Goal: Task Accomplishment & Management: Use online tool/utility

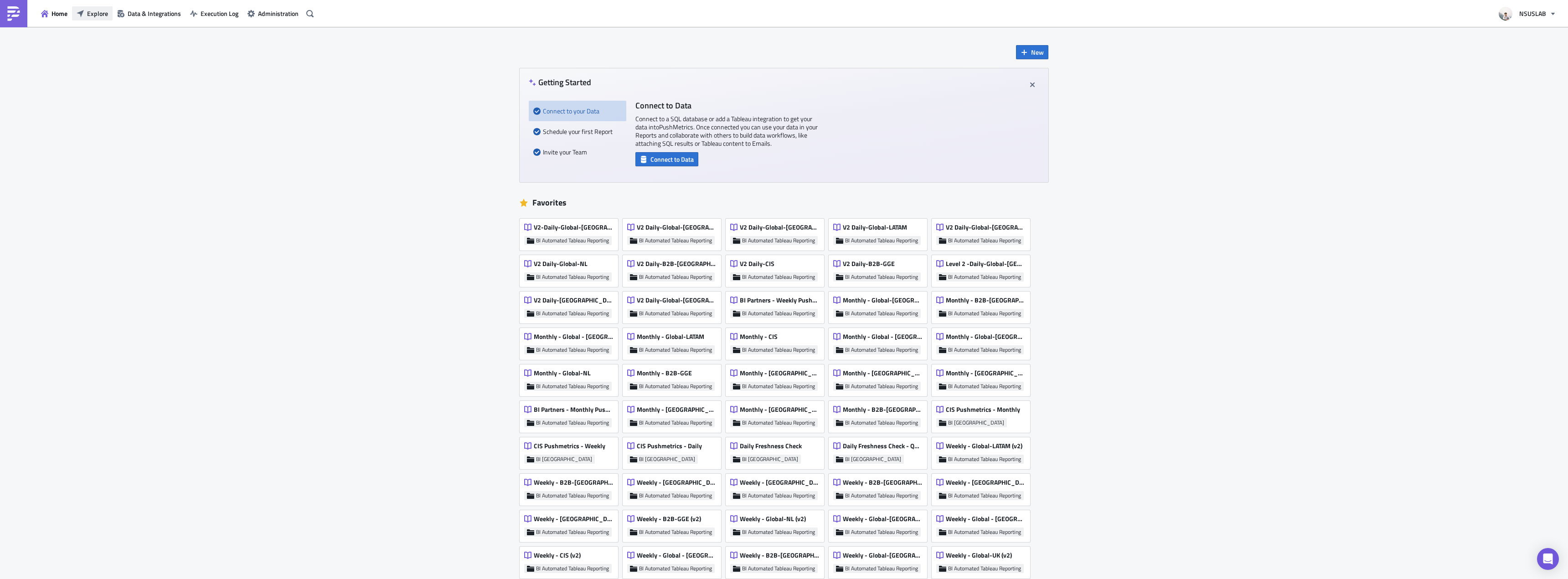
click at [90, 16] on span "Explore" at bounding box center [97, 13] width 21 height 10
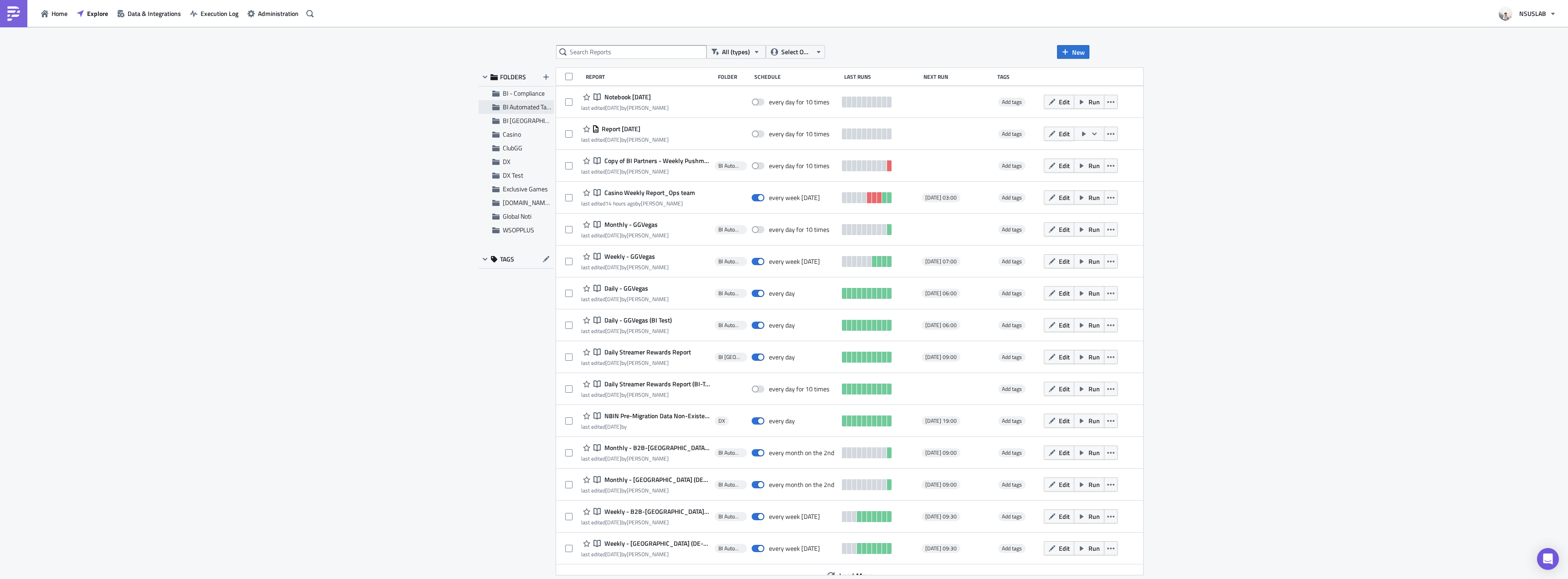
click at [515, 109] on span "BI Automated Tableau Reporting" at bounding box center [545, 107] width 86 height 10
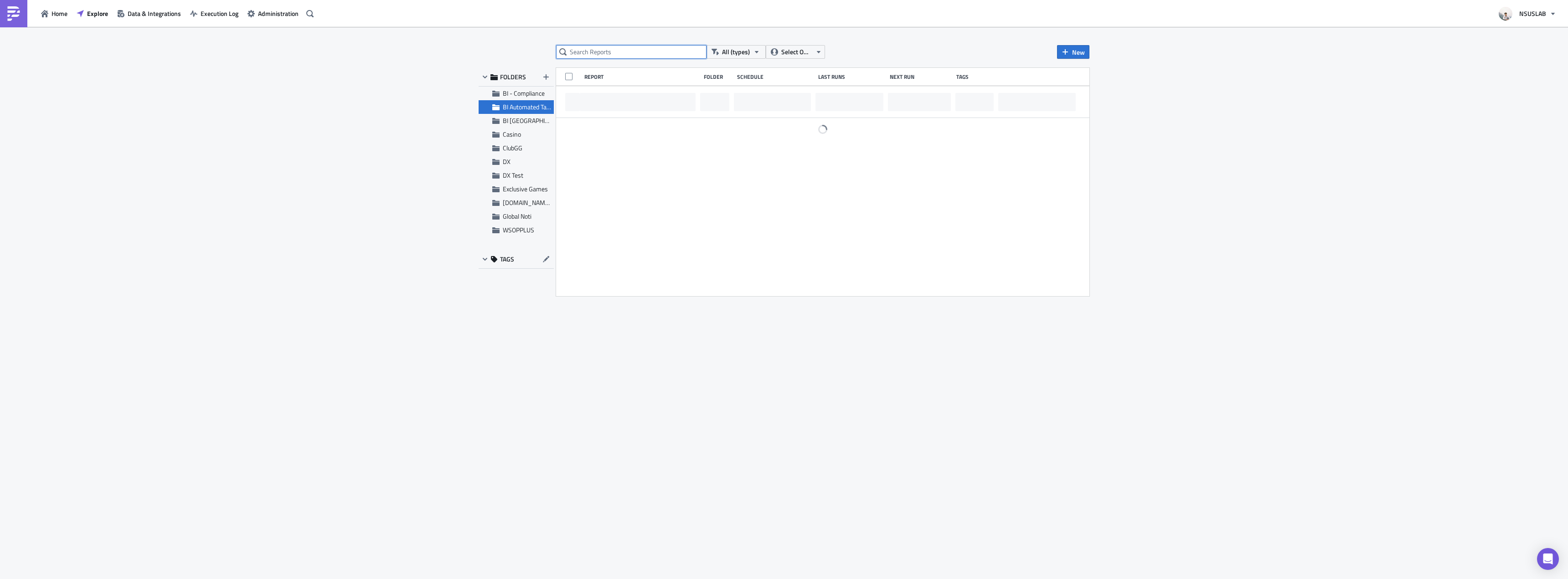
click at [631, 48] on input "text" at bounding box center [631, 52] width 150 height 13
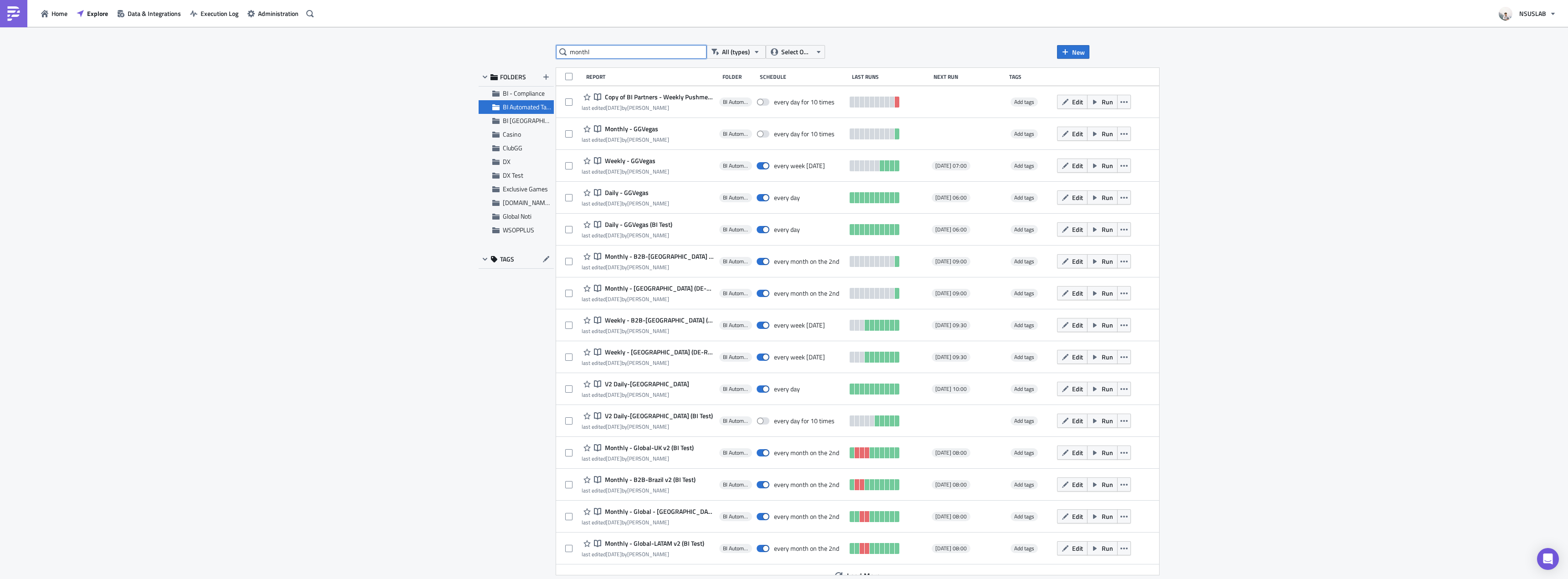
type input "monthl"
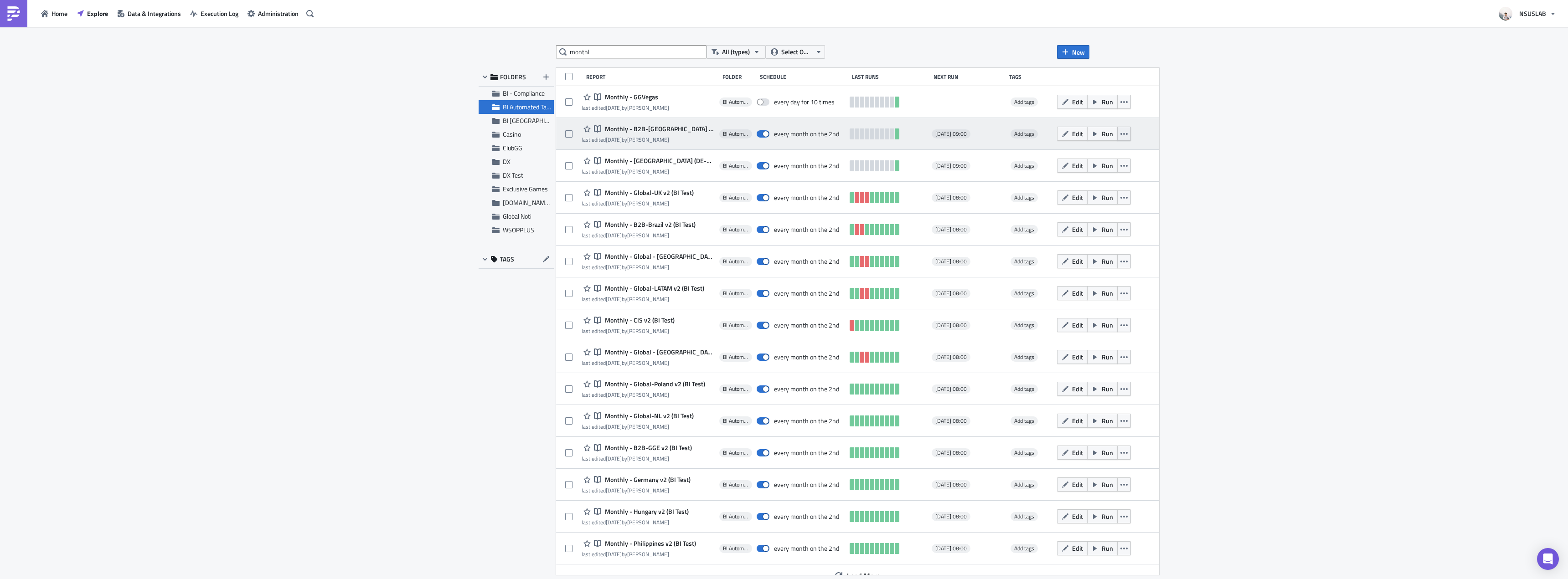
click at [1121, 134] on icon "button" at bounding box center [1124, 134] width 7 height 7
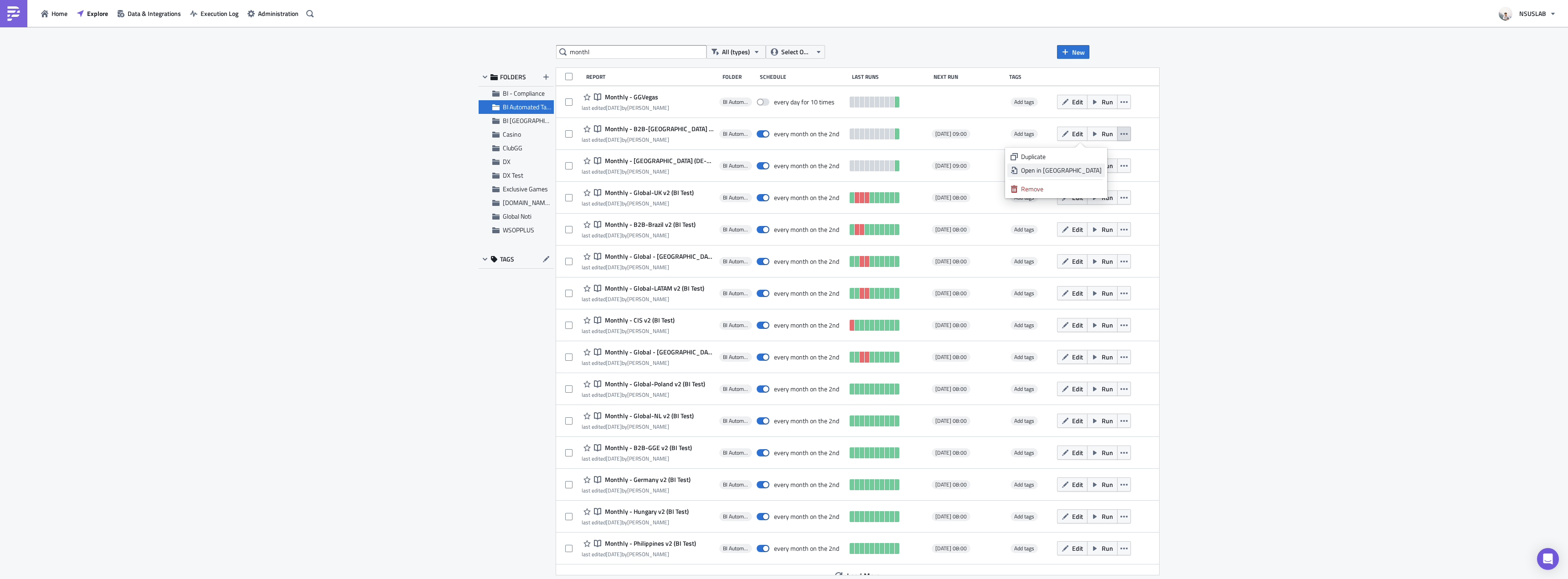
click at [1102, 166] on link "Open in New Tab" at bounding box center [1056, 170] width 97 height 13
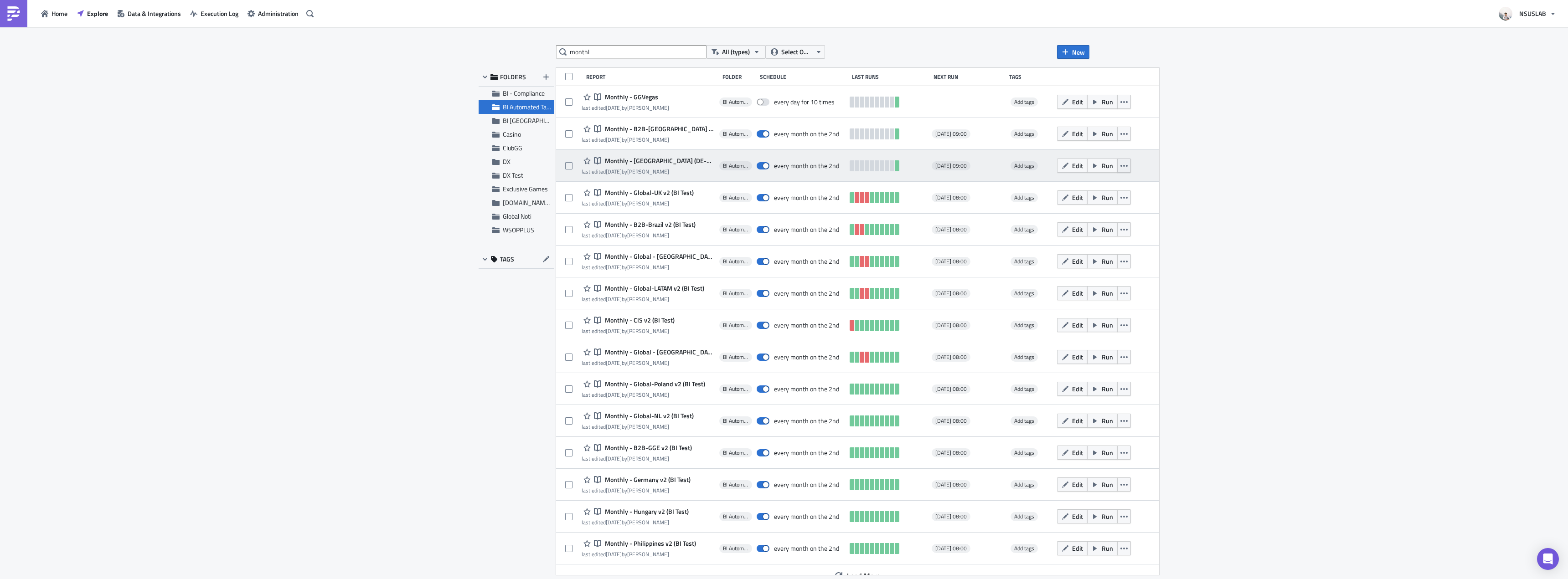
click at [1121, 165] on icon "button" at bounding box center [1124, 165] width 7 height 2
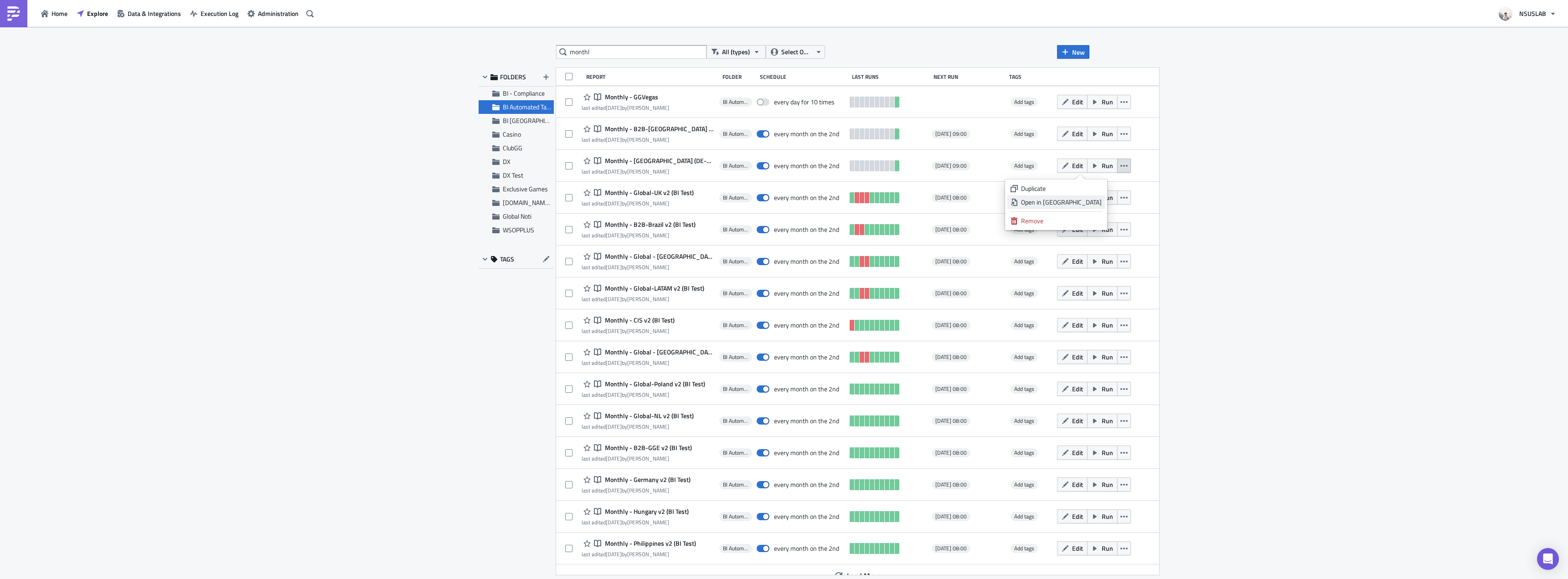
click at [1092, 206] on div "Open in New Tab" at bounding box center [1061, 202] width 81 height 9
click at [375, 162] on div "monthl All (types) Select Owner New FOLDERS BI - Compliance BI Automated Tablea…" at bounding box center [784, 303] width 1568 height 553
click at [371, 160] on div "monthl All (types) Select Owner New FOLDERS BI - Compliance BI Automated Tablea…" at bounding box center [784, 303] width 1568 height 553
click at [359, 261] on div "monthl All (types) Select Owner New FOLDERS BI - Compliance BI Automated Tablea…" at bounding box center [784, 303] width 1568 height 553
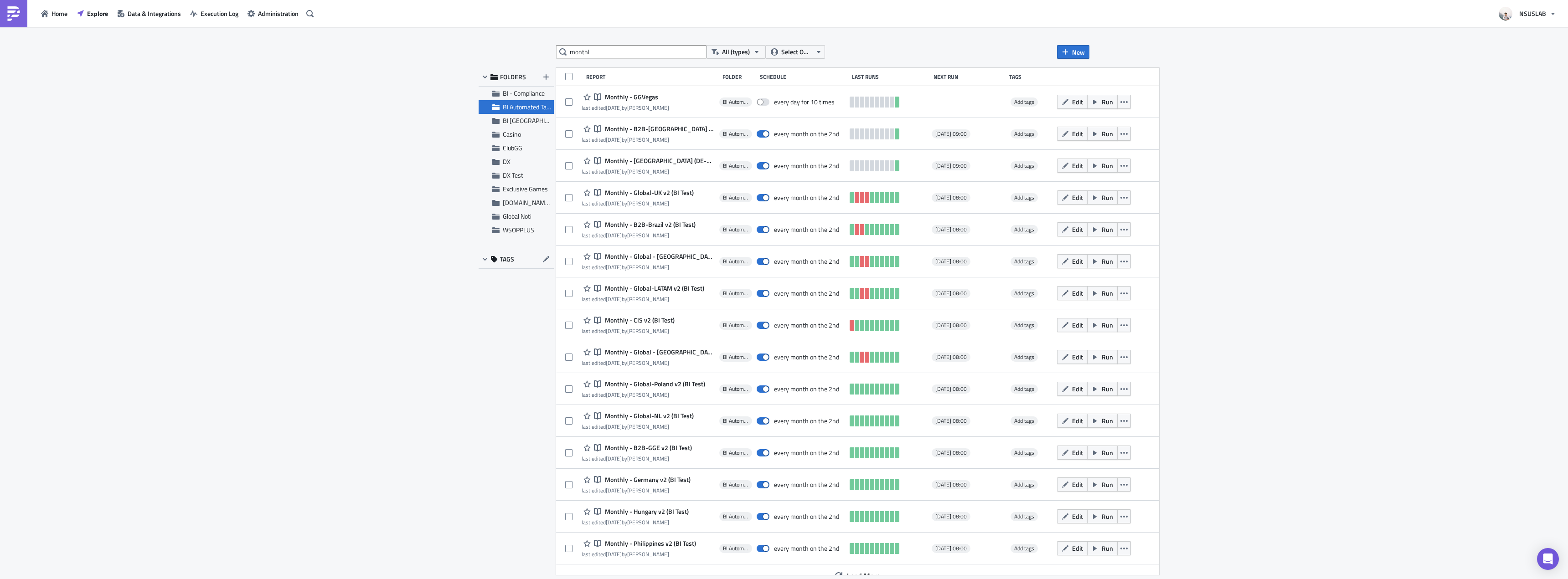
click at [315, 245] on div "monthl All (types) Select Owner New FOLDERS BI - Compliance BI Automated Tablea…" at bounding box center [784, 303] width 1568 height 553
click at [1251, 271] on div "monthl All (types) Select Owner New FOLDERS BI - Compliance BI Automated Tablea…" at bounding box center [784, 303] width 1568 height 553
drag, startPoint x: 1273, startPoint y: 347, endPoint x: 1272, endPoint y: 343, distance: 4.1
click at [1273, 345] on div "monthl All (types) Select Owner New FOLDERS BI - Compliance BI Automated Tablea…" at bounding box center [784, 303] width 1568 height 553
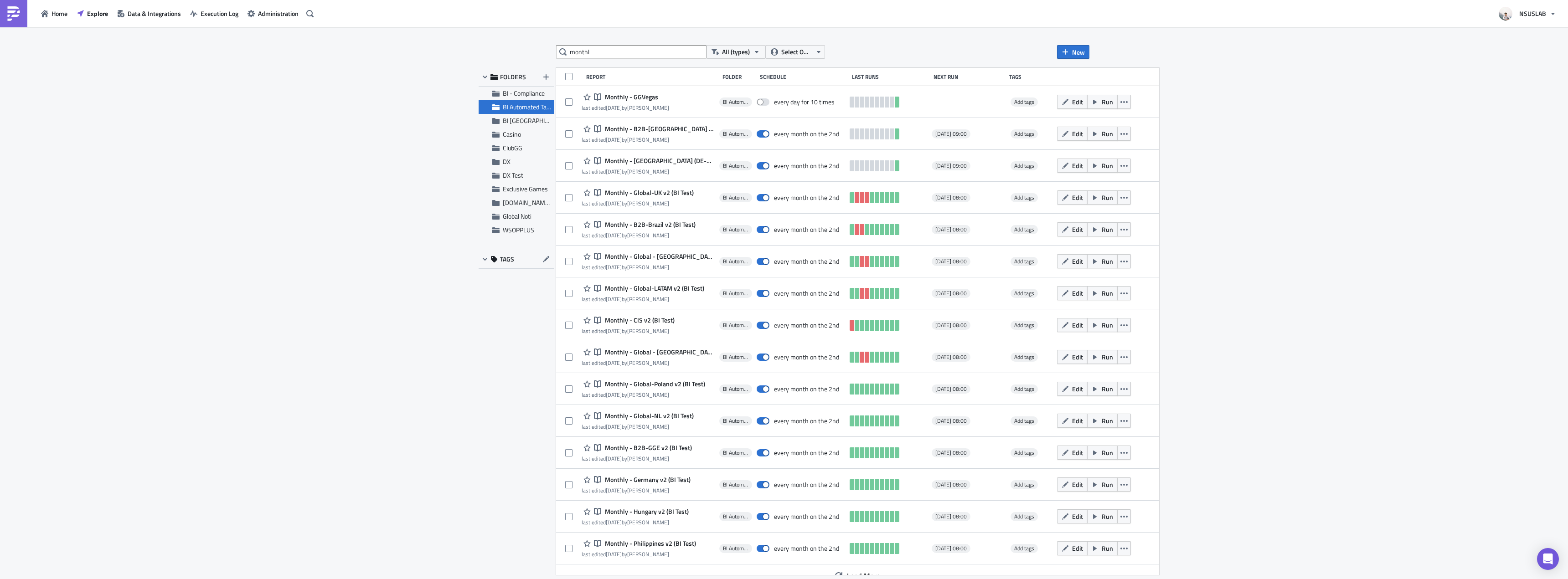
click at [1272, 343] on div "monthl All (types) Select Owner New FOLDERS BI - Compliance BI Automated Tablea…" at bounding box center [784, 303] width 1568 height 553
click at [382, 98] on div "monthl All (types) Select Owner New FOLDERS BI - Compliance BI Automated Tablea…" at bounding box center [784, 303] width 1568 height 553
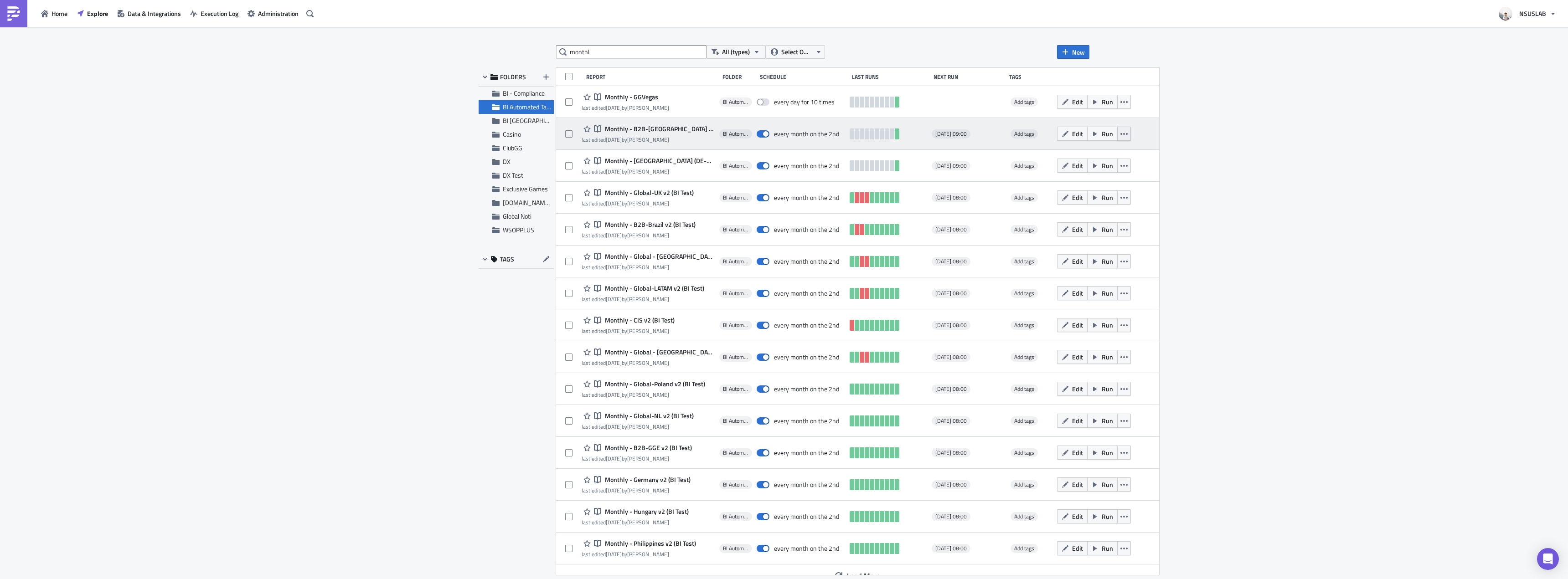
click at [1121, 130] on icon "button" at bounding box center [1124, 134] width 7 height 7
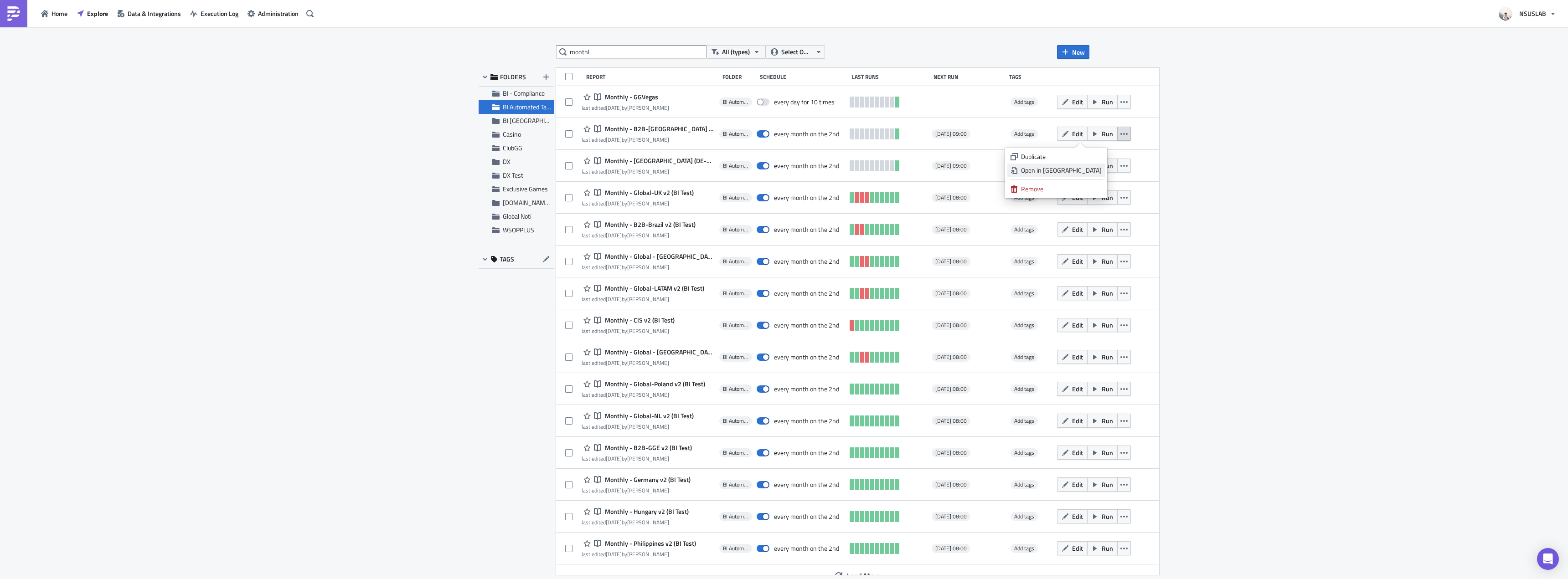
click at [1085, 172] on div "Open in New Tab" at bounding box center [1061, 170] width 81 height 9
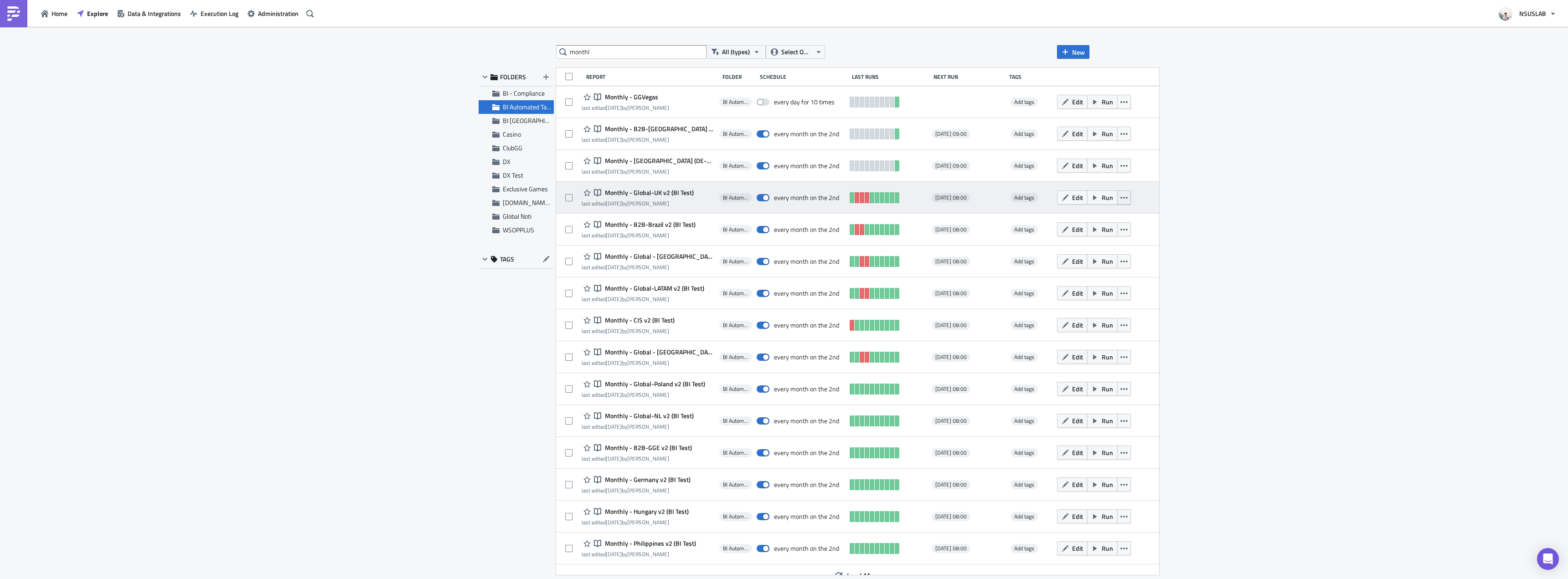
click at [1121, 196] on icon "button" at bounding box center [1124, 198] width 7 height 7
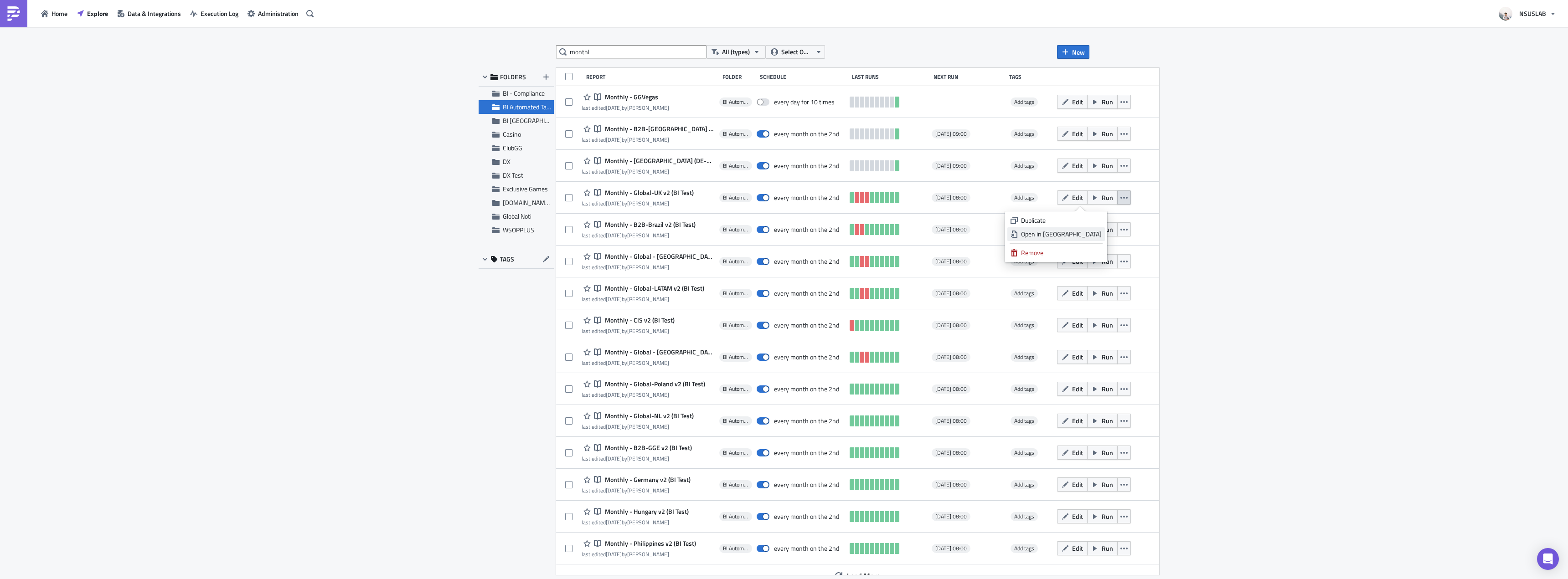
click at [1094, 235] on div "Open in New Tab" at bounding box center [1061, 234] width 81 height 9
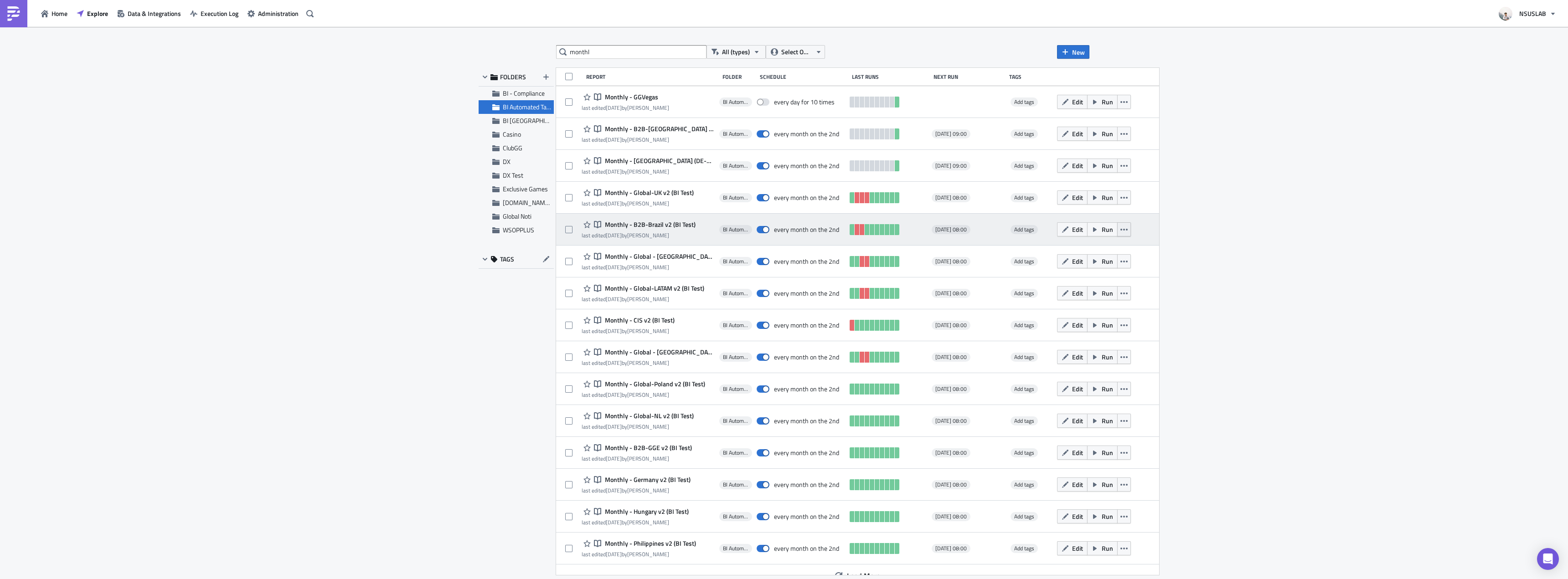
click at [1121, 226] on icon "button" at bounding box center [1124, 229] width 7 height 7
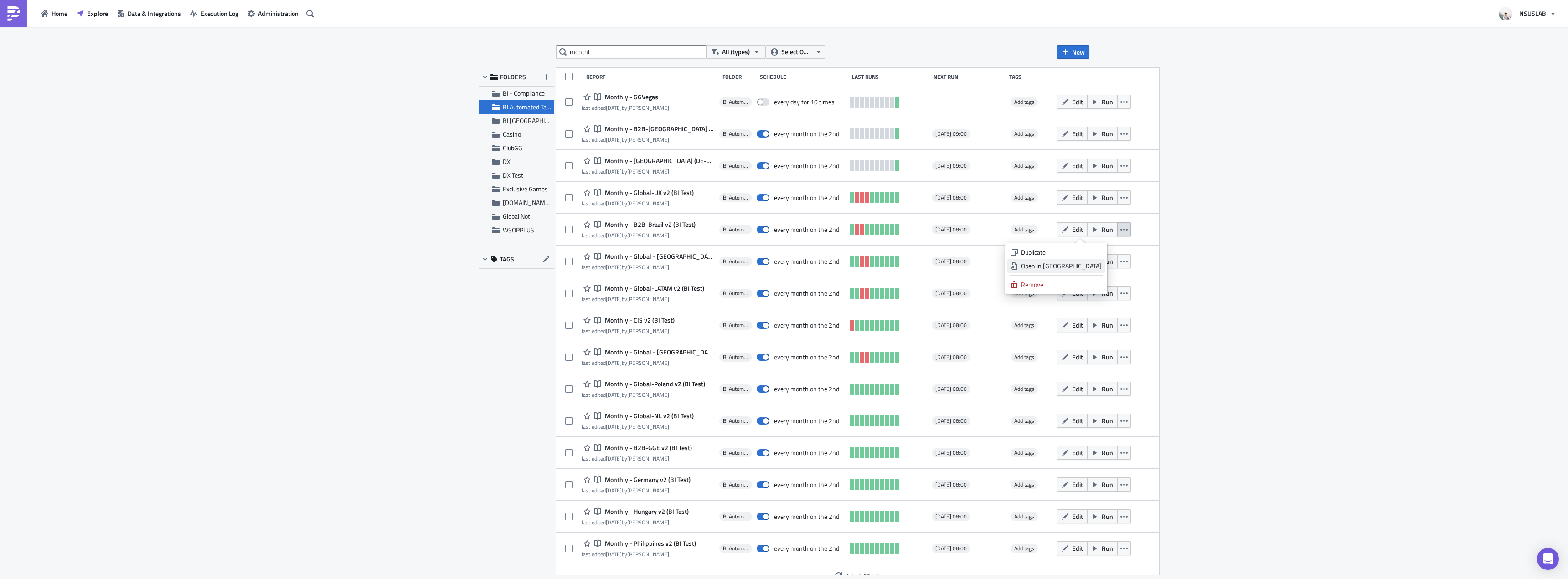
click at [1102, 269] on link "Open in New Tab" at bounding box center [1056, 266] width 97 height 13
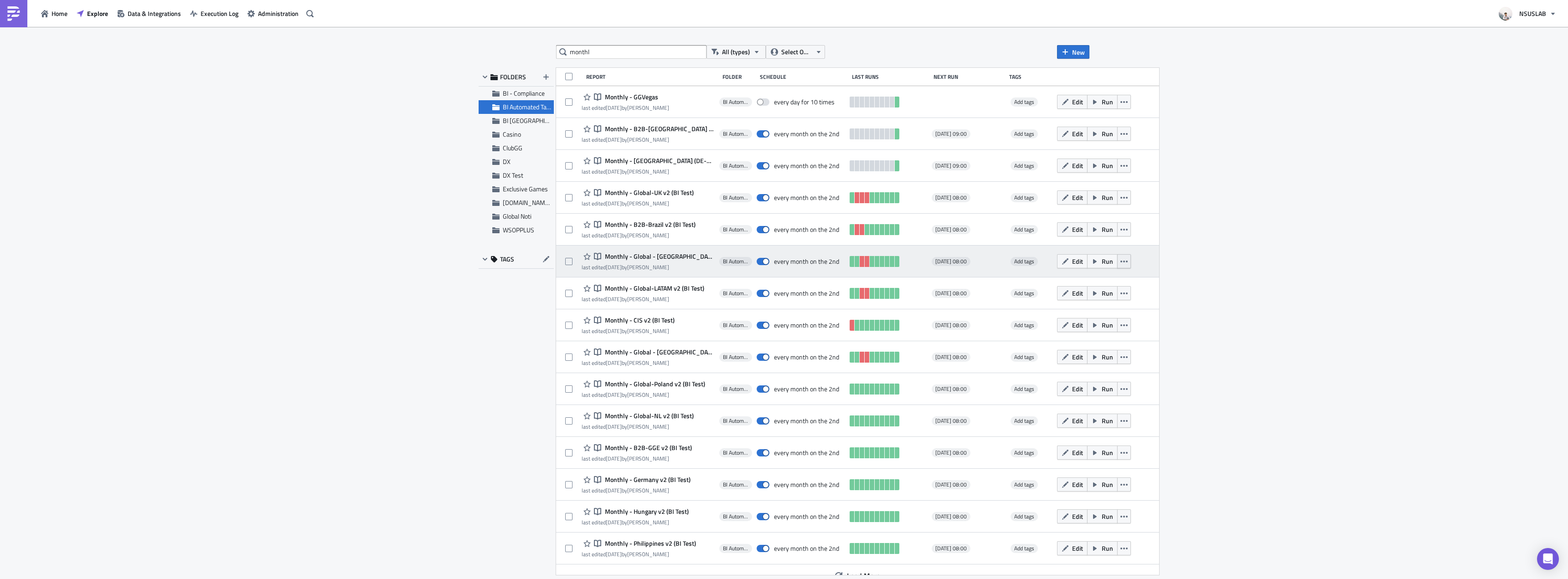
click at [1121, 262] on icon "button" at bounding box center [1124, 261] width 7 height 2
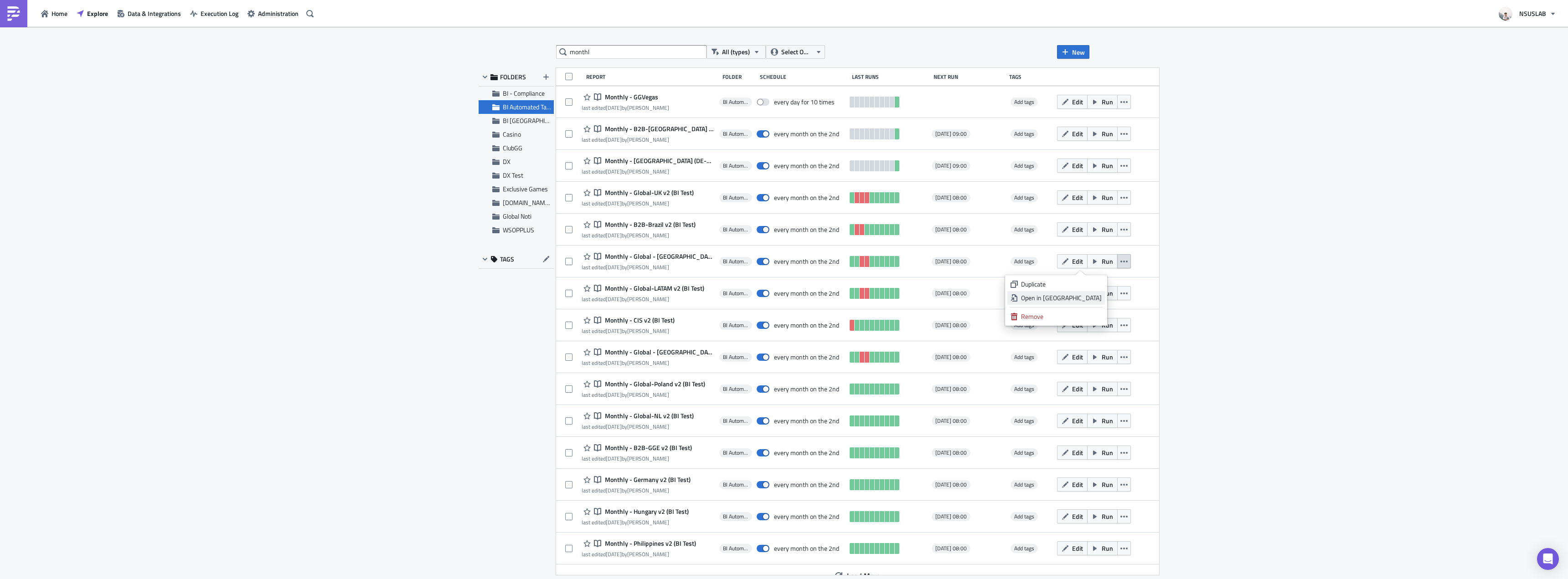
click at [1097, 298] on div "Open in New Tab" at bounding box center [1061, 297] width 81 height 9
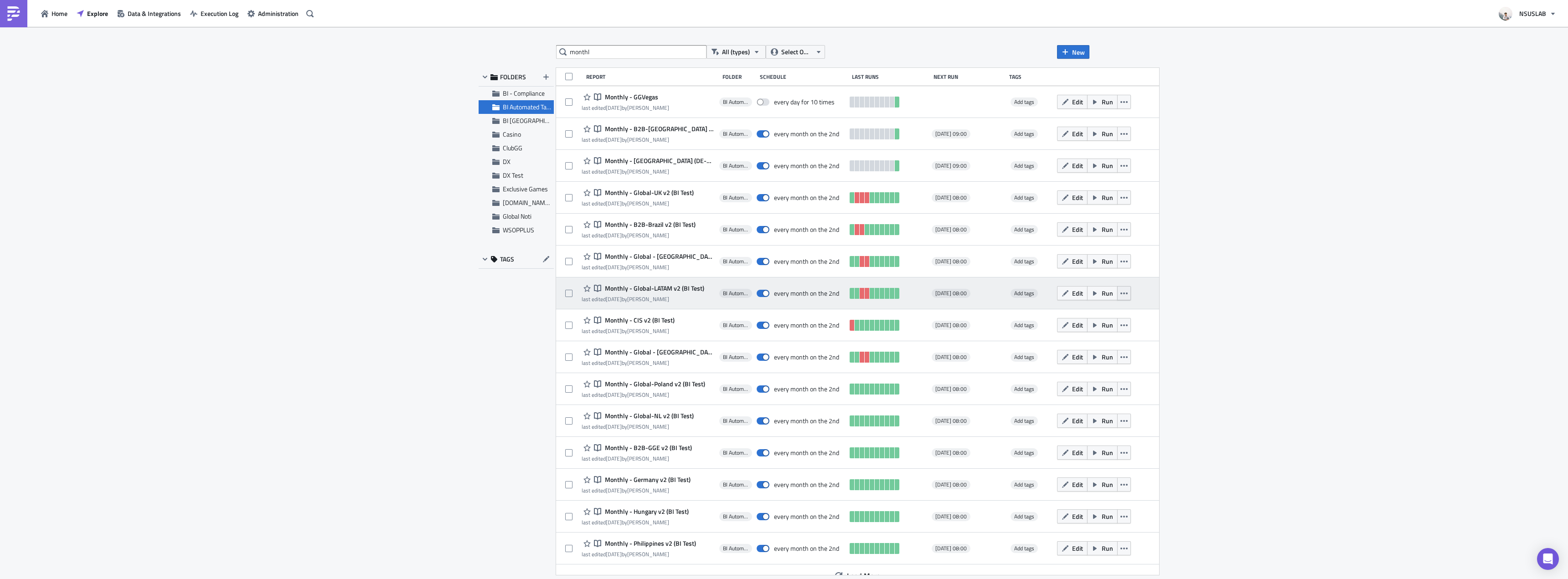
click at [1117, 292] on button "button" at bounding box center [1124, 293] width 13 height 14
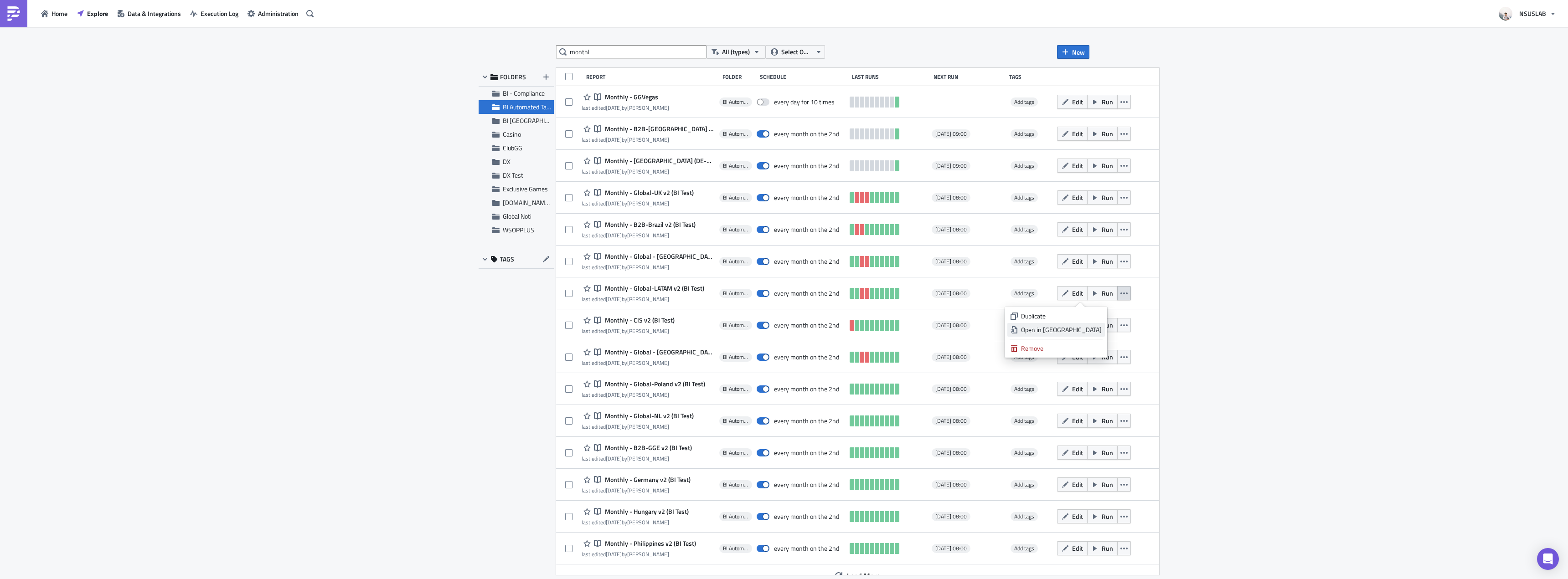
click at [1086, 332] on div "Open in New Tab" at bounding box center [1061, 330] width 81 height 9
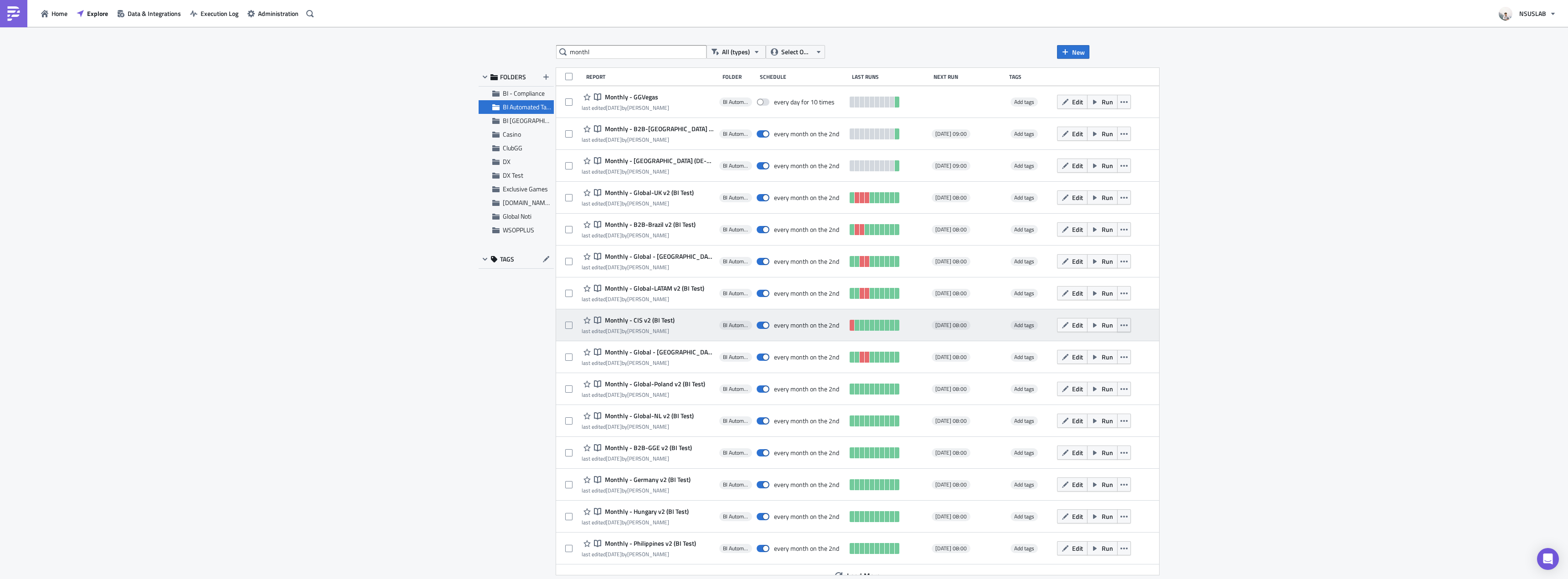
click at [1121, 328] on icon "button" at bounding box center [1124, 325] width 7 height 7
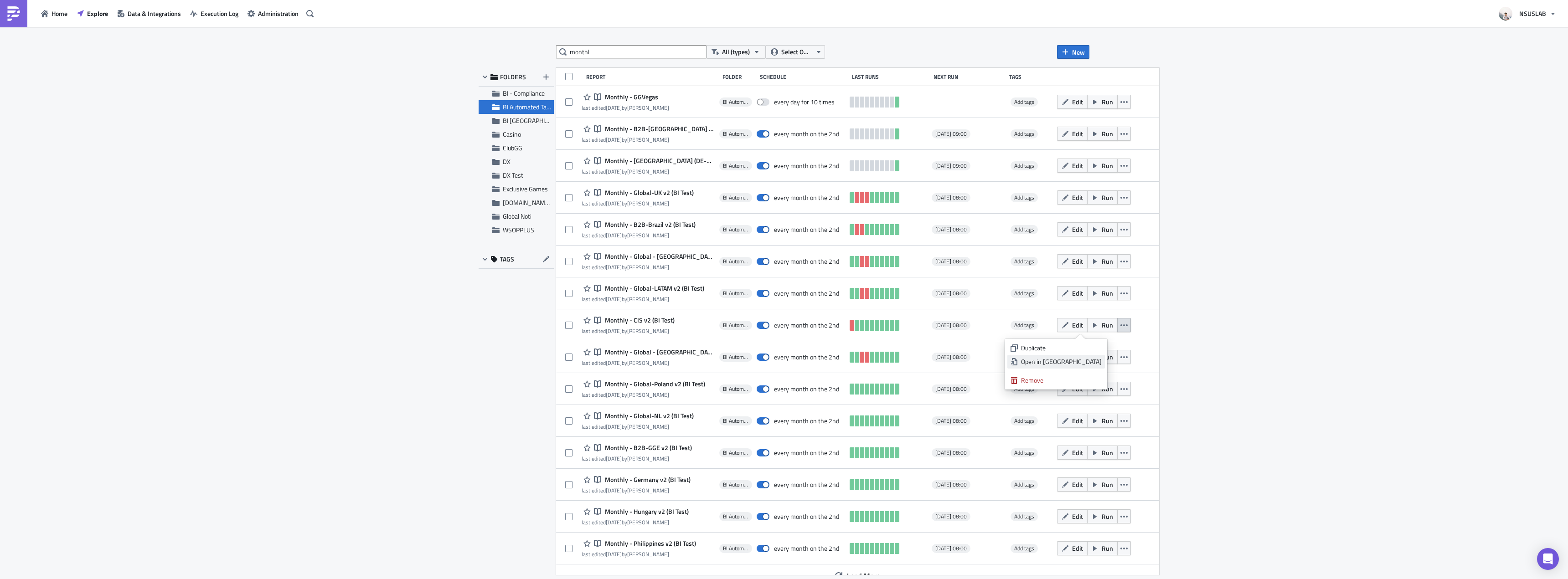
click at [1085, 360] on div "Open in New Tab" at bounding box center [1061, 361] width 81 height 9
click at [1121, 358] on icon "button" at bounding box center [1124, 357] width 7 height 7
click at [1093, 390] on div "Open in New Tab" at bounding box center [1061, 394] width 81 height 9
click at [1117, 388] on button "button" at bounding box center [1124, 389] width 13 height 14
click at [1097, 427] on div "Open in New Tab" at bounding box center [1061, 425] width 81 height 9
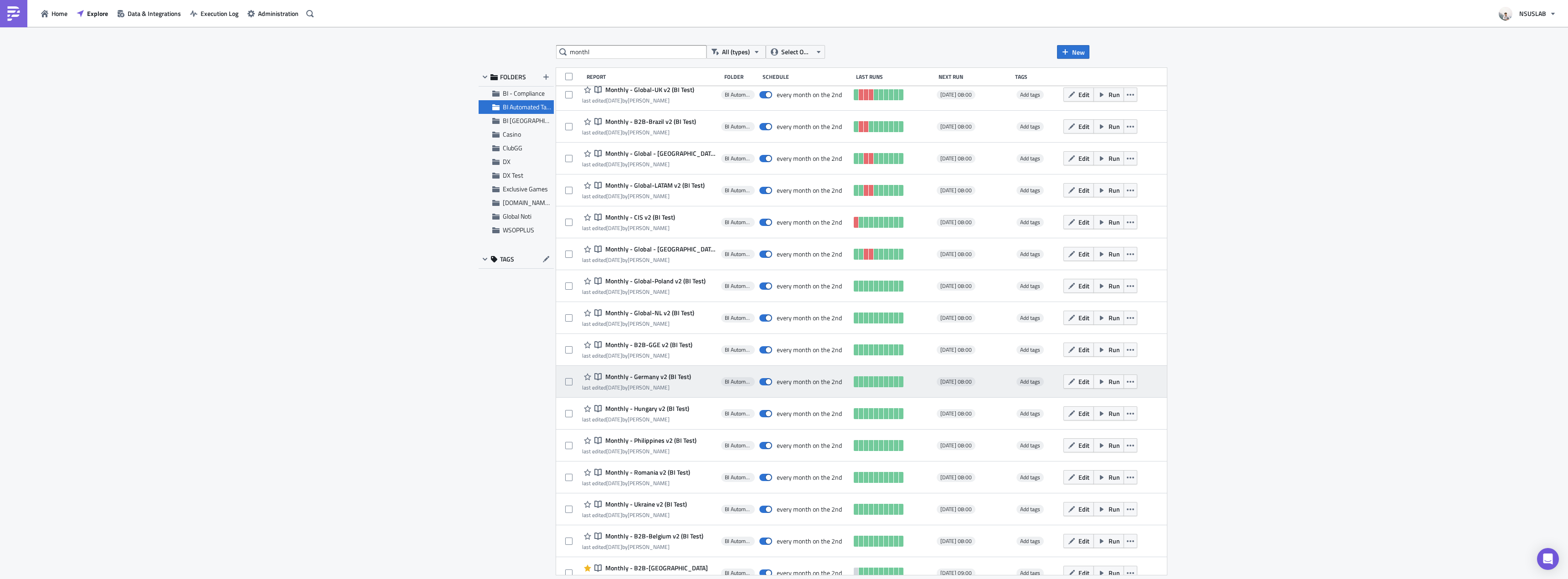
scroll to position [103, 0]
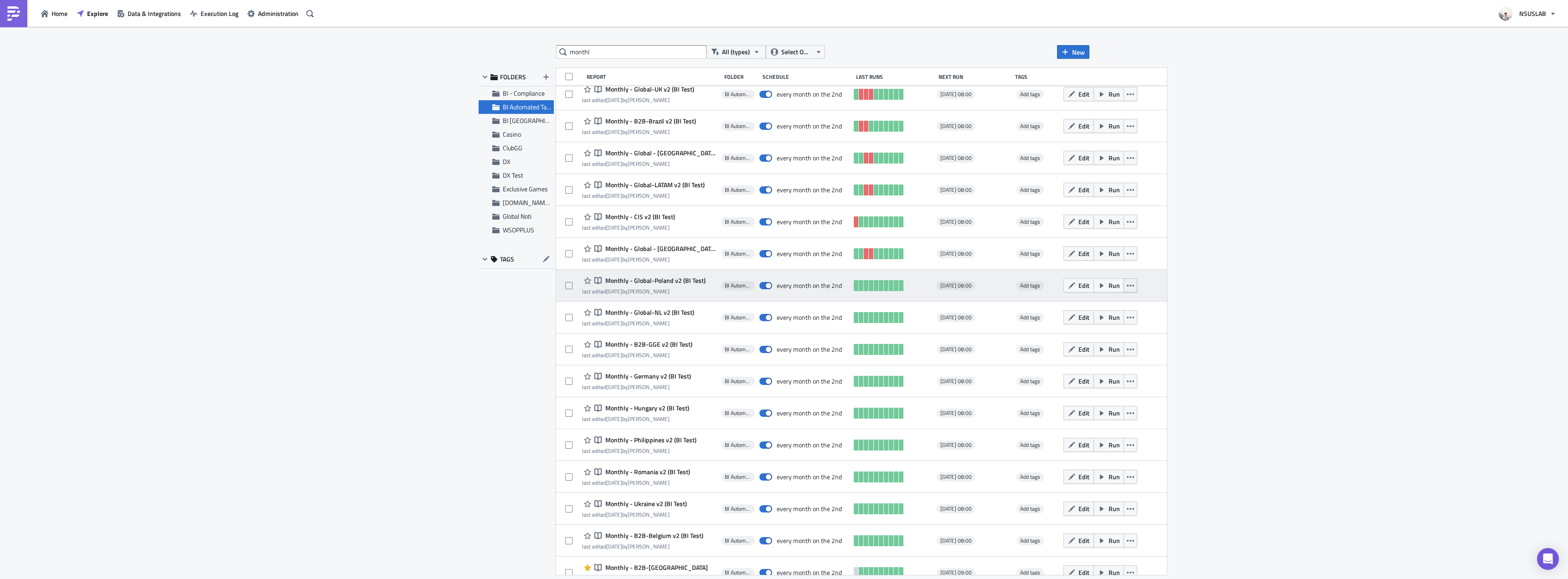
click at [1124, 288] on button "button" at bounding box center [1130, 285] width 13 height 14
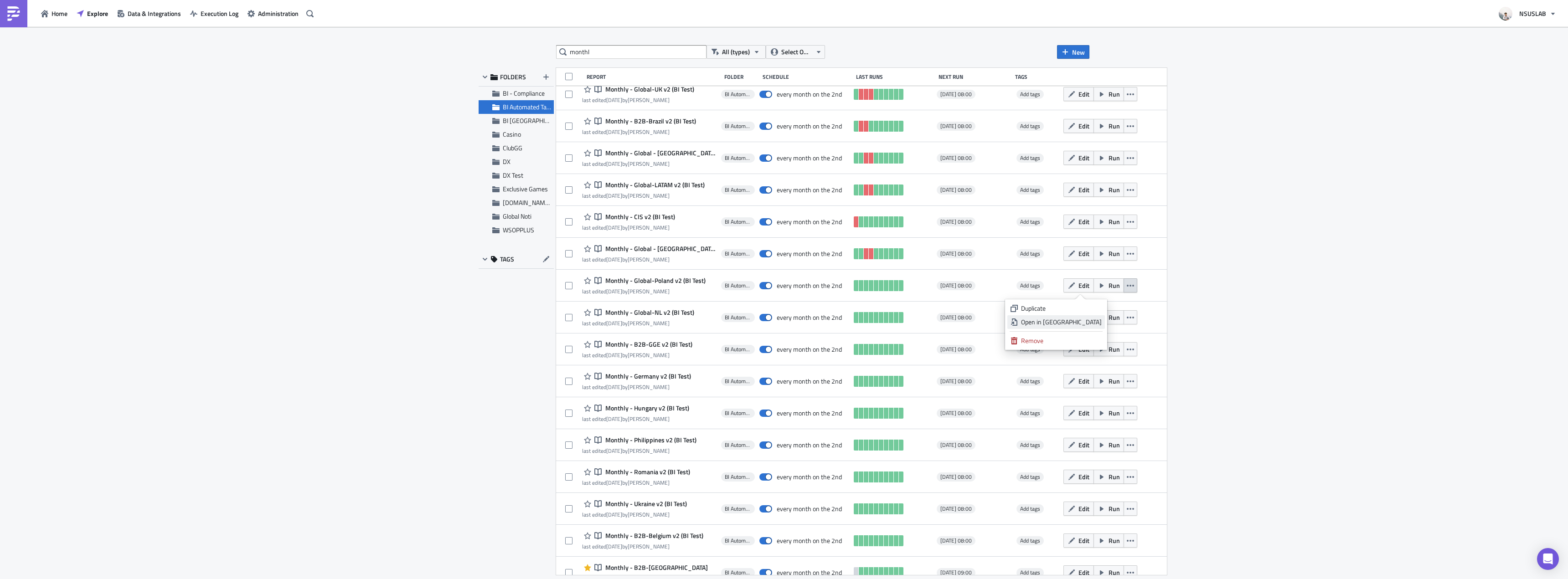
click at [1092, 324] on div "Open in New Tab" at bounding box center [1061, 322] width 81 height 9
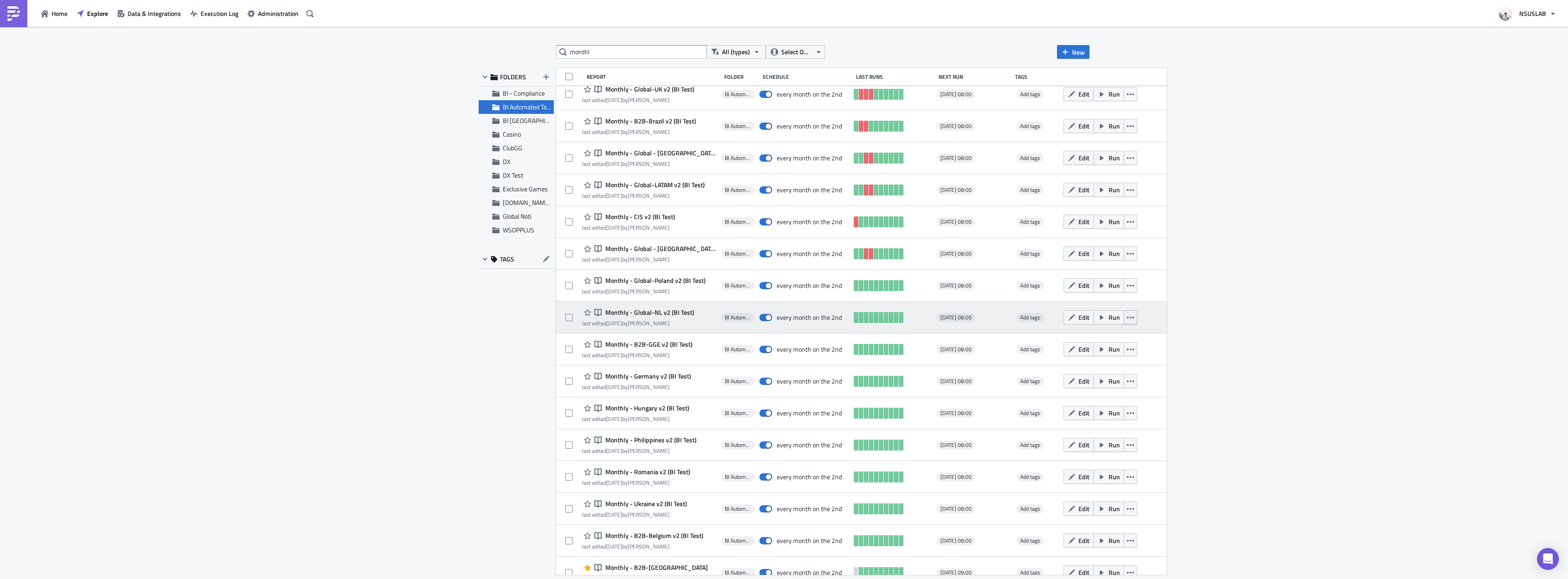
click at [1124, 319] on button "button" at bounding box center [1130, 317] width 13 height 14
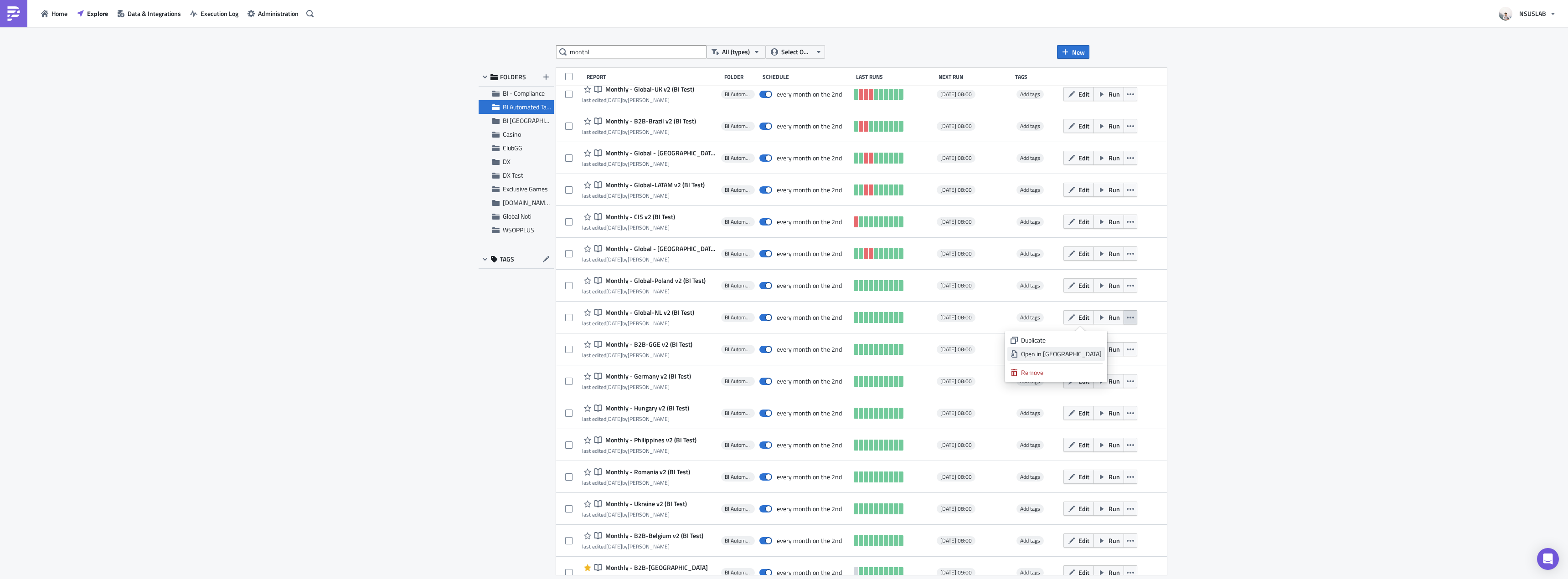
click at [1091, 352] on div "Open in New Tab" at bounding box center [1061, 353] width 81 height 9
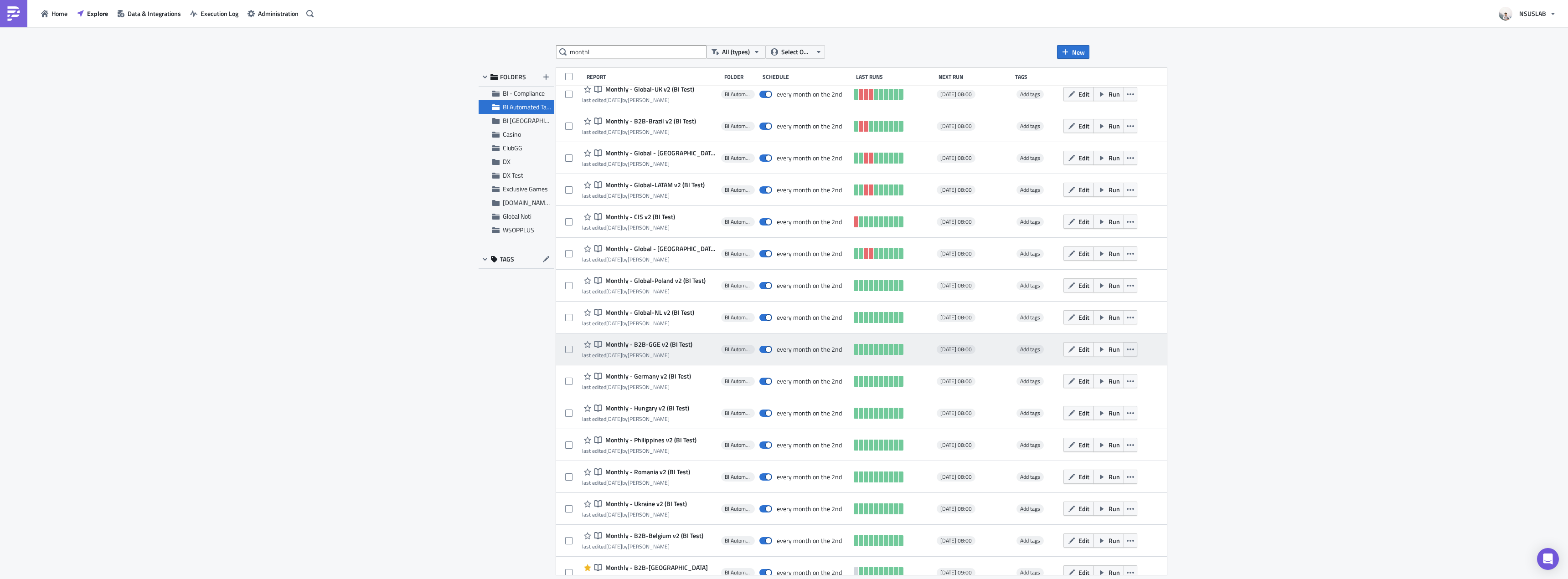
click at [1127, 349] on icon "button" at bounding box center [1130, 349] width 7 height 2
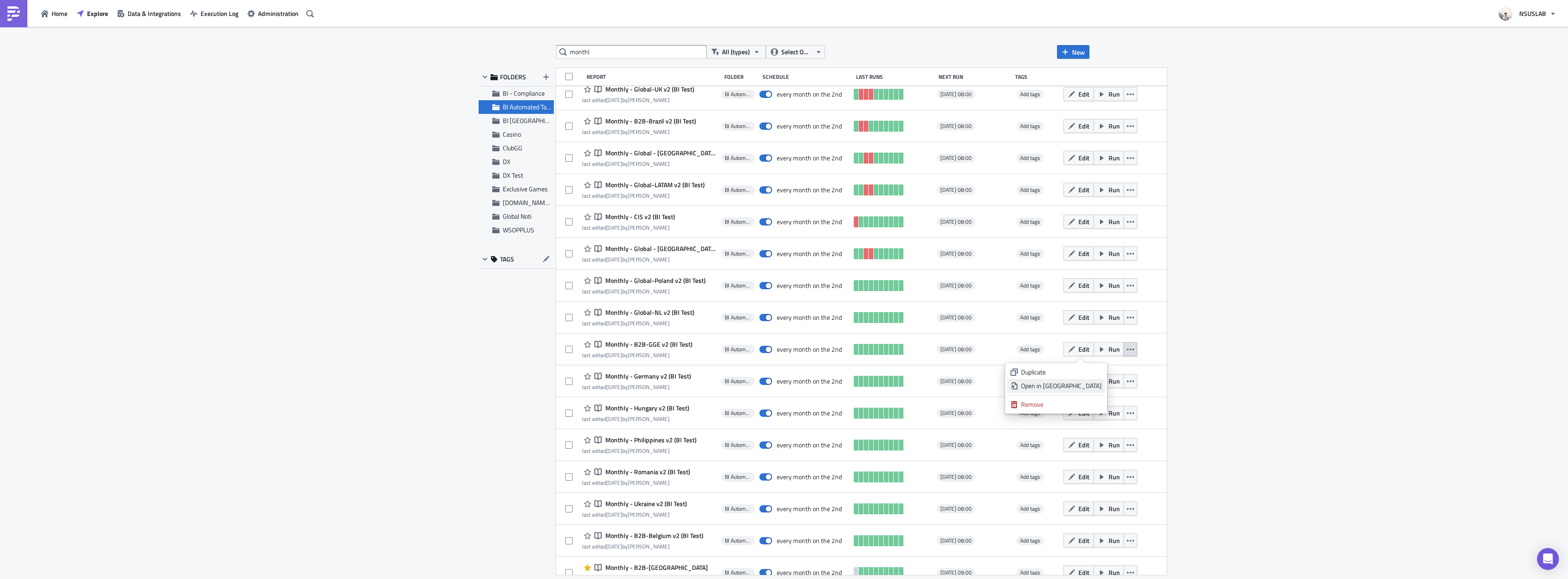
click at [1094, 384] on div "Open in New Tab" at bounding box center [1061, 386] width 81 height 9
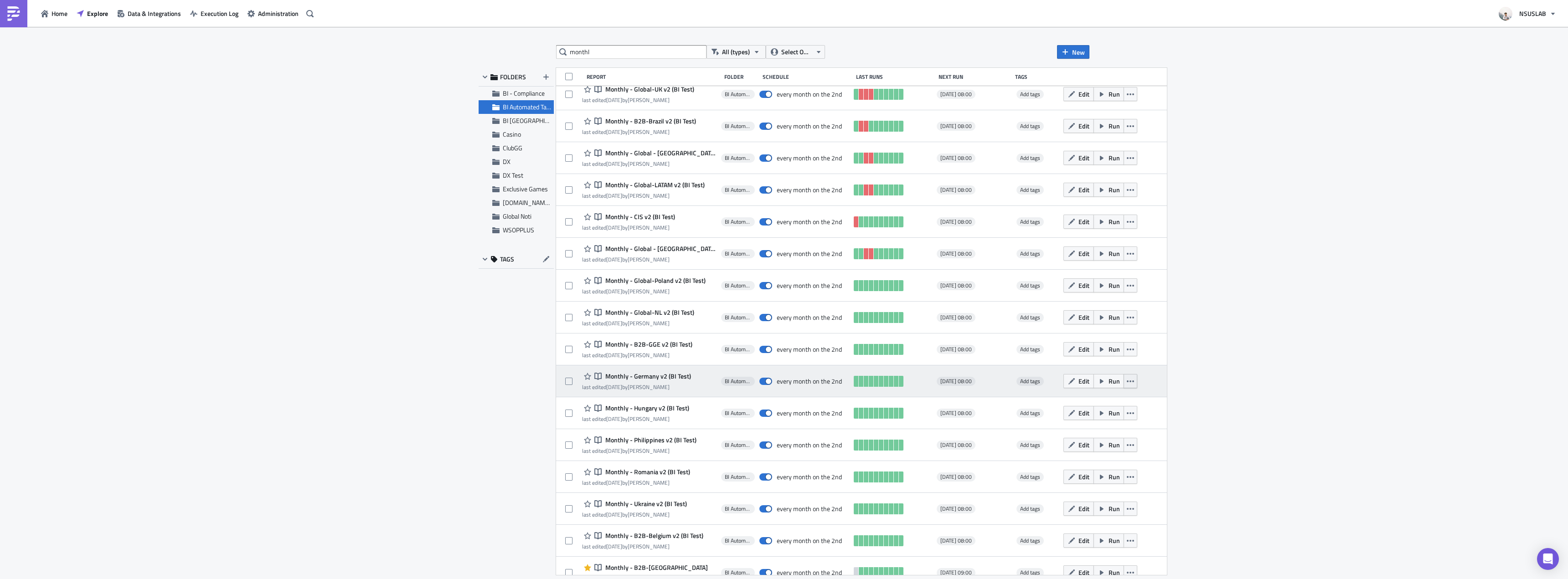
click at [1124, 377] on button "button" at bounding box center [1130, 381] width 13 height 14
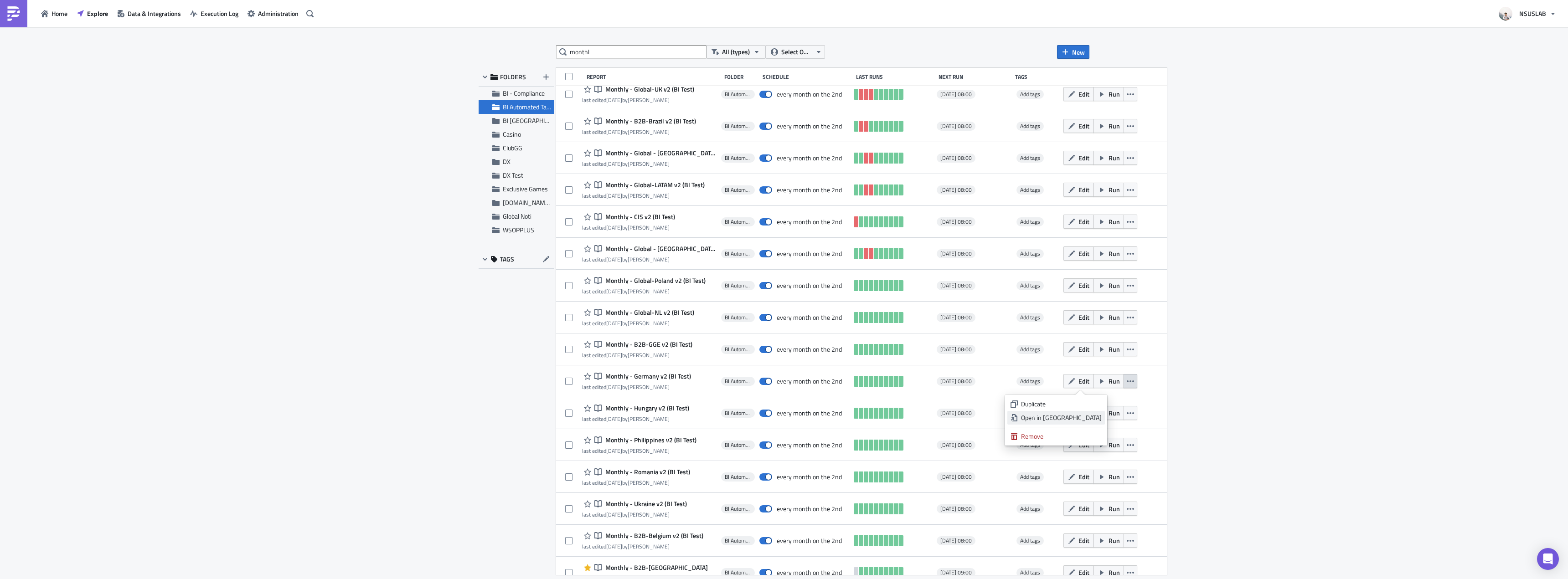
click at [1099, 414] on div "Open in New Tab" at bounding box center [1061, 417] width 81 height 9
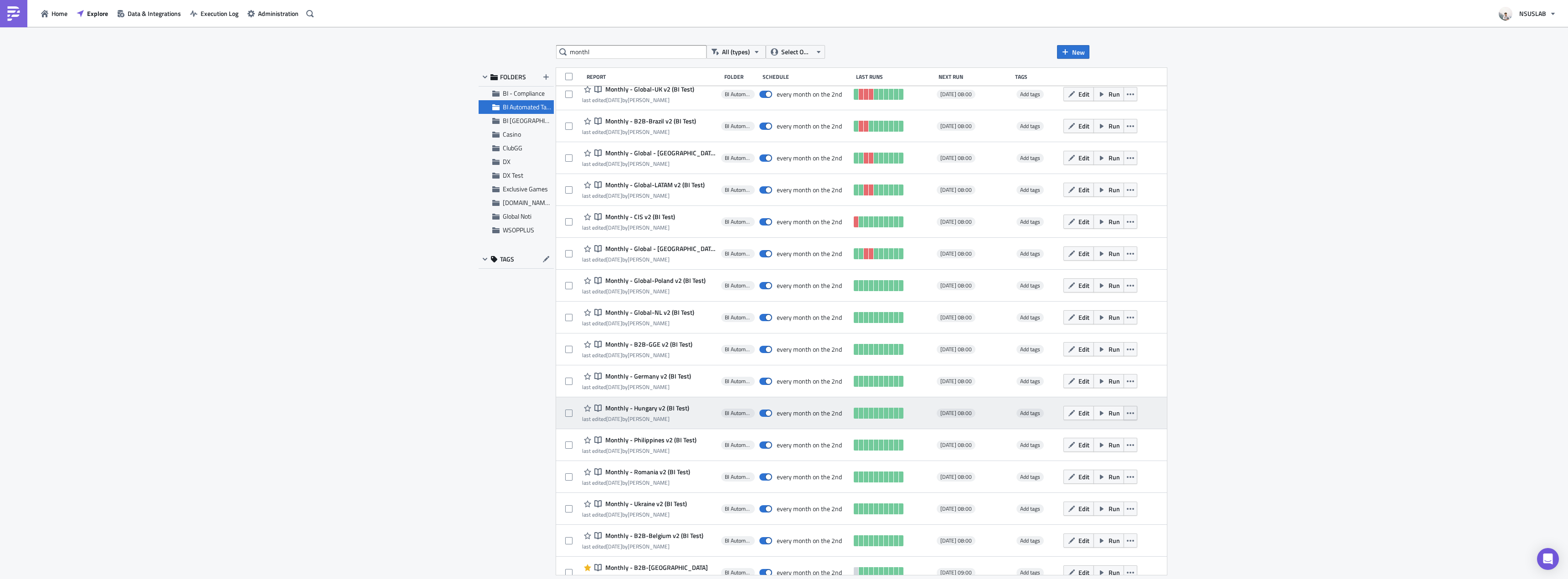
click at [1127, 412] on icon "button" at bounding box center [1130, 413] width 7 height 7
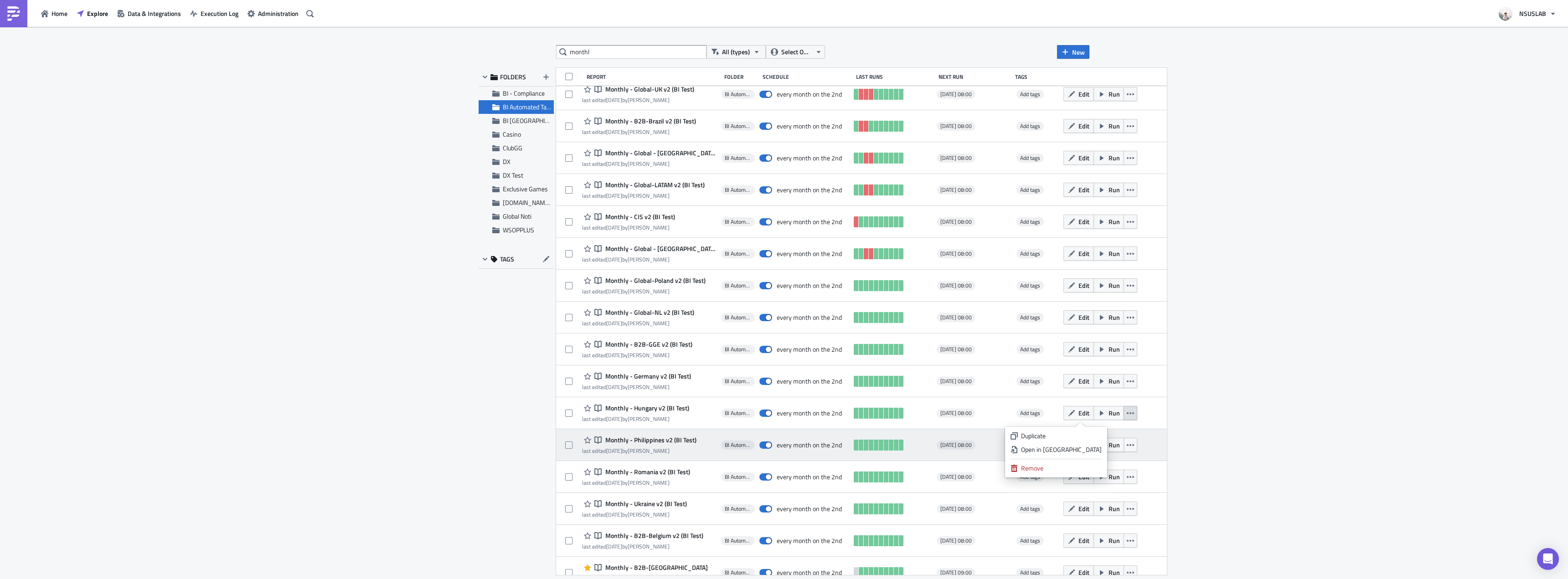
click at [1085, 445] on link "Open in New Tab" at bounding box center [1056, 449] width 97 height 13
click at [1124, 443] on button "button" at bounding box center [1130, 445] width 13 height 14
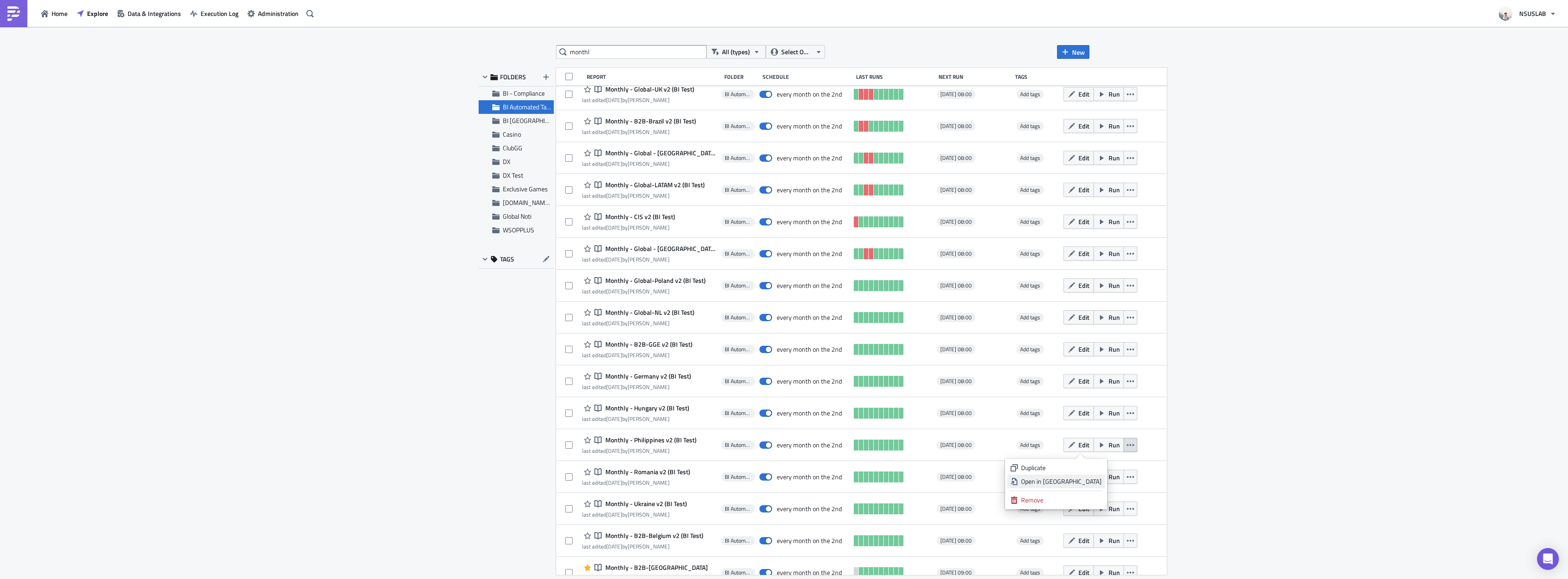
click at [1099, 476] on link "Open in New Tab" at bounding box center [1056, 481] width 97 height 13
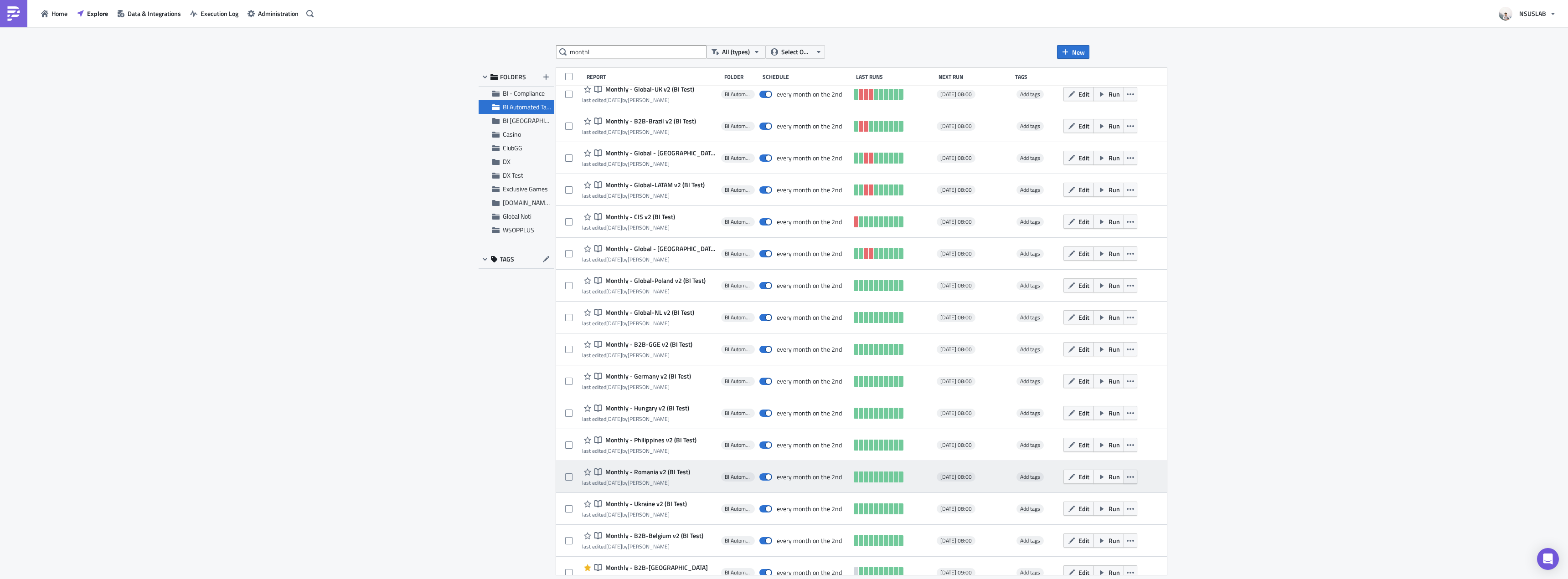
click at [1124, 477] on button "button" at bounding box center [1130, 476] width 13 height 14
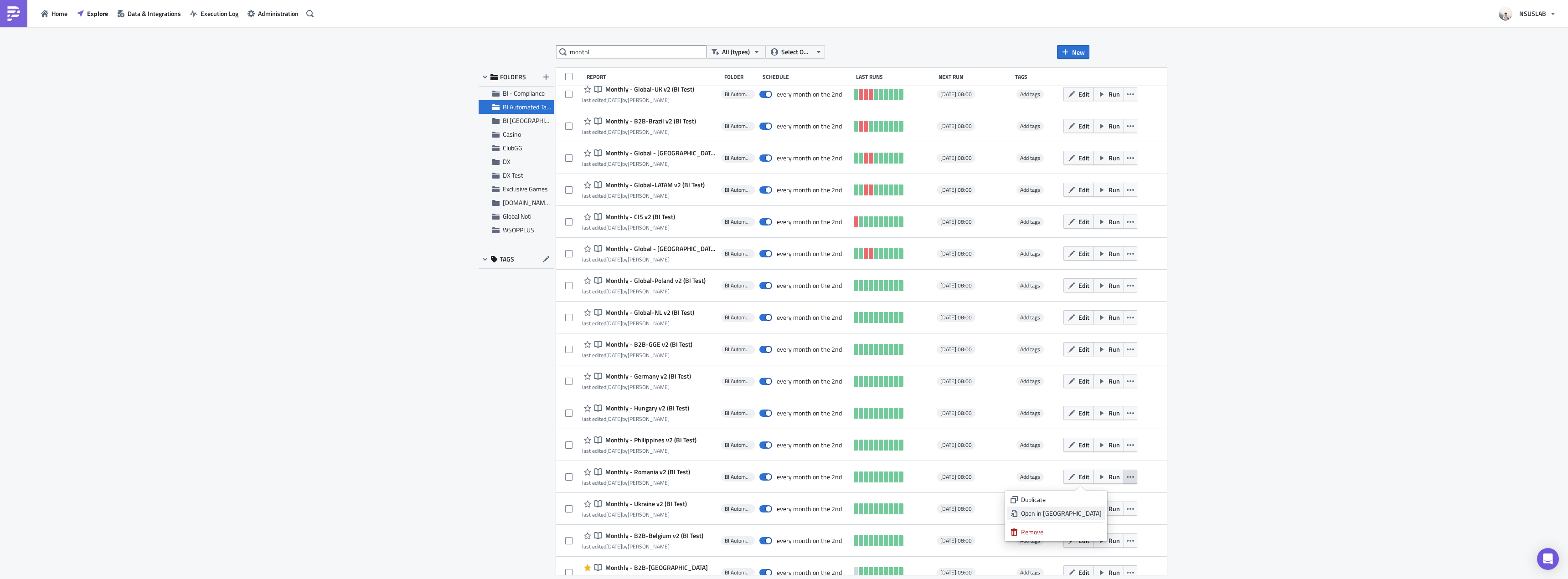
click at [1095, 508] on div "Open in New Tab" at bounding box center [1061, 513] width 81 height 9
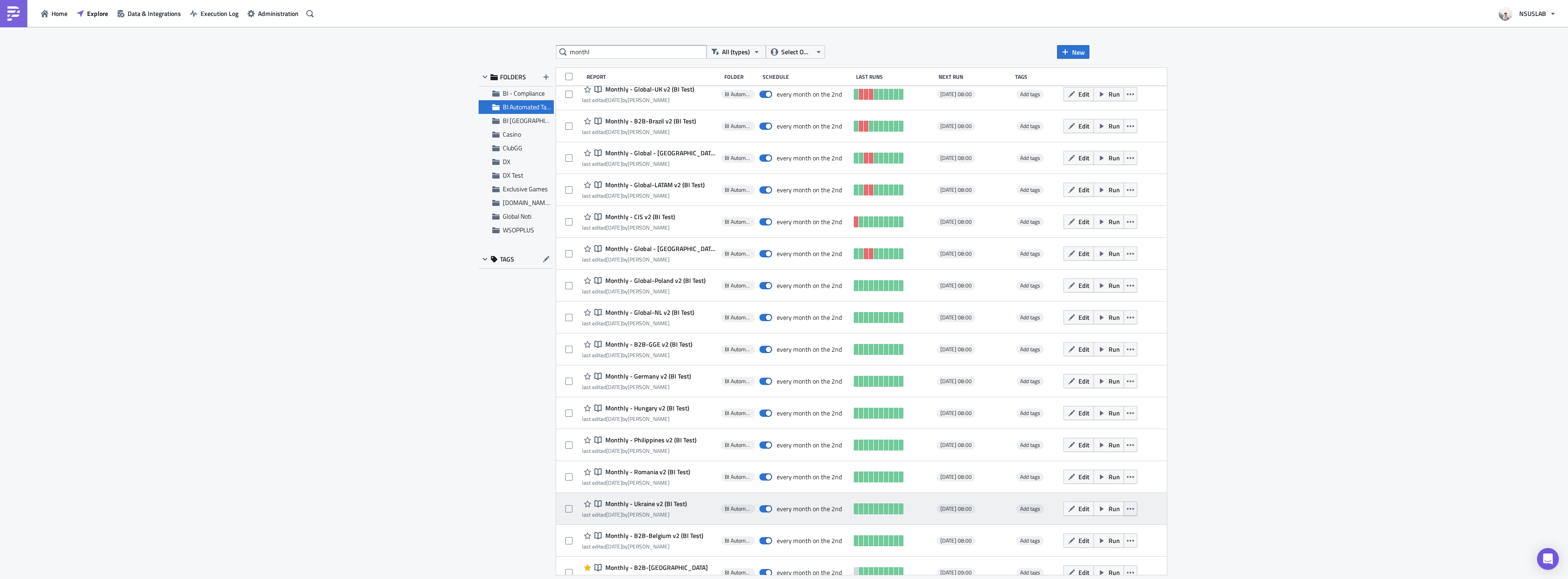
click at [1124, 507] on button "button" at bounding box center [1130, 508] width 13 height 14
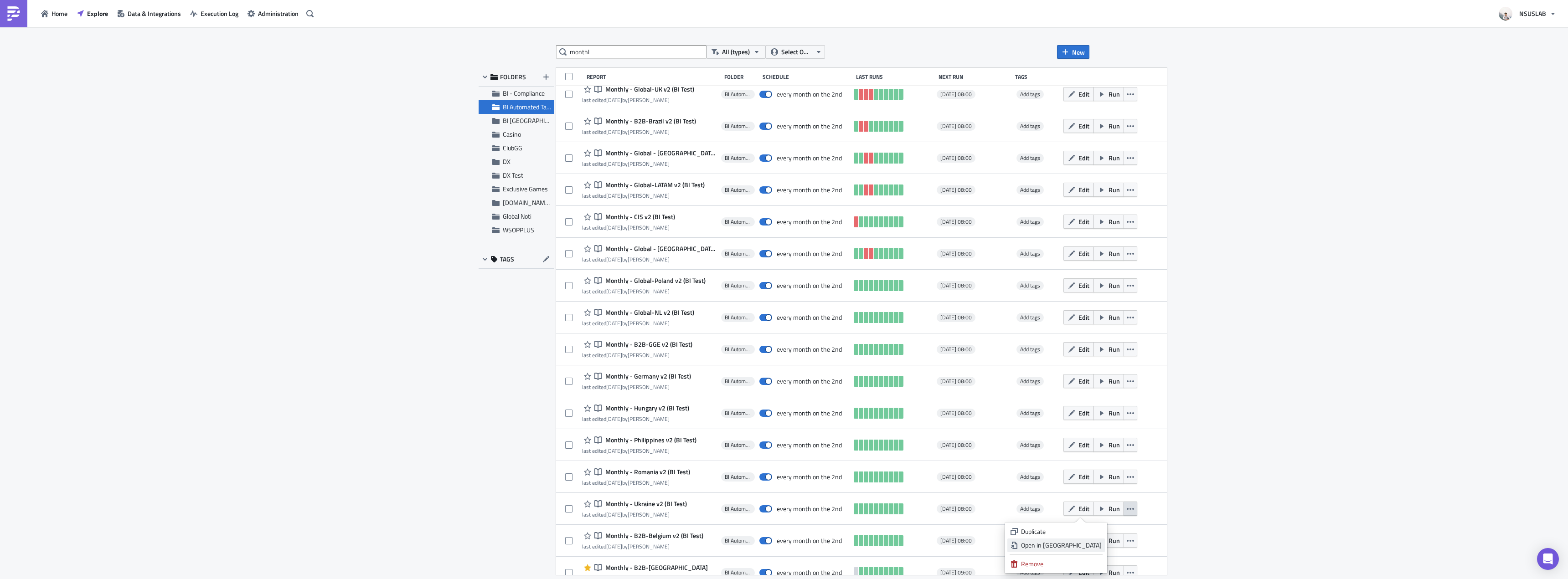
click at [1093, 543] on div "Open in New Tab" at bounding box center [1061, 545] width 81 height 9
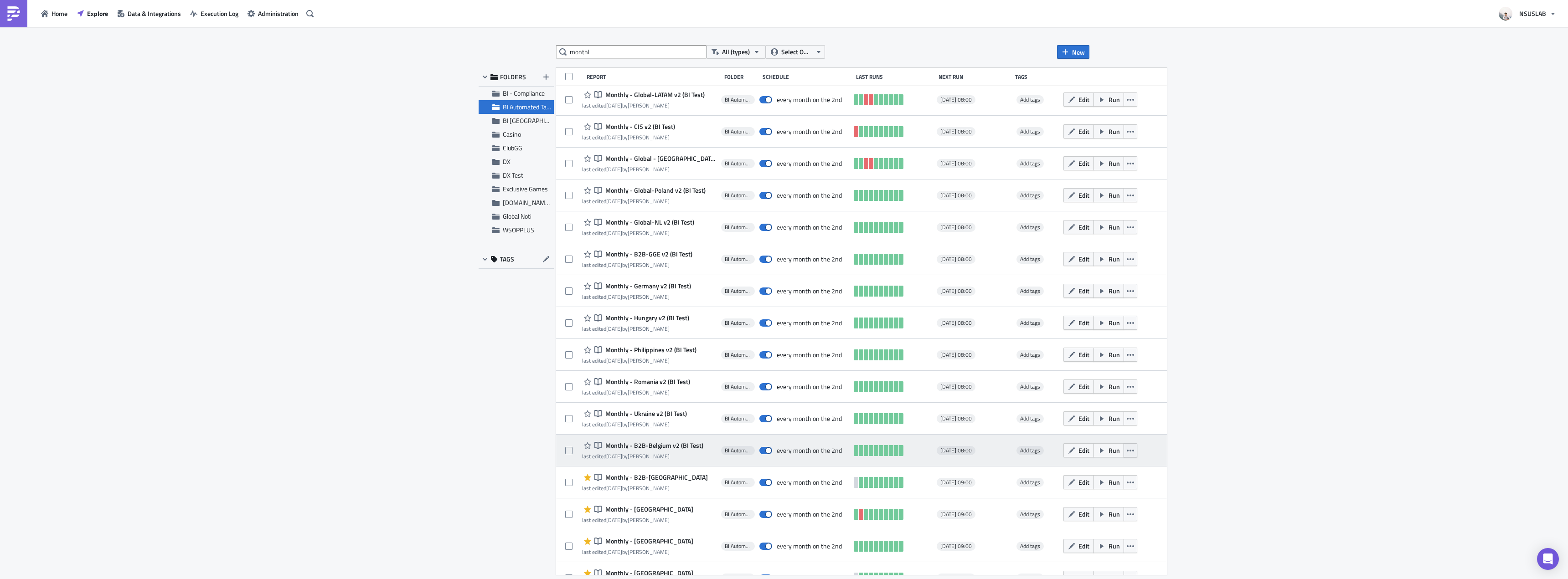
scroll to position [195, 0]
click at [1124, 451] on button "button" at bounding box center [1130, 449] width 13 height 14
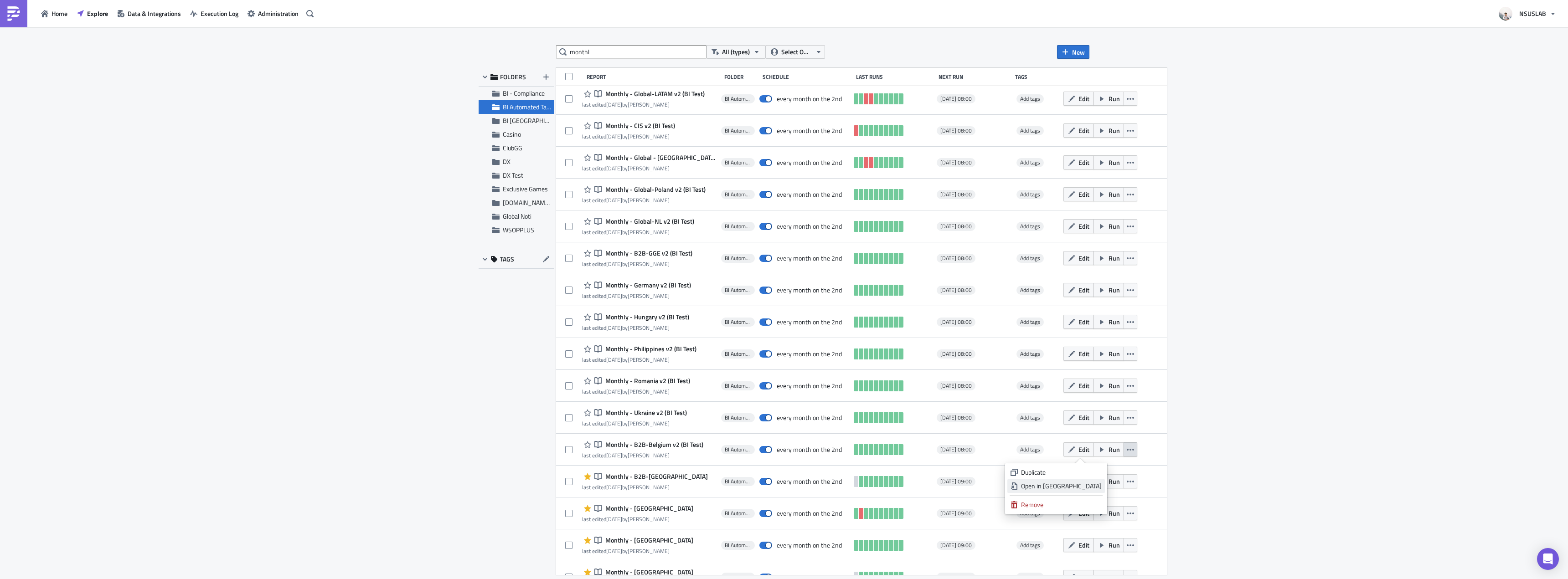
click at [1099, 484] on div "Open in New Tab" at bounding box center [1061, 486] width 81 height 9
click at [321, 187] on div "monthl All (types) Select Owner New FOLDERS BI - Compliance BI Automated Tablea…" at bounding box center [784, 303] width 1568 height 553
click at [323, 154] on div "monthl All (types) Select Owner New FOLDERS BI - Compliance BI Automated Tablea…" at bounding box center [784, 303] width 1568 height 553
click at [1224, 131] on div "monthl All (types) Select Owner New FOLDERS BI - Compliance BI Automated Tablea…" at bounding box center [784, 303] width 1568 height 553
click at [1220, 70] on div "monthl All (types) Select Owner New FOLDERS BI - Compliance BI Automated Tablea…" at bounding box center [784, 303] width 1568 height 553
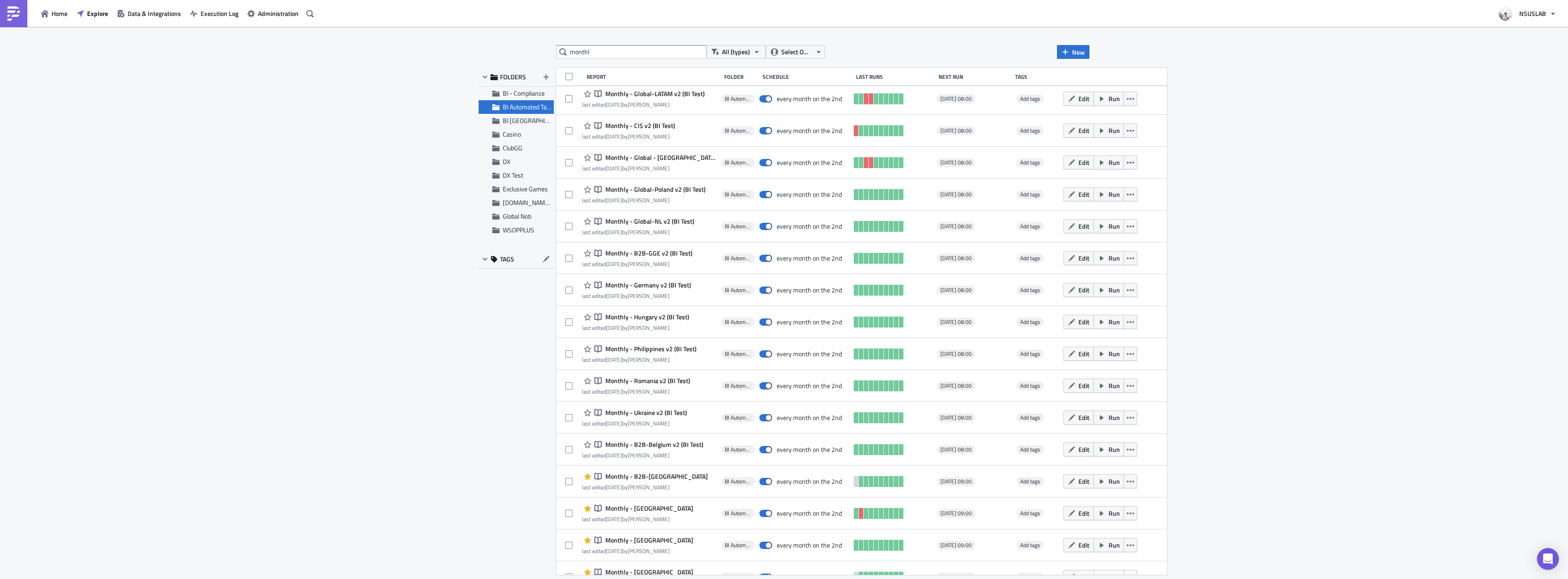
click at [1234, 117] on div "monthl All (types) Select Owner New FOLDERS BI - Compliance BI Automated Tablea…" at bounding box center [784, 303] width 1568 height 553
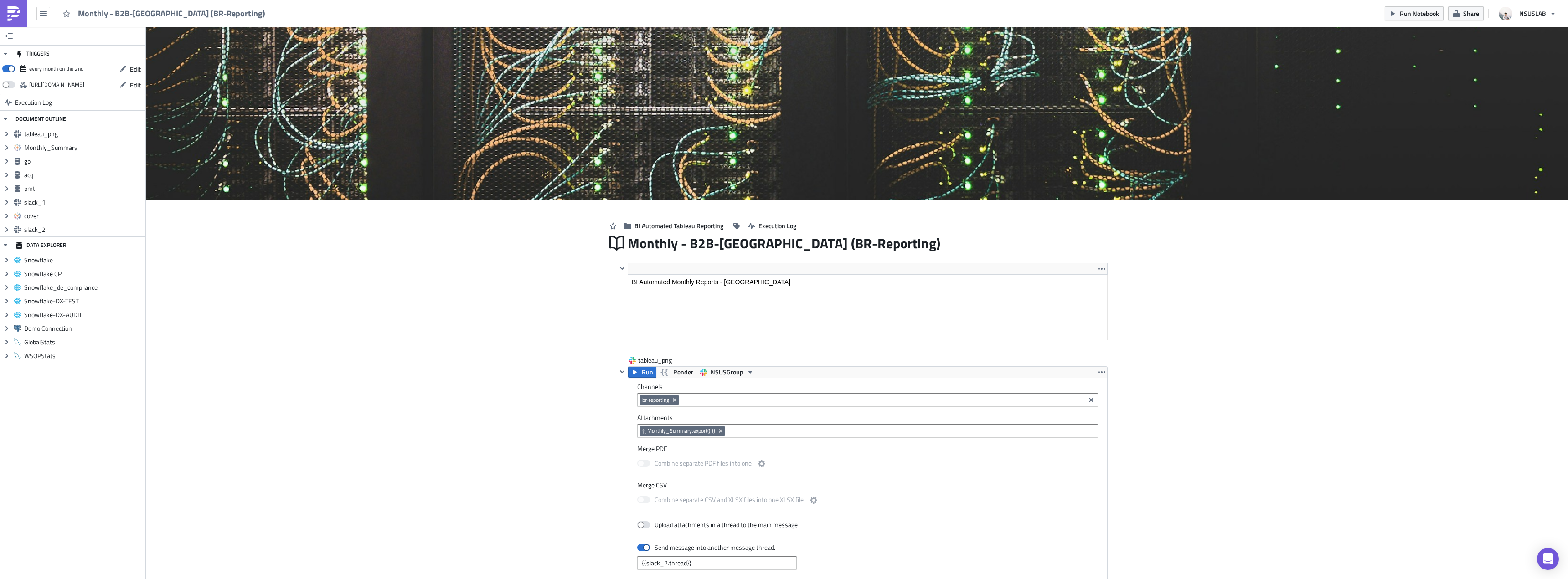
scroll to position [104, 489]
drag, startPoint x: 0, startPoint y: 0, endPoint x: 382, endPoint y: 389, distance: 545.2
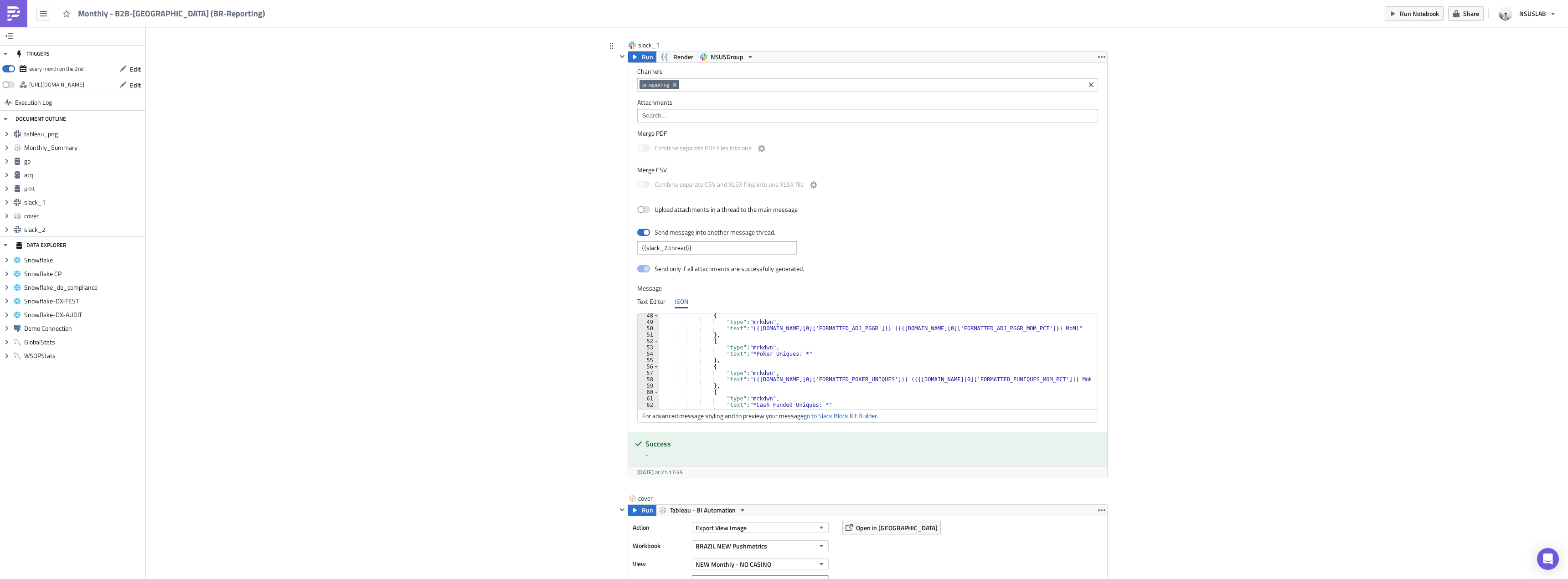
scroll to position [300, 0]
click at [718, 338] on div "{ "type" : "mrkdwn" , "text" : "{{gp.data[0]['FORMATTED_ADJ_PGGR']}} ({{gp.data…" at bounding box center [880, 367] width 443 height 108
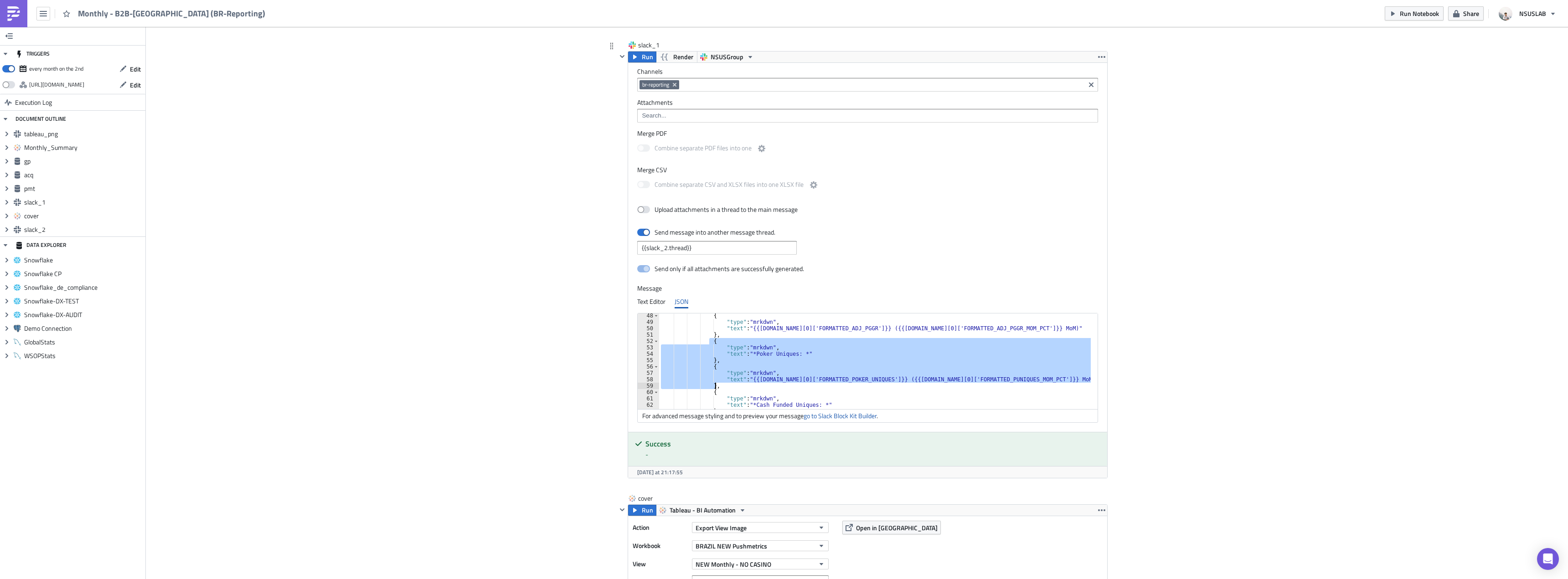
drag, startPoint x: 707, startPoint y: 342, endPoint x: 719, endPoint y: 387, distance: 46.6
click at [719, 387] on div "{ "type" : "mrkdwn" , "text" : "{{gp.data[0]['FORMATTED_ADJ_PGGR']}} ({{gp.data…" at bounding box center [880, 367] width 443 height 108
click at [723, 336] on div "{ "type" : "mrkdwn" , "text" : "{{gp.data[0]['FORMATTED_ADJ_PGGR']}} ({{gp.data…" at bounding box center [880, 367] width 443 height 108
type textarea "},"
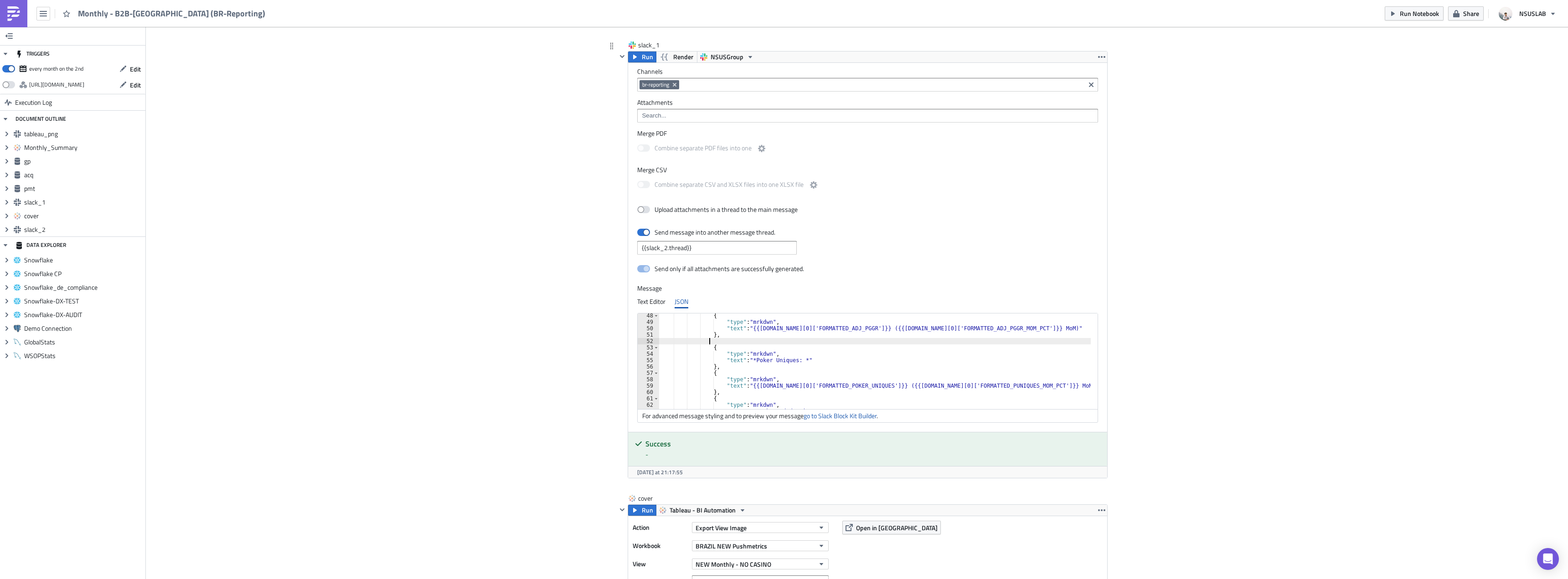
scroll to position [0, 3]
paste textarea "},"
click at [765, 354] on div "{ "type" : "mrkdwn" , "text" : "{{gp.data[0]['FORMATTED_ADJ_PGGR']}} ({{gp.data…" at bounding box center [880, 367] width 443 height 108
click at [812, 376] on div "{ "type" : "mrkdwn" , "text" : "{{gp.data[0]['FORMATTED_ADJ_PGGR']}} ({{gp.data…" at bounding box center [880, 367] width 443 height 108
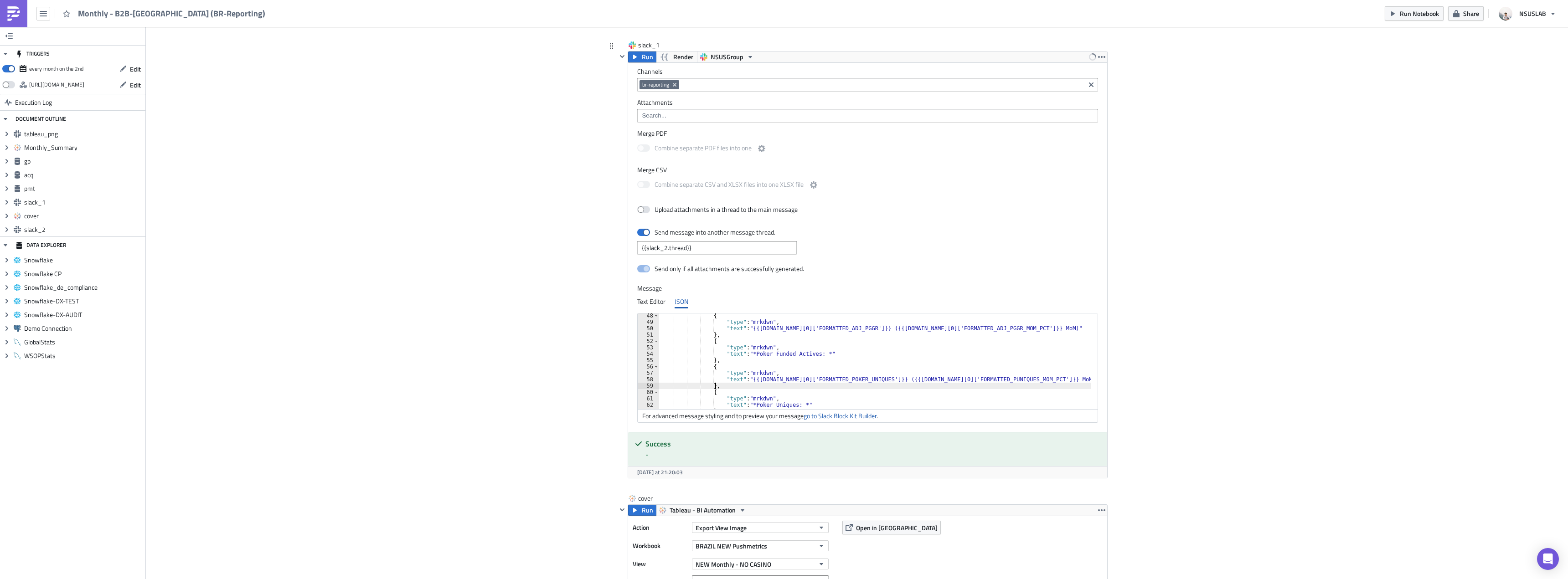
click at [819, 384] on div "{ "type" : "mrkdwn" , "text" : "{{gp.data[0]['FORMATTED_ADJ_PGGR']}} ({{gp.data…" at bounding box center [880, 367] width 443 height 108
click at [796, 378] on div "{ "type" : "mrkdwn" , "text" : "{{gp.data[0]['FORMATTED_ADJ_PGGR']}} ({{gp.data…" at bounding box center [880, 367] width 443 height 108
paste textarea "FUNDED_ACTIV"
click at [943, 379] on div "{ "type" : "mrkdwn" , "text" : "{{gp.data[0]['FORMATTED_ADJ_PGGR']}} ({{gp.data…" at bounding box center [880, 367] width 443 height 108
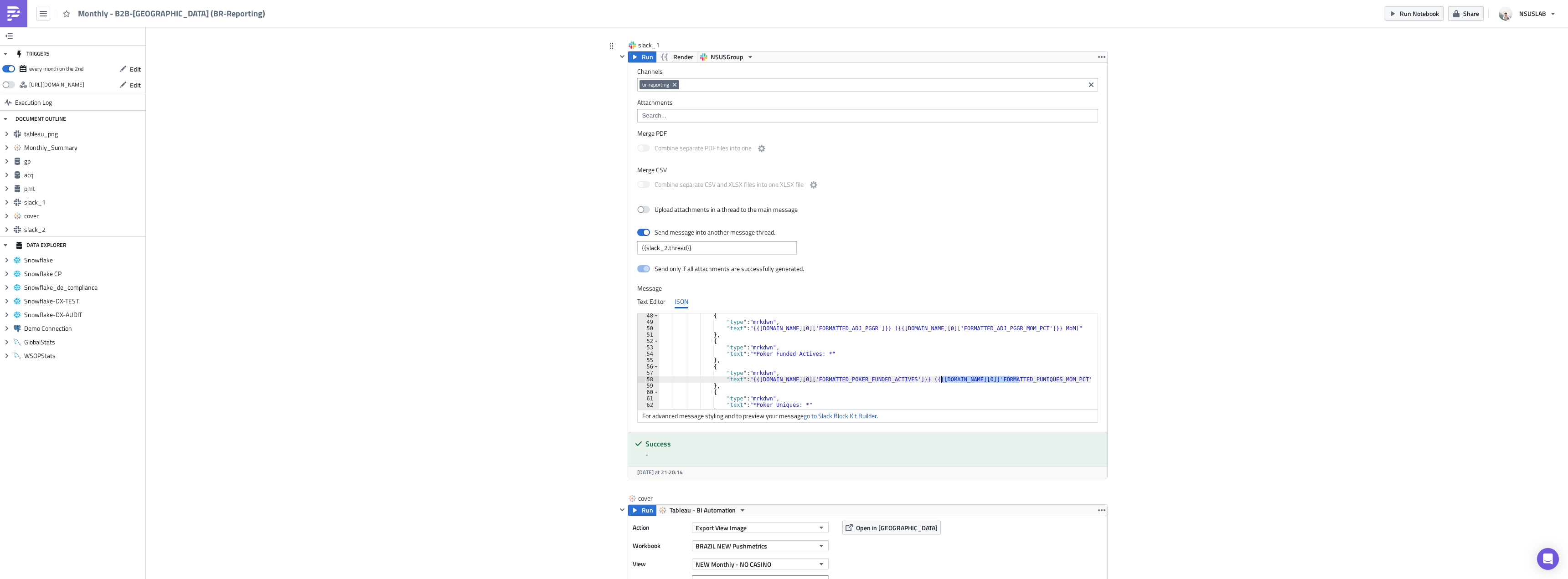
click at [943, 379] on div "{ "type" : "mrkdwn" , "text" : "{{gp.data[0]['FORMATTED_ADJ_PGGR']}} ({{gp.data…" at bounding box center [880, 367] width 443 height 108
paste textarea "OKER_FUNDED_ACTIV"
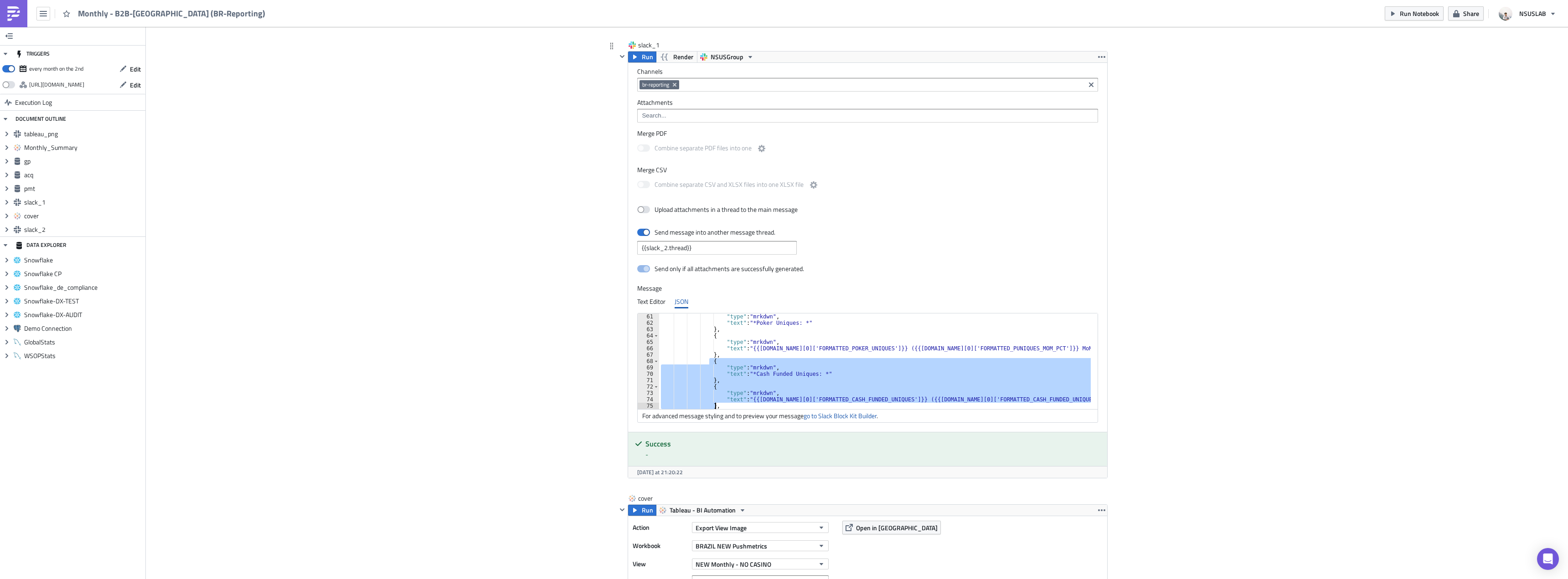
drag, startPoint x: 705, startPoint y: 362, endPoint x: 724, endPoint y: 409, distance: 50.7
click at [724, 409] on div ""type" : "mrkdwn" , "text" : "*Poker Uniques: *" } , { "type" : "mrkdwn" , "tex…" at bounding box center [880, 367] width 443 height 108
type textarea ""text": "{{gp.data[0]['FORMATTED_CASH_FUNDED_UNIQUES']}} ({{gp.data[0]['FORMATT…"
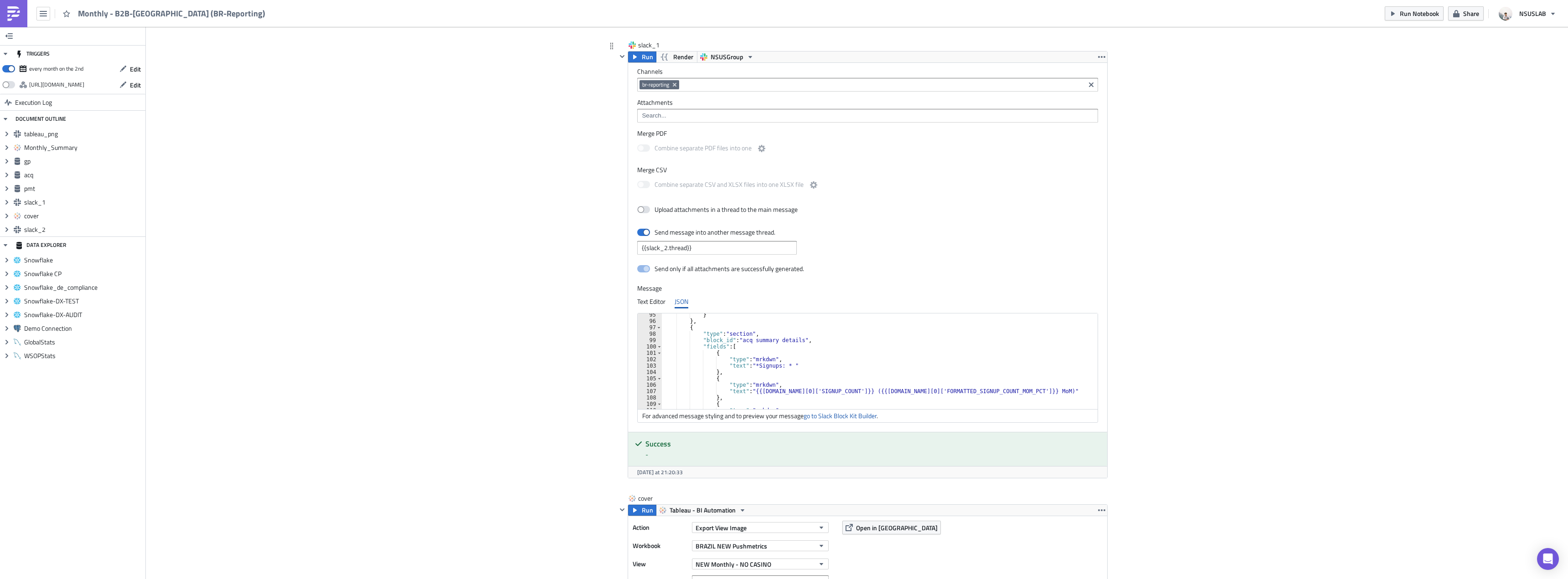
scroll to position [628, 0]
click at [752, 340] on div ""block_id" : "acq summary details" , "fields" : [ { "type" : "mrkdwn" , "text" …" at bounding box center [881, 364] width 439 height 108
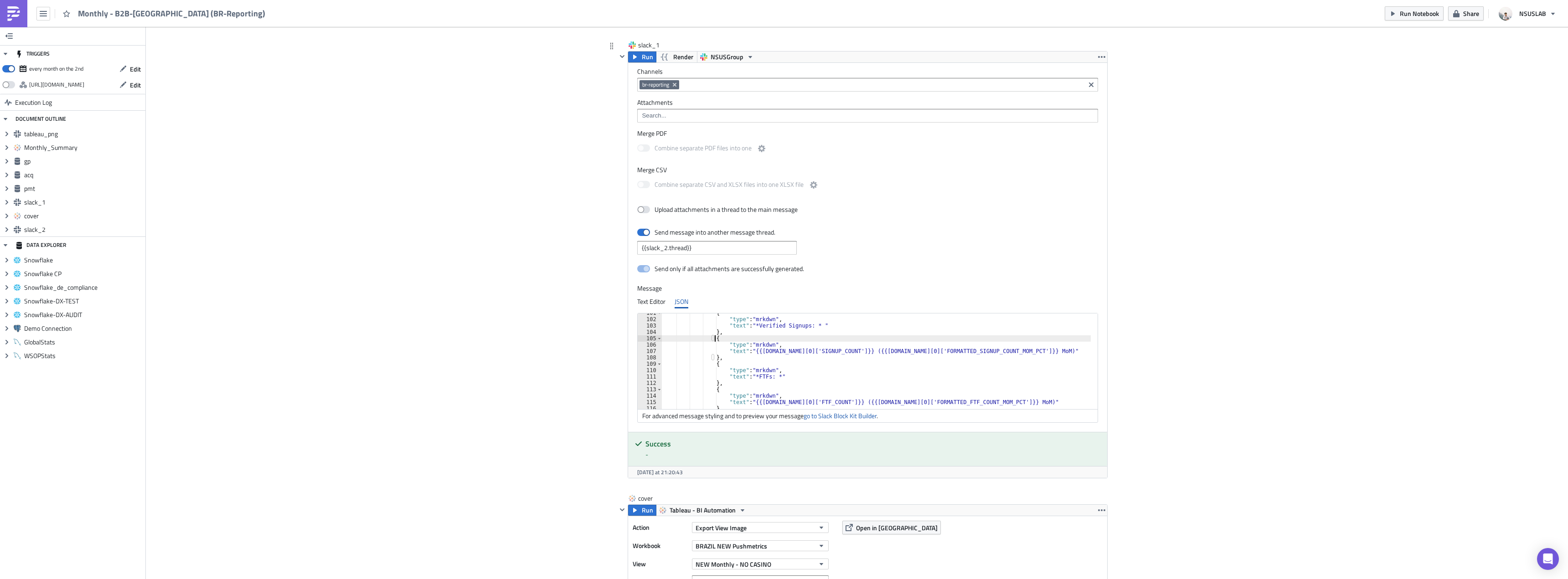
scroll to position [641, 0]
click at [793, 352] on div "{ "type" : "mrkdwn" , "text" : "*Verified Signups: * " } , { "type" : "mrkdwn" …" at bounding box center [881, 364] width 439 height 108
click at [937, 352] on div "{ "type" : "mrkdwn" , "text" : "*Verified Signups: * " } , { "type" : "mrkdwn" …" at bounding box center [881, 364] width 439 height 108
click at [936, 360] on div "{ "type" : "mrkdwn" , "text" : "*Verified Signups: * " } , { "type" : "mrkdwn" …" at bounding box center [881, 364] width 439 height 108
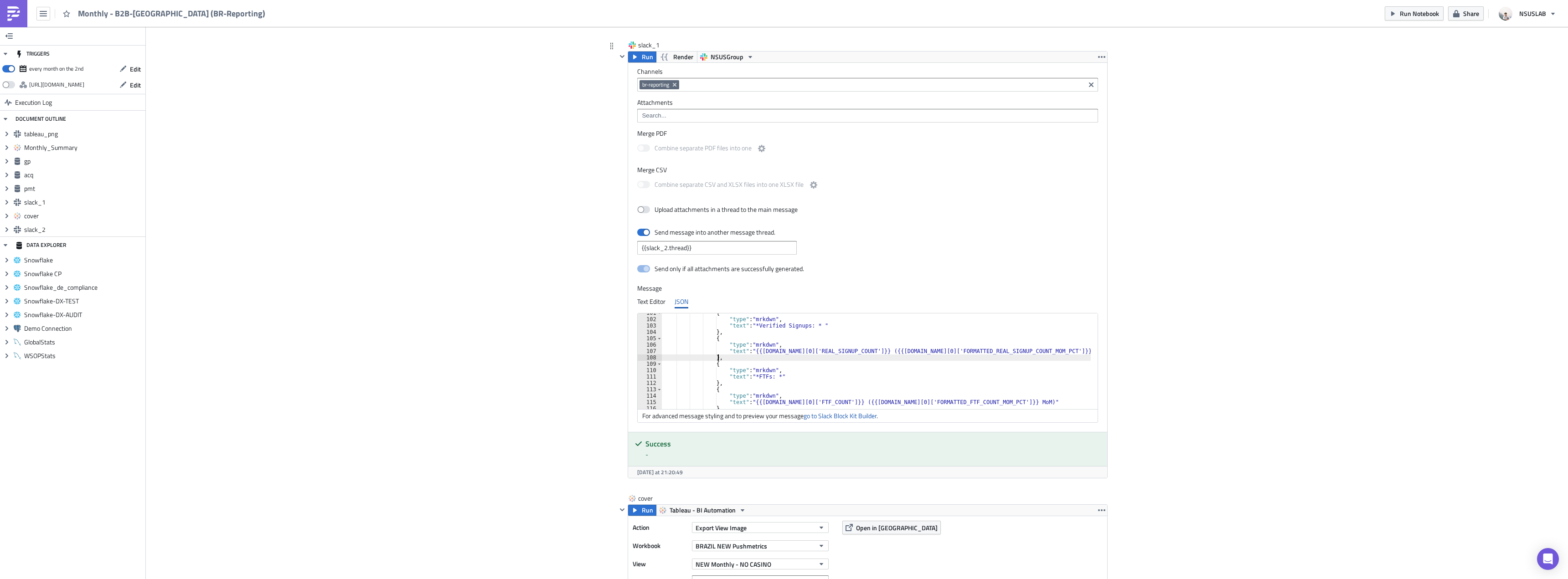
scroll to position [0, 4]
click at [923, 350] on div "{ "type" : "mrkdwn" , "text" : "*Verified Signups: * " } , { "type" : "mrkdwn" …" at bounding box center [881, 364] width 439 height 108
paste textarea "},"
click at [1008, 385] on div "{ "type" : "mrkdwn" , "text" : "*Verified Signups: * " } , { "type" : "mrkdwn" …" at bounding box center [881, 364] width 439 height 108
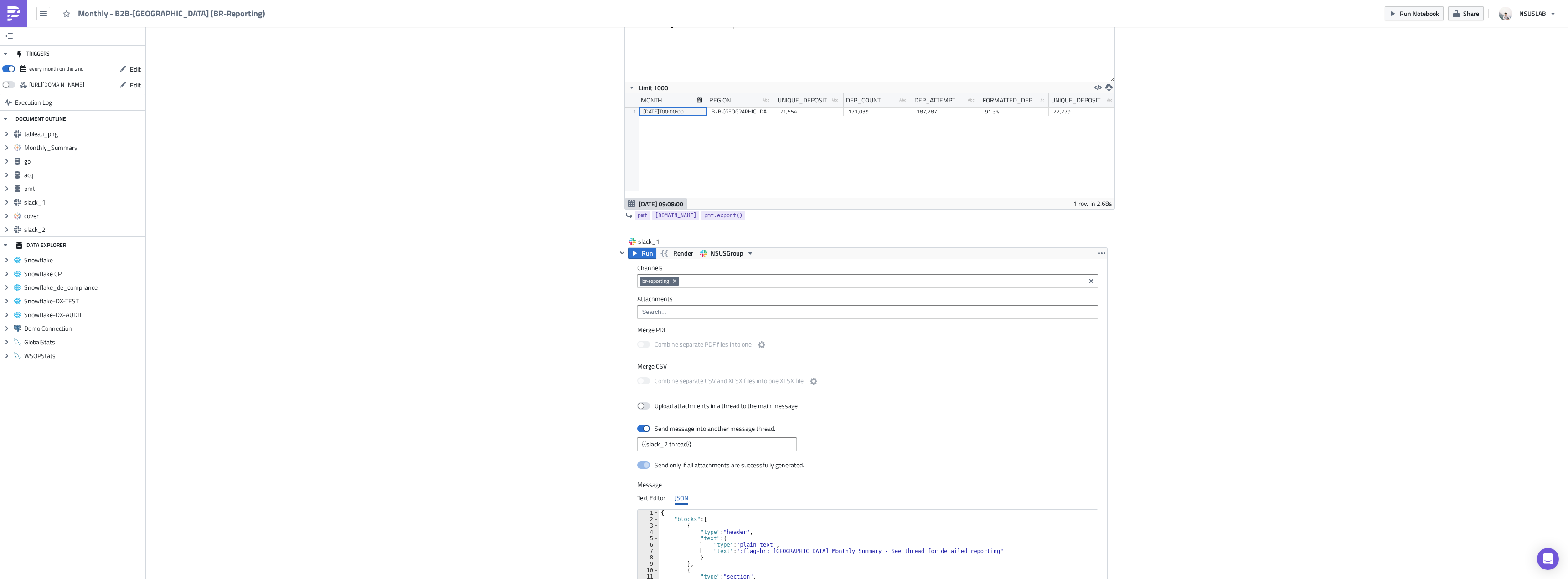
scroll to position [1457, 0]
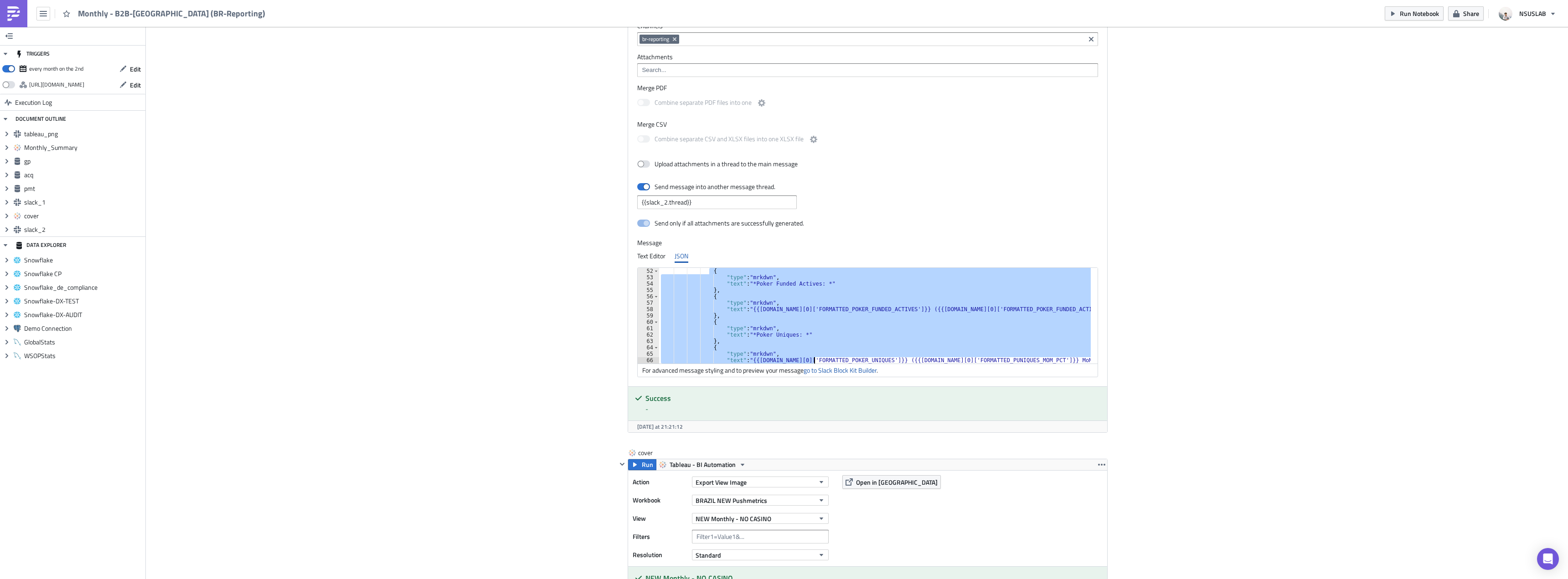
scroll to position [364, 0]
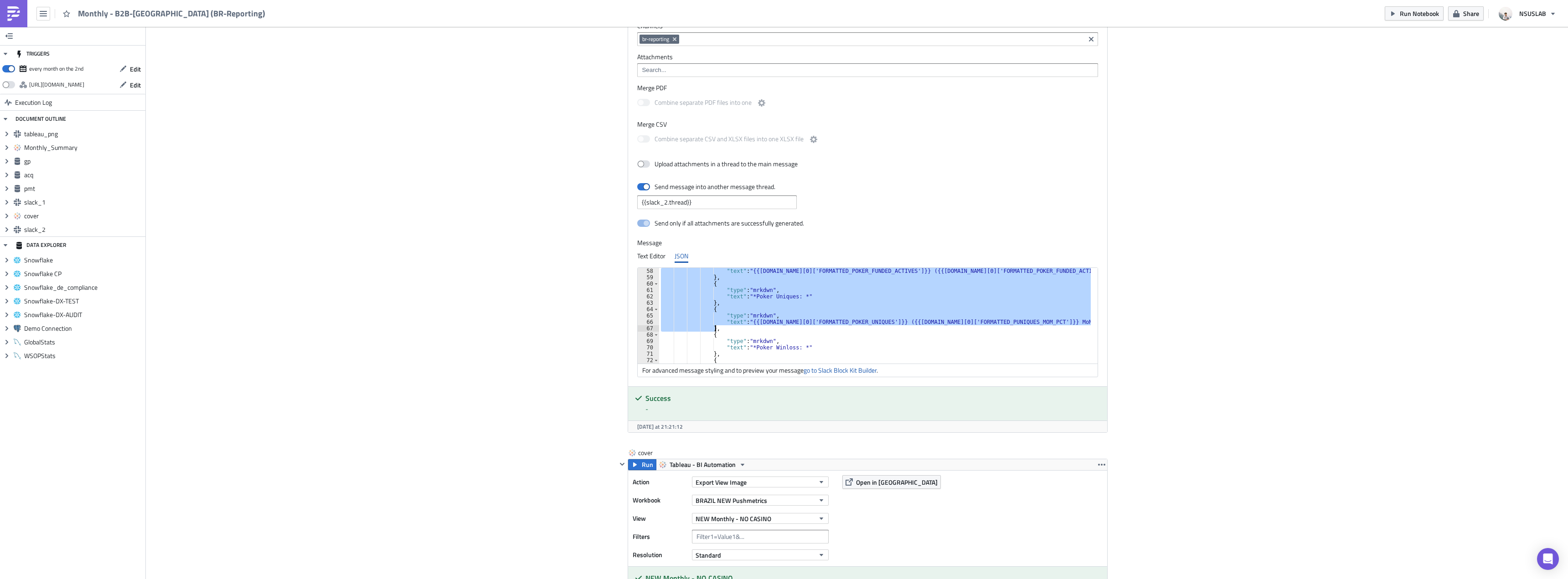
drag, startPoint x: 705, startPoint y: 296, endPoint x: 817, endPoint y: 328, distance: 116.5
click at [817, 328] on div ""text" : "{{gp.data[0]['FORMATTED_POKER_FUNDED_ACTIVES']}} ({{gp.data[0]['FORMA…" at bounding box center [880, 322] width 443 height 108
click at [736, 292] on div ""text" : "{{gp.data[0]['FORMATTED_POKER_FUNDED_ACTIVES']}} ({{gp.data[0]['FORMA…" at bounding box center [875, 315] width 432 height 95
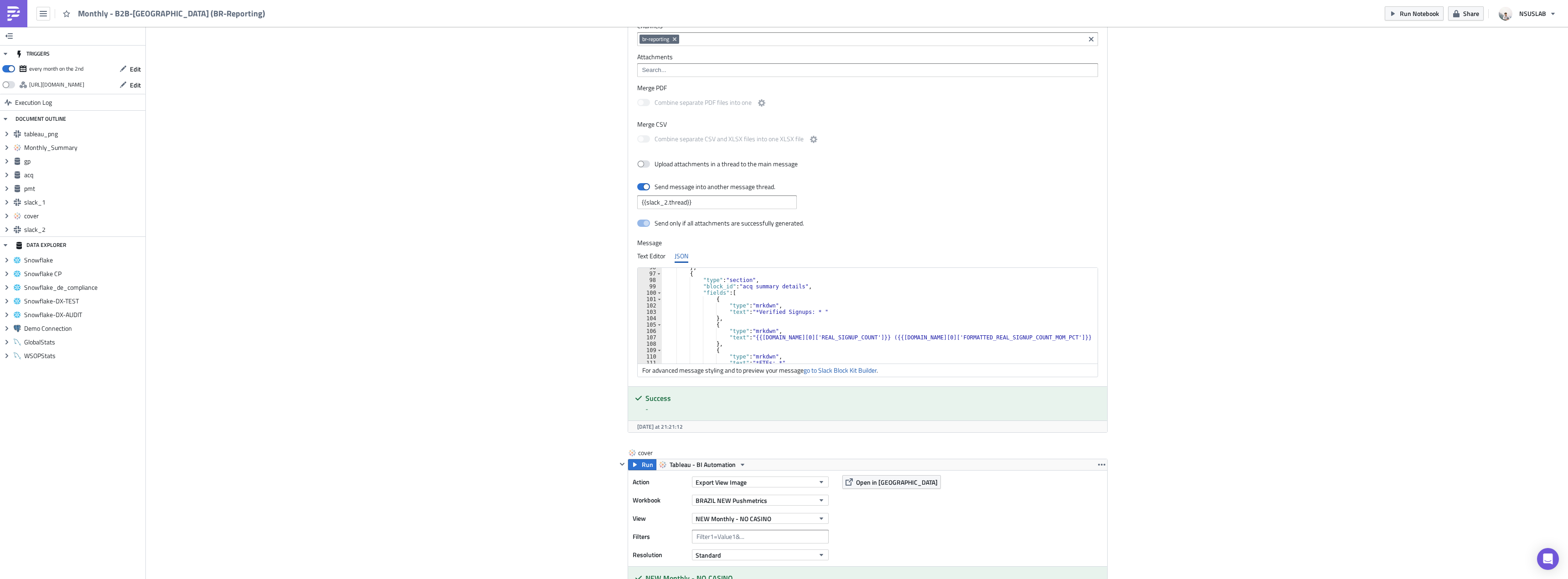
scroll to position [609, 0]
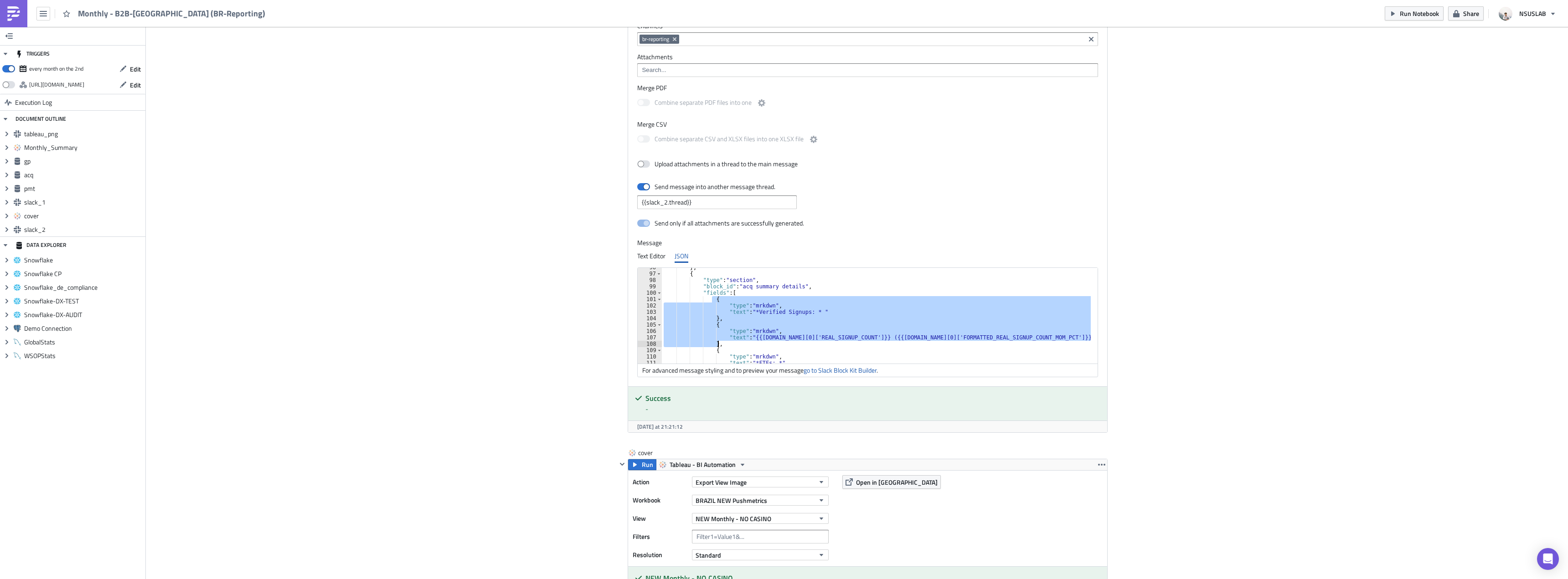
drag, startPoint x: 709, startPoint y: 298, endPoint x: 752, endPoint y: 342, distance: 61.5
click at [752, 342] on div "} , { "type" : "section" , "block_id" : "acq summary details" , "fields" : [ { …" at bounding box center [881, 318] width 439 height 108
click at [754, 347] on div "} , { "type" : "section" , "block_id" : "acq summary details" , "fields" : [ { …" at bounding box center [876, 315] width 429 height 95
type textarea "},"
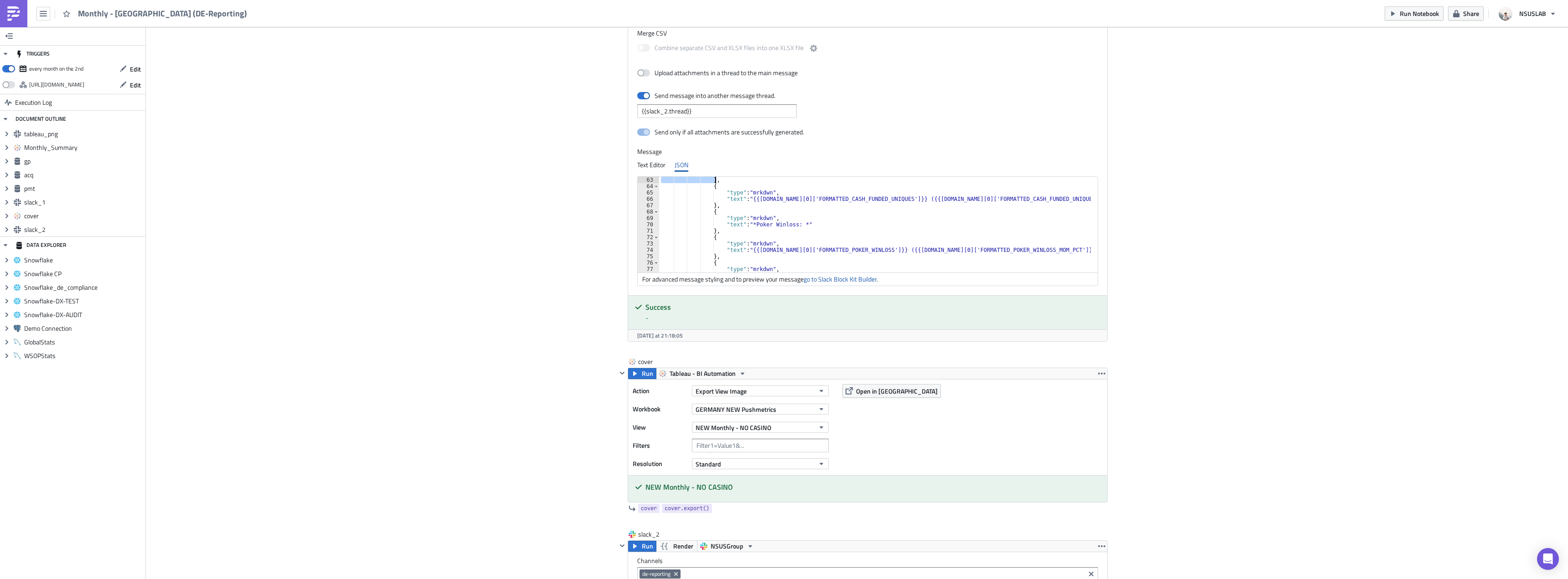
scroll to position [357, 0]
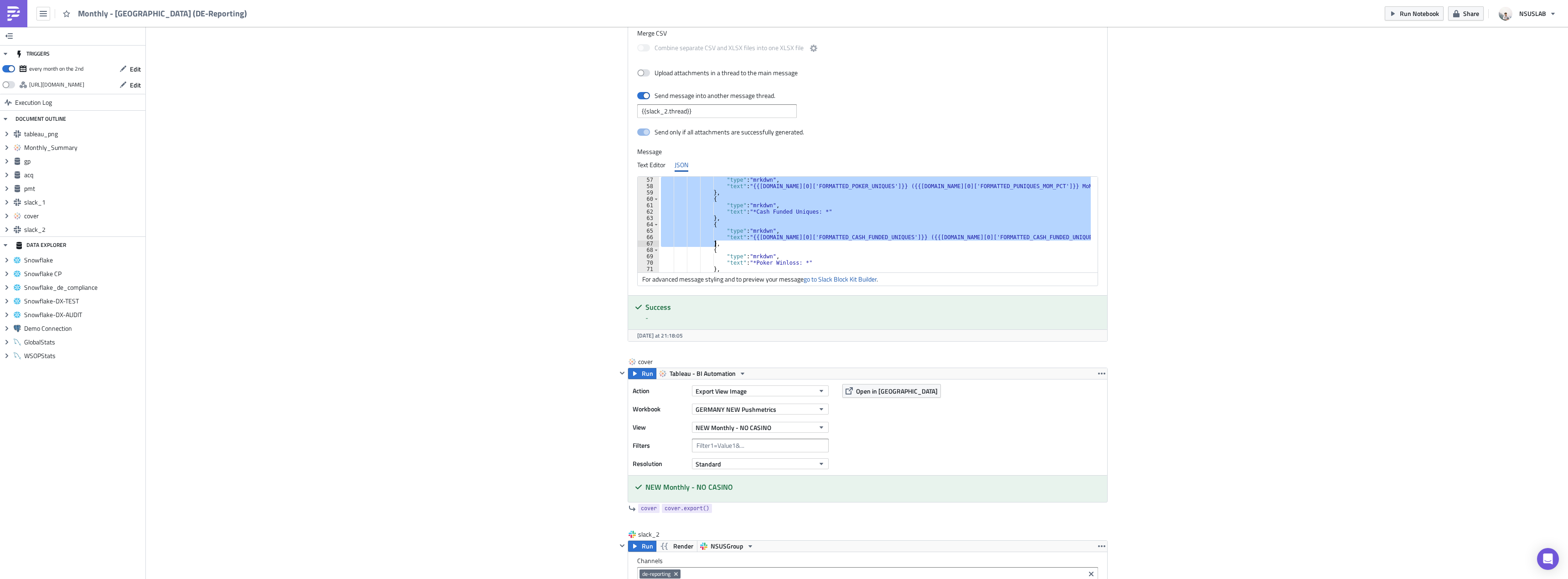
drag, startPoint x: 705, startPoint y: 205, endPoint x: 756, endPoint y: 243, distance: 63.6
click at [756, 243] on div ""type" : "mrkdwn" , "text" : "{{gp.data[0]['FORMATTED_POKER_UNIQUES']}} ({{gp.d…" at bounding box center [880, 231] width 443 height 108
paste textarea
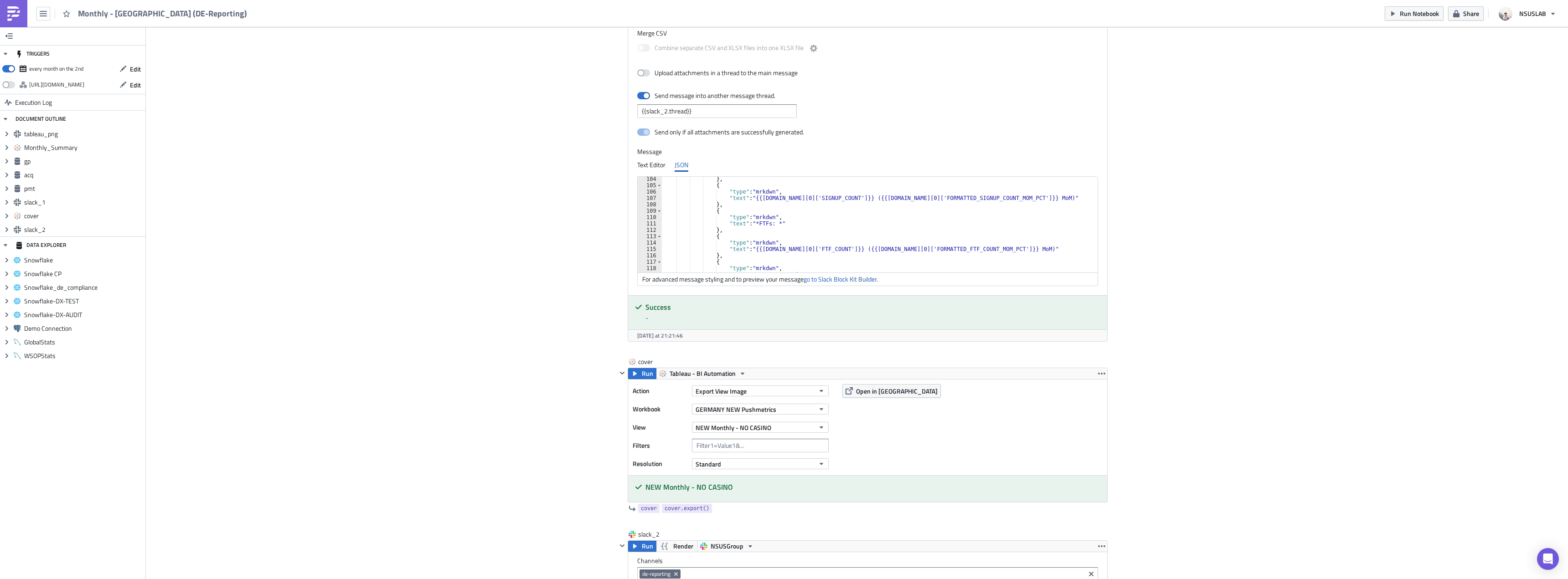
scroll to position [630, 0]
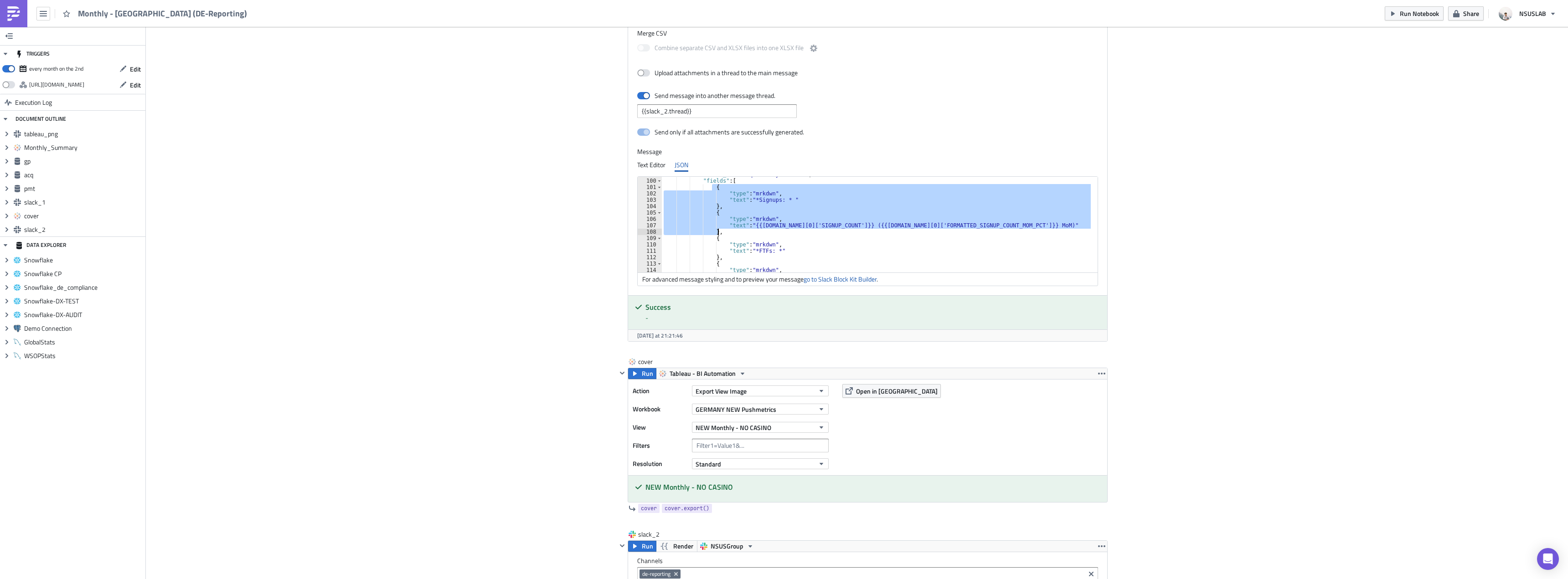
drag, startPoint x: 708, startPoint y: 189, endPoint x: 732, endPoint y: 235, distance: 51.9
click at [732, 235] on div ""block_id" : "acq summary details" , "fields" : [ { "type" : "mrkdwn" , "text" …" at bounding box center [881, 226] width 439 height 108
paste textarea
type textarea "},"
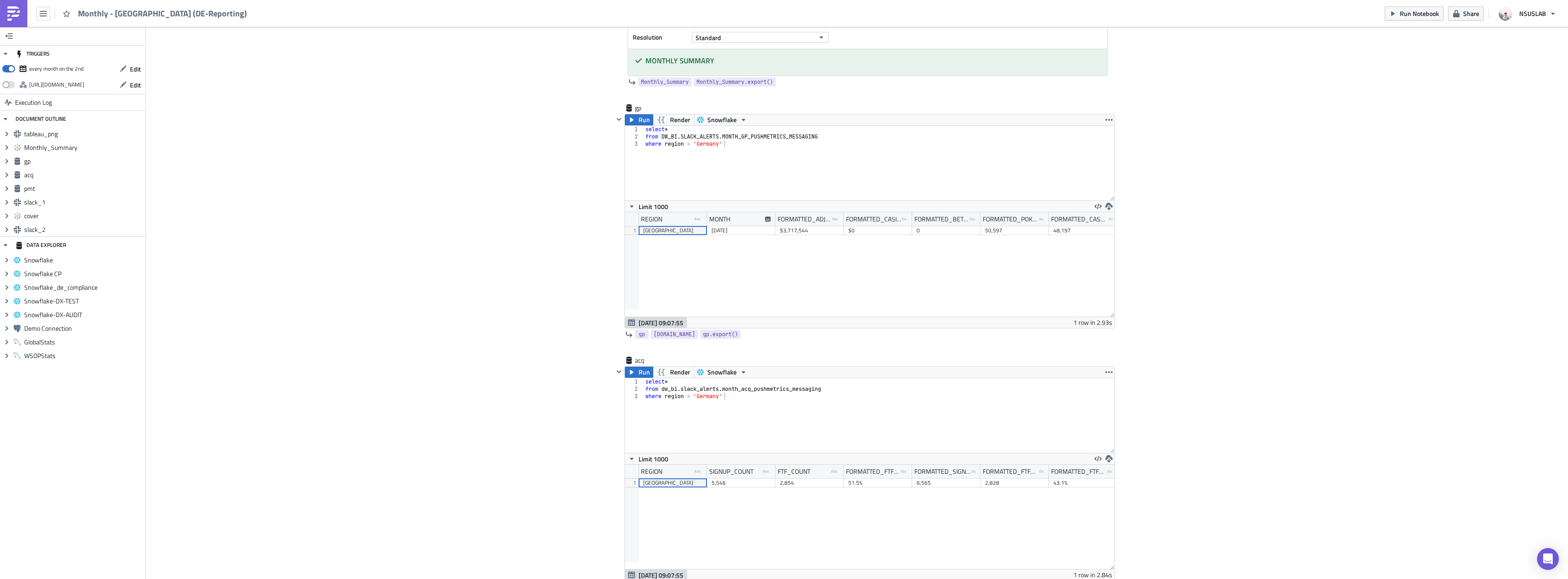
scroll to position [637, 0]
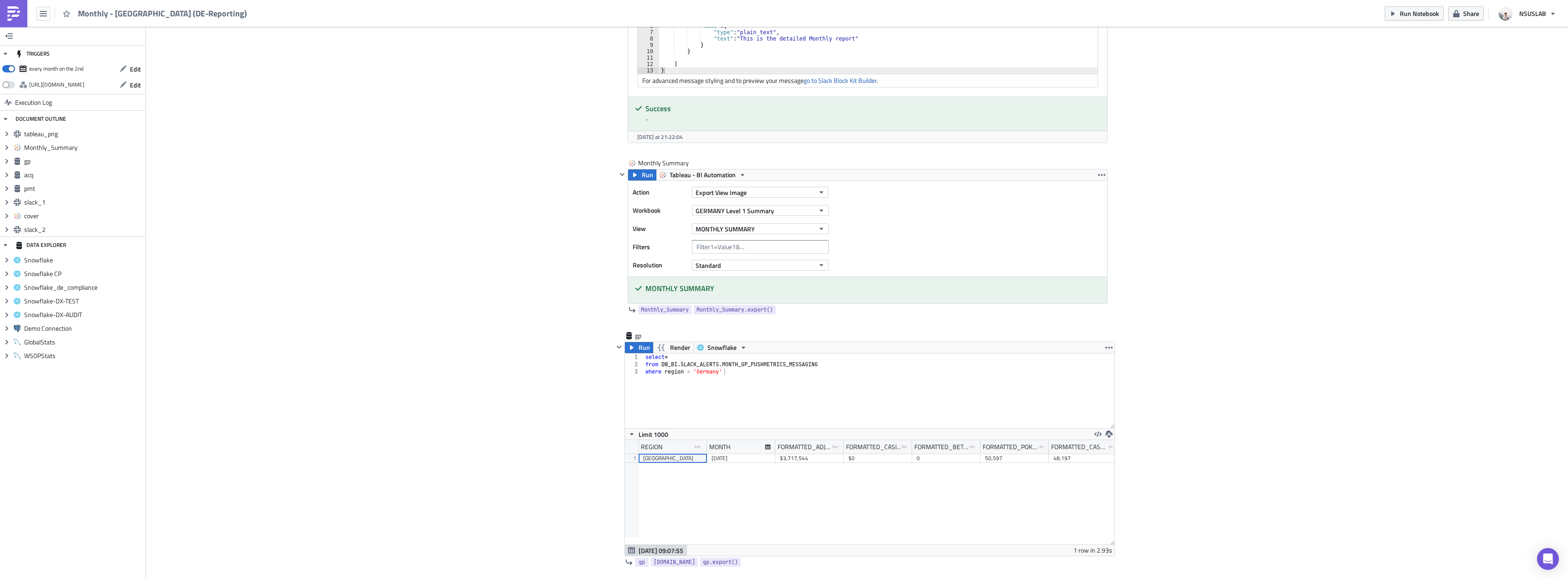
drag, startPoint x: 475, startPoint y: 265, endPoint x: 453, endPoint y: 104, distance: 162.5
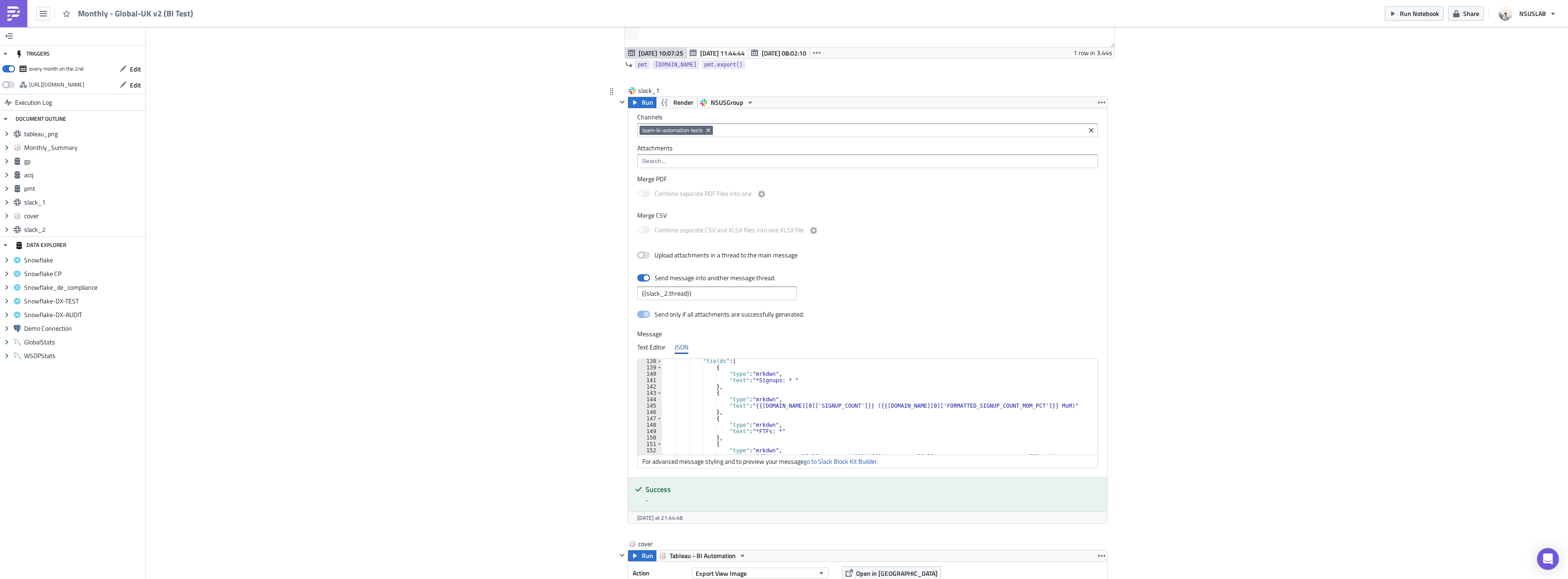
scroll to position [847, 0]
click at [752, 407] on div "} } , { "type" : "section" , "block_id" : "acq summary details" , "fields" : [ …" at bounding box center [881, 407] width 439 height 108
click at [794, 433] on div "} } , { "type" : "section" , "block_id" : "acq summary details" , "fields" : [ …" at bounding box center [881, 407] width 439 height 108
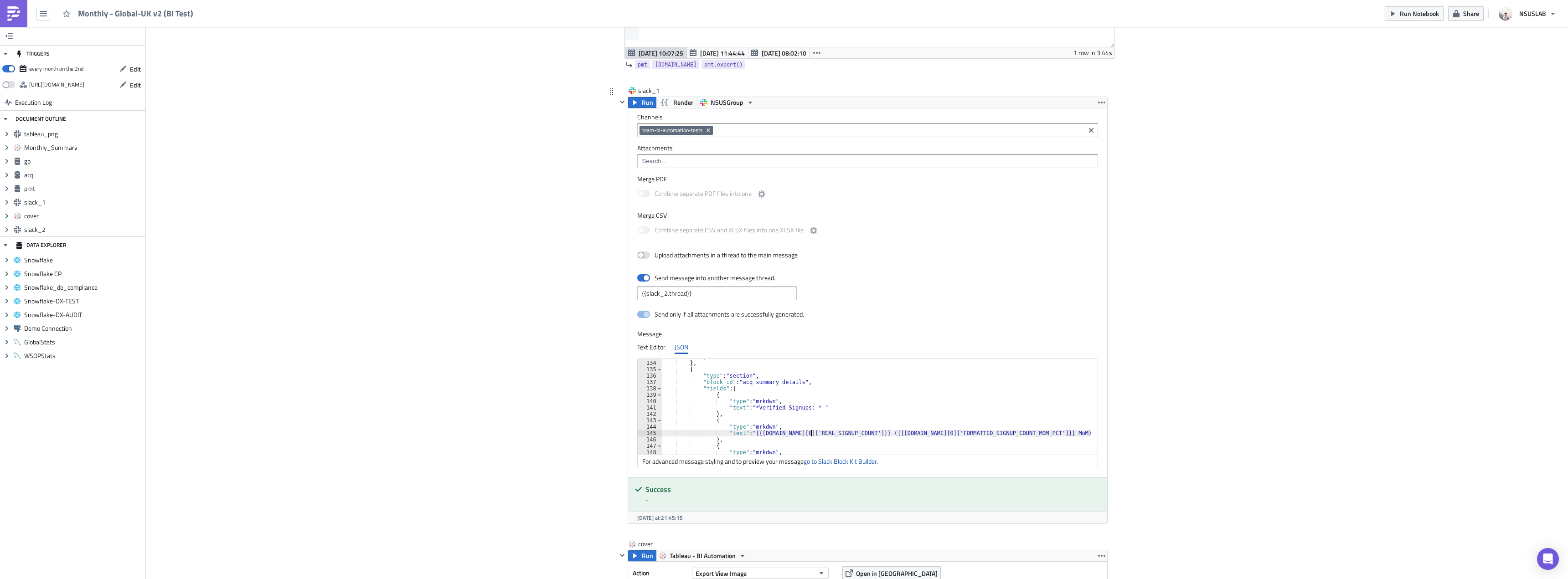
drag, startPoint x: 937, startPoint y: 434, endPoint x: 993, endPoint y: 407, distance: 62.2
click at [937, 434] on div "} } , { "type" : "section" , "block_id" : "acq summary details" , "fields" : [ …" at bounding box center [881, 407] width 439 height 108
type textarea "},"
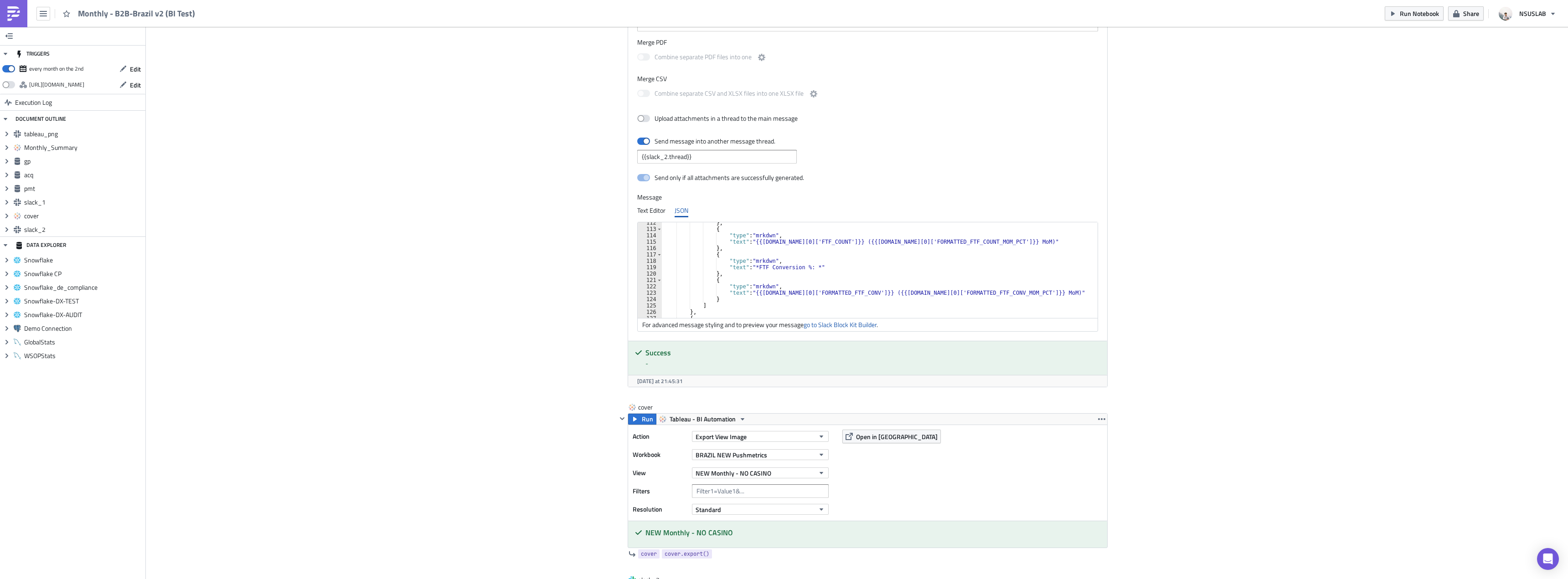
scroll to position [628, 0]
click at [751, 247] on div ""block_id" : "acq summary details" , "fields" : [ { "type" : "mrkdwn" , "text" …" at bounding box center [876, 272] width 429 height 108
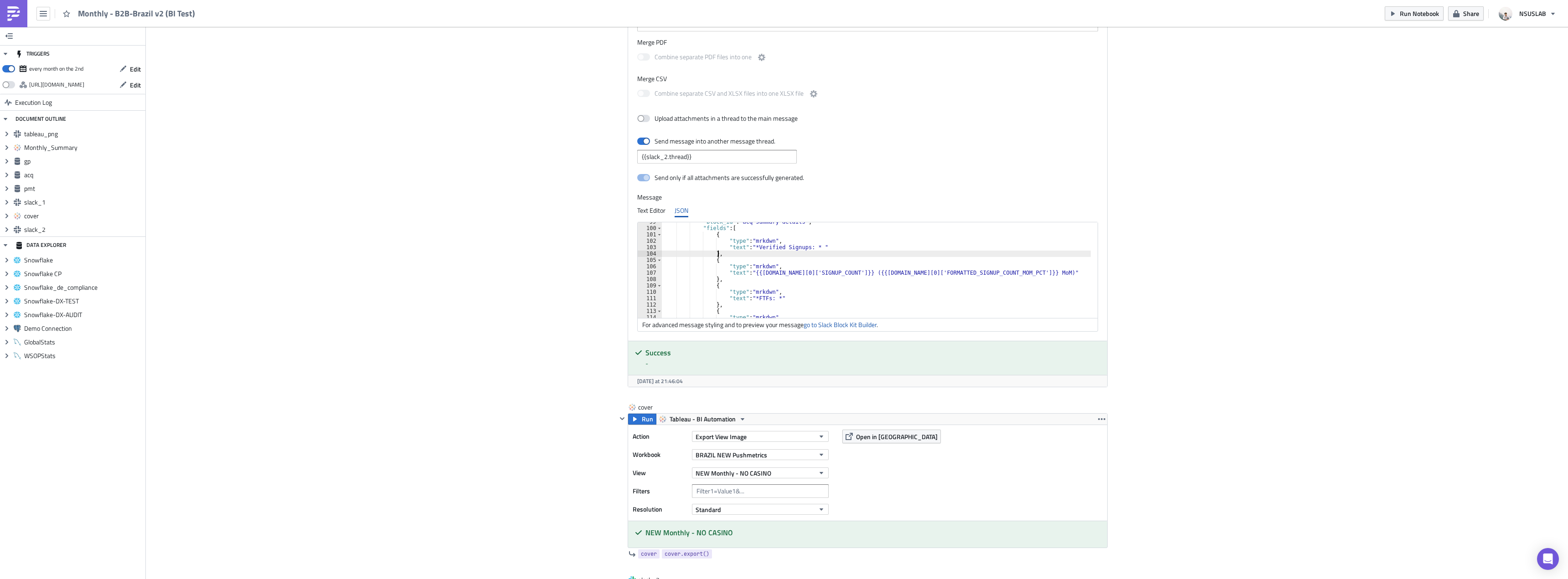
click at [793, 271] on div ""block_id" : "acq summary details" , "fields" : [ { "type" : "mrkdwn" , "text" …" at bounding box center [876, 272] width 429 height 108
click at [937, 274] on div ""block_id" : "acq summary details" , "fields" : [ { "type" : "mrkdwn" , "text" …" at bounding box center [876, 272] width 429 height 108
type textarea "},"
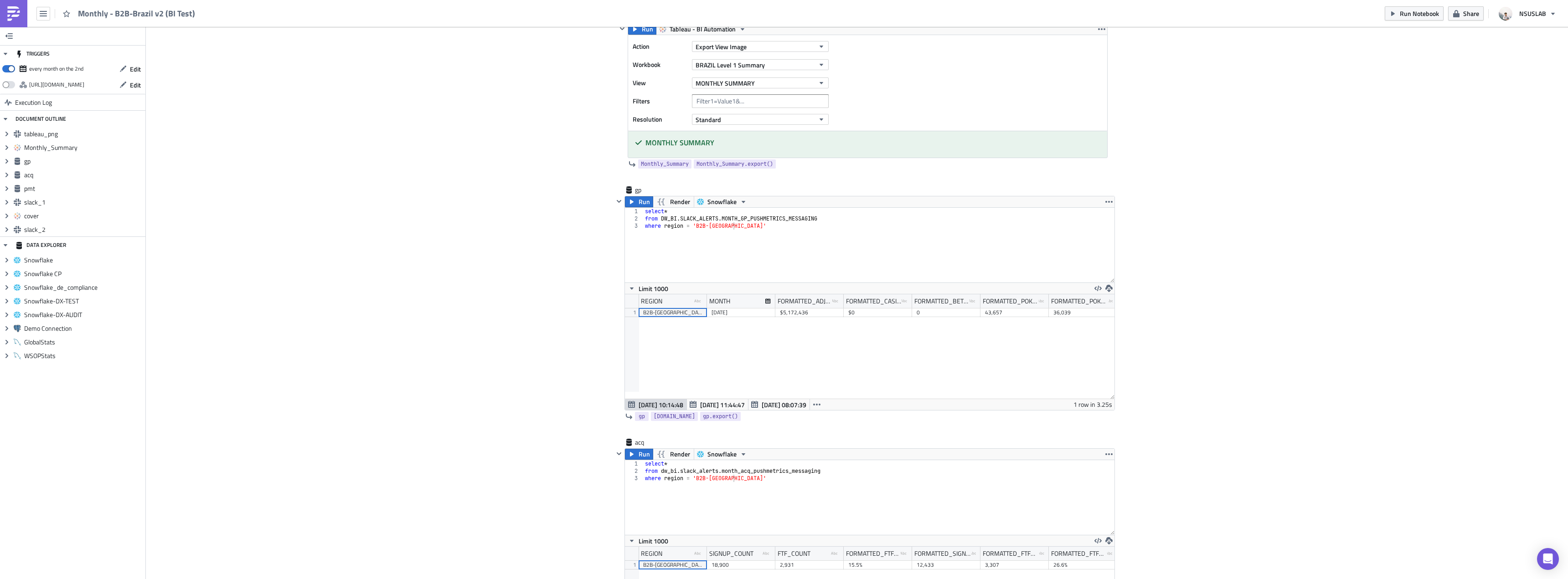
scroll to position [592, 0]
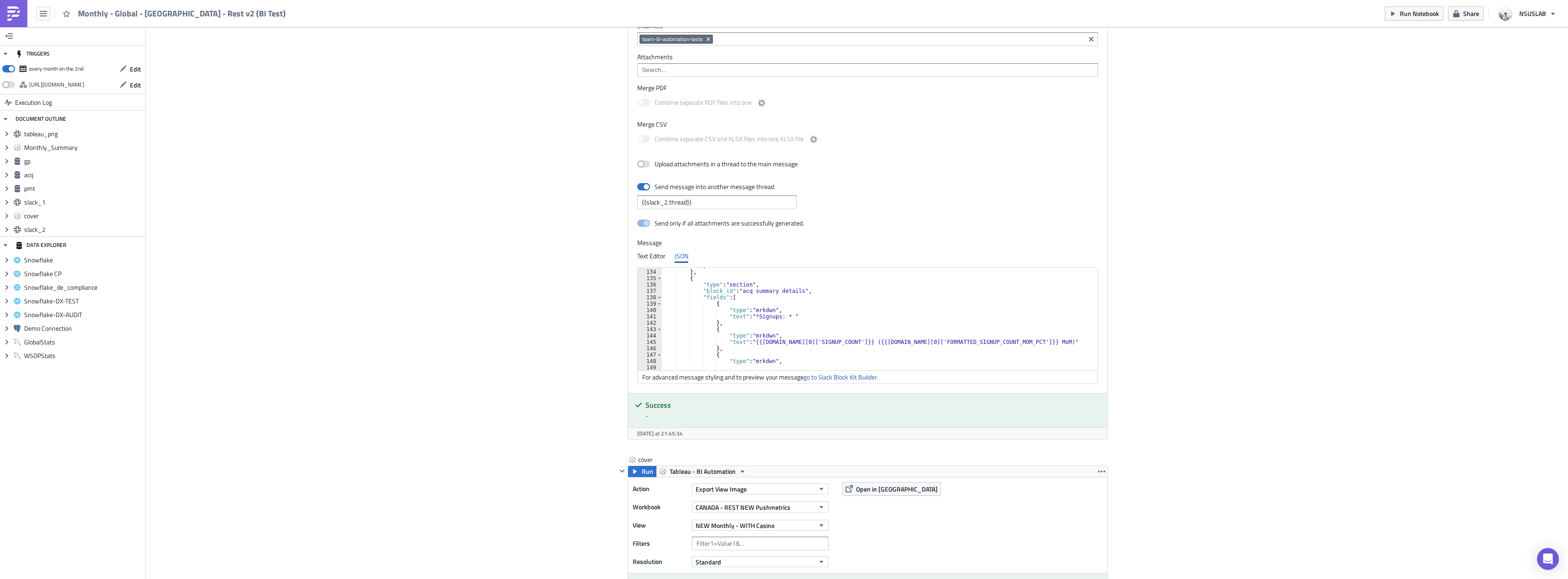
scroll to position [875, 0]
click at [752, 290] on div ""fields" : [ { "type" : "mrkdwn" , "text" : "*Signups: * " } , { "type" : "mrkd…" at bounding box center [878, 321] width 433 height 108
click at [791, 314] on div ""fields" : [ { "type" : "mrkdwn" , "text" : "*Verified Signups: * " } , { "type…" at bounding box center [878, 321] width 433 height 108
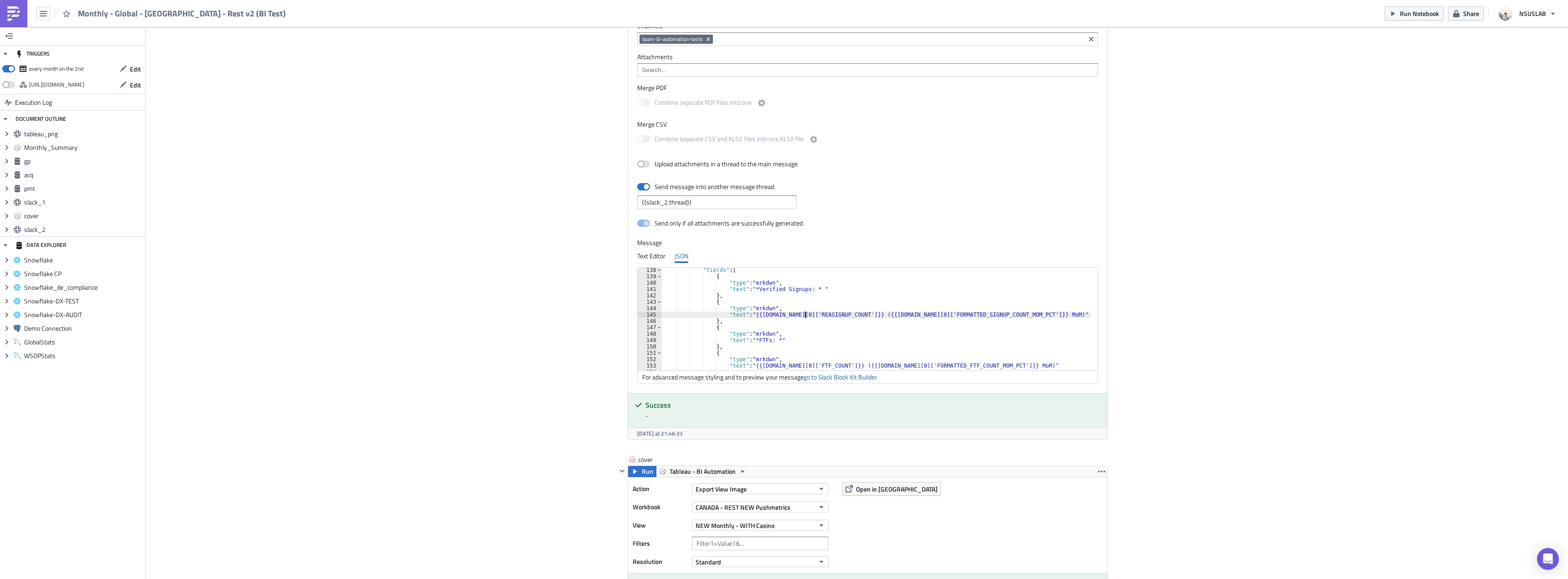
scroll to position [0, 12]
click at [935, 315] on div ""fields" : [ { "type" : "mrkdwn" , "text" : "*Verified Signups: * " } , { "type…" at bounding box center [878, 321] width 433 height 108
type textarea ""text": "{{[DOMAIN_NAME][0]['REAL_SIGNUP_COUNT']}} ({{[DOMAIN_NAME][0]['FORMATT…"
click at [1011, 237] on div "Channels team-bi-automation-tests Attachments Merge PDF Combine separate PDF fi…" at bounding box center [867, 205] width 479 height 376
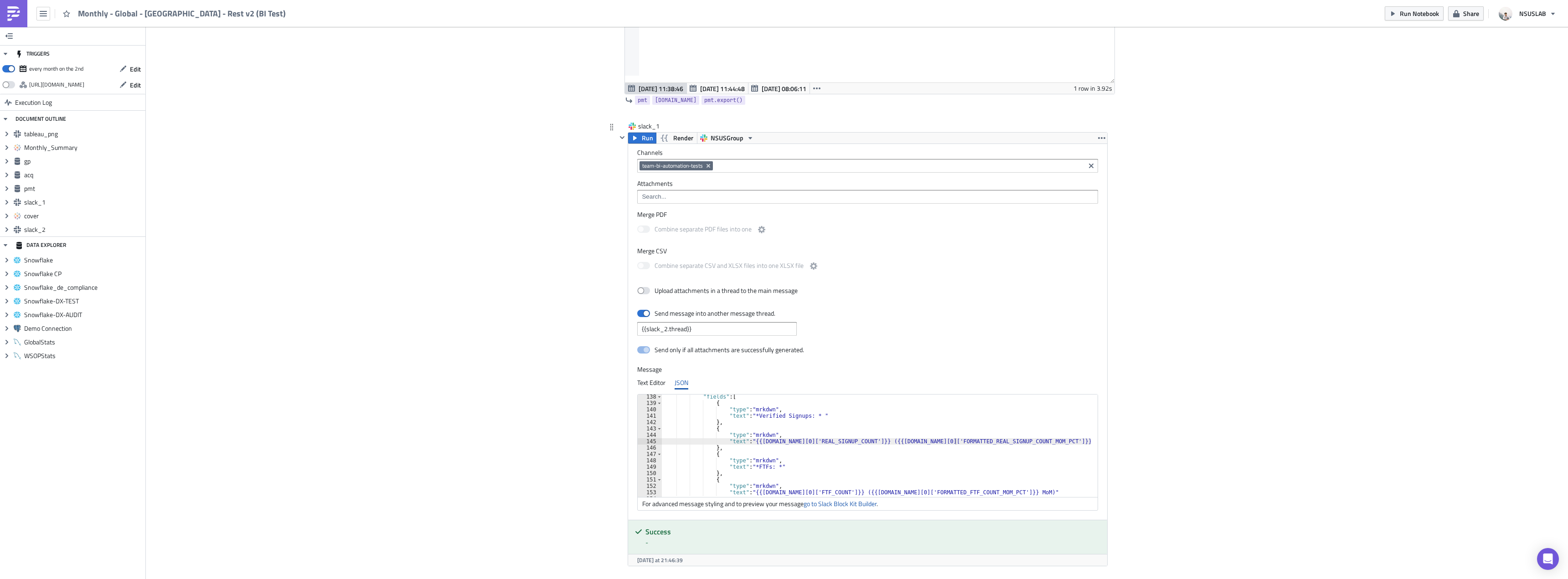
scroll to position [1594, 0]
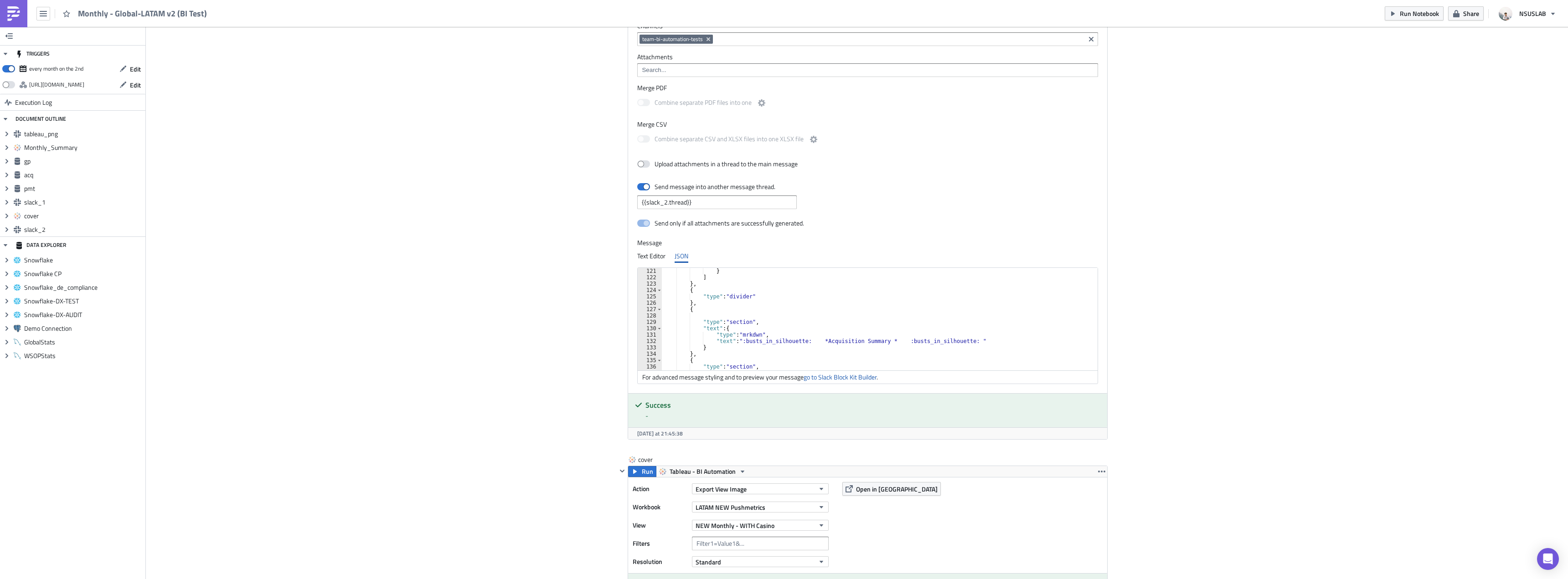
scroll to position [847, 0]
click at [752, 314] on div "} } , { "type" : "section" , "block_id" : "acq summary details" , "fields" : [ …" at bounding box center [878, 316] width 433 height 108
click at [792, 341] on div "} } , { "type" : "section" , "block_id" : "acq summary details" , "fields" : [ …" at bounding box center [878, 316] width 433 height 108
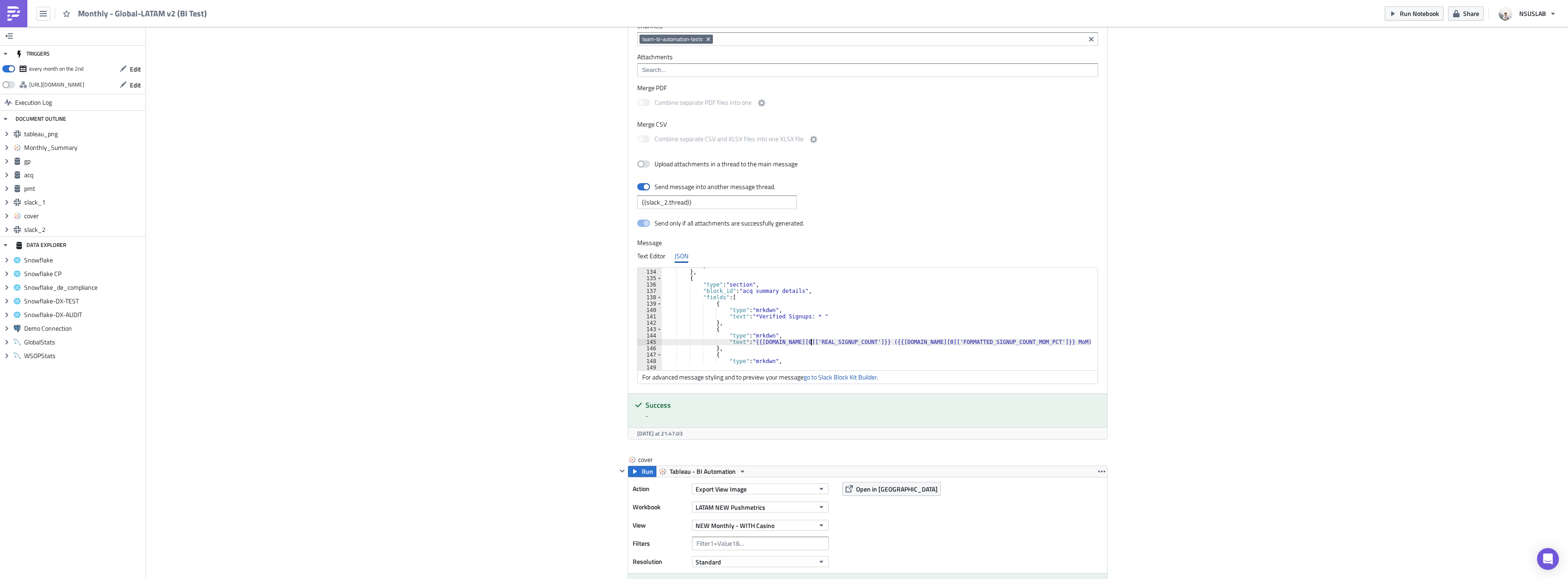
click at [941, 341] on div "} } , { "type" : "section" , "block_id" : "acq summary details" , "fields" : [ …" at bounding box center [878, 316] width 433 height 108
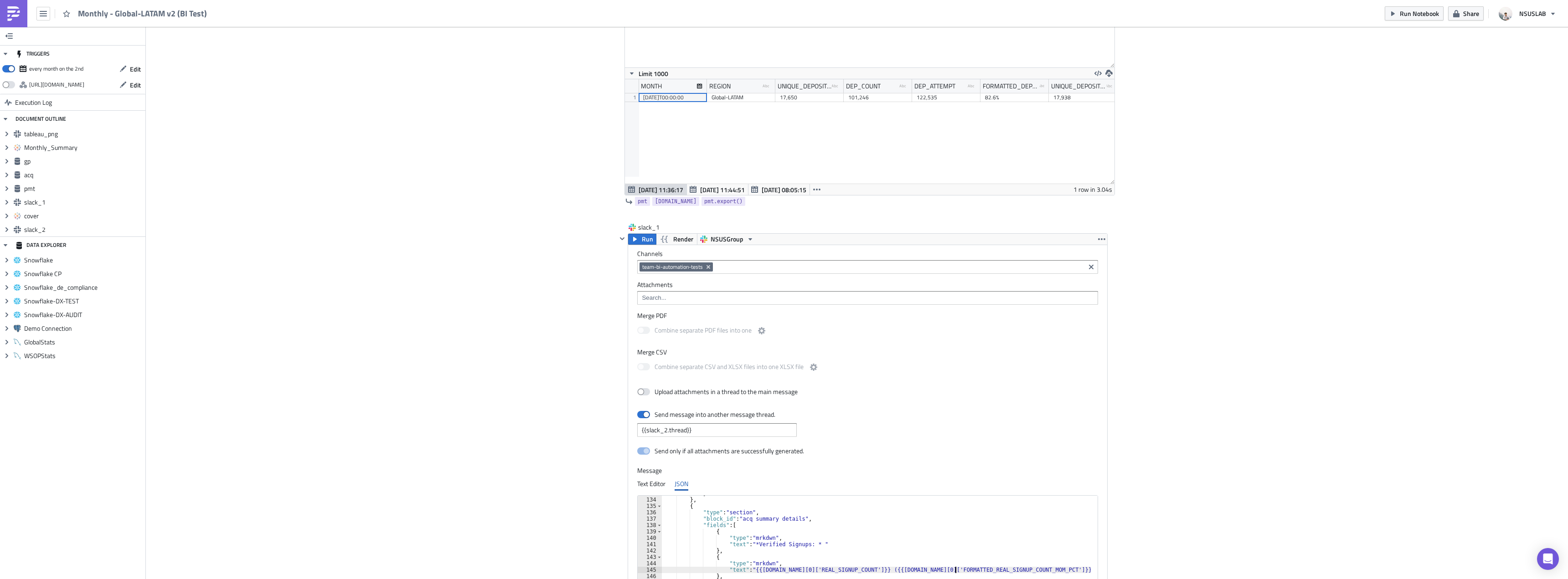
type textarea ""text": "{{[DOMAIN_NAME][0]['REAL_SIGNUP_COUNT']}} ({{[DOMAIN_NAME][0]['FORMATT…"
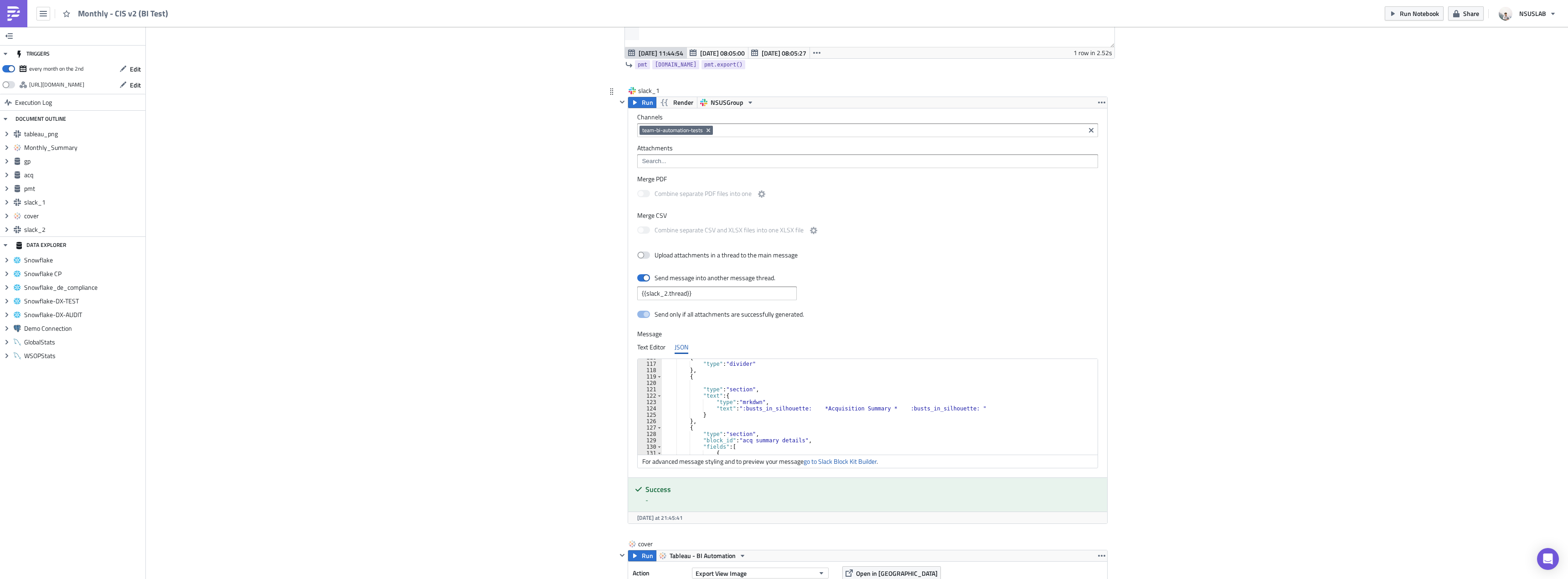
scroll to position [792, 0]
click at [752, 411] on div "} } , { "type" : "section" , "block_id" : "acq summary details" , "fields" : [ …" at bounding box center [876, 411] width 429 height 108
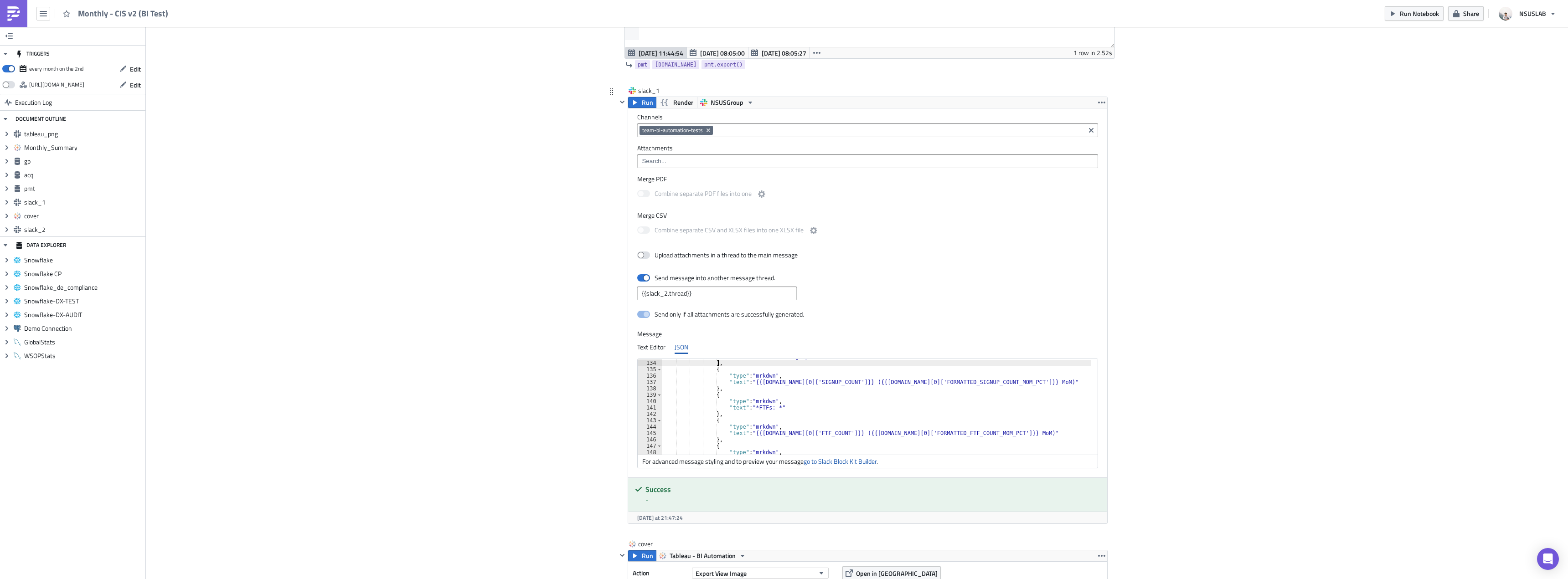
click at [793, 382] on div ""text" : "*Verified Signups: * " } , { "type" : "mrkdwn" , "text" : "{{acq.data…" at bounding box center [876, 407] width 429 height 108
click at [907, 381] on div ""text" : "*Verified Signups: * " } , { "type" : "mrkdwn" , "text" : "{{acq.data…" at bounding box center [876, 407] width 429 height 108
type textarea "},"
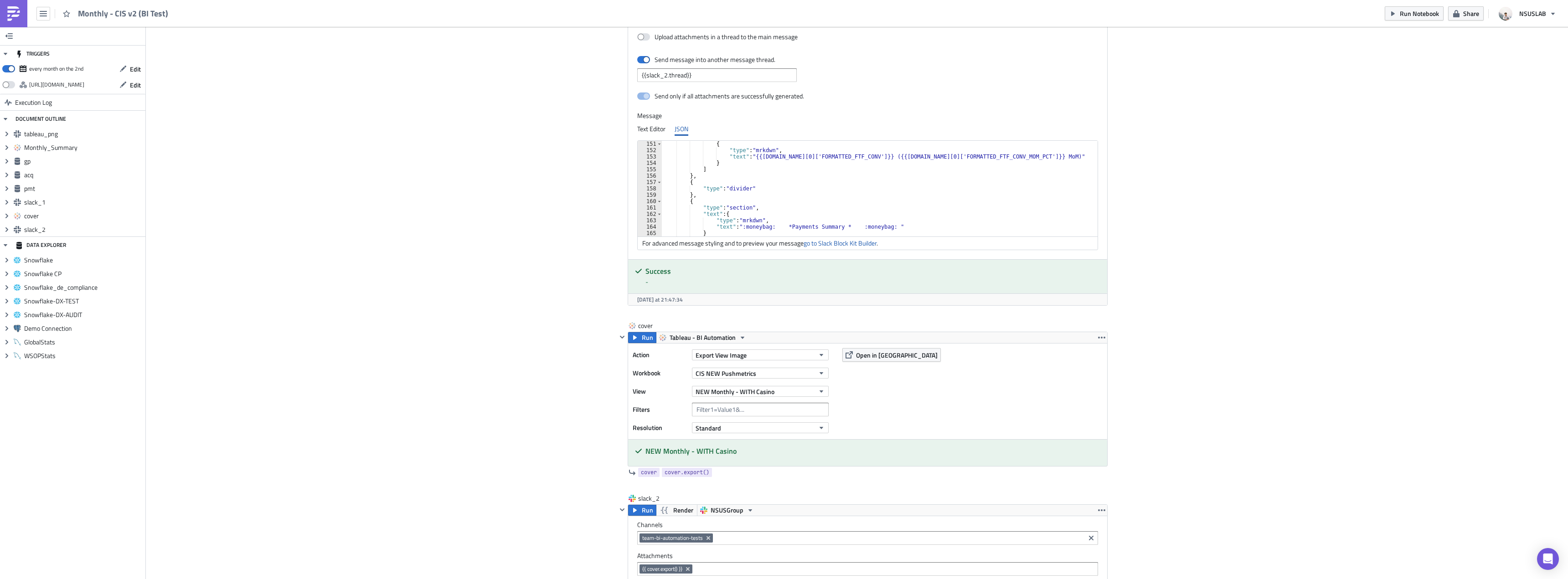
scroll to position [1913, 0]
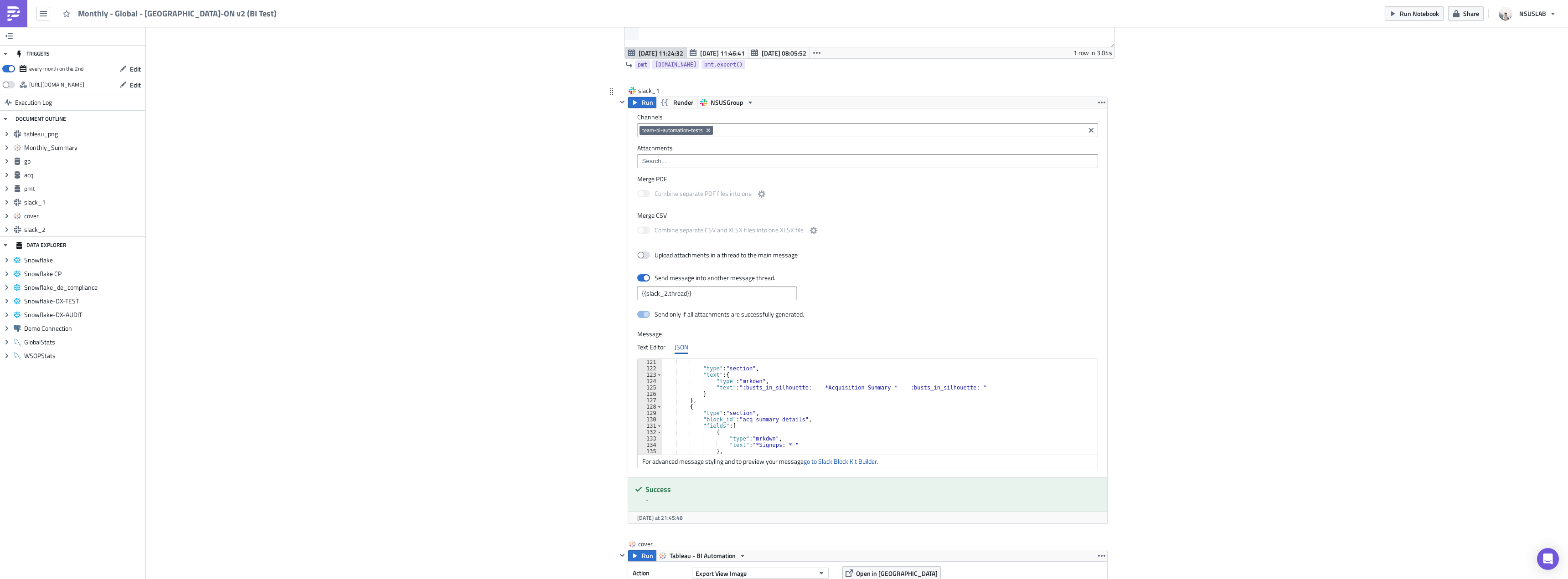
scroll to position [820, 0]
click at [751, 390] on div ""type" : "section" , "block_id" : "acq summary details" , "fields" : [ { "type"…" at bounding box center [881, 409] width 439 height 108
click at [793, 416] on div ""type" : "section" , "block_id" : "acq summary details" , "fields" : [ { "type"…" at bounding box center [881, 409] width 439 height 108
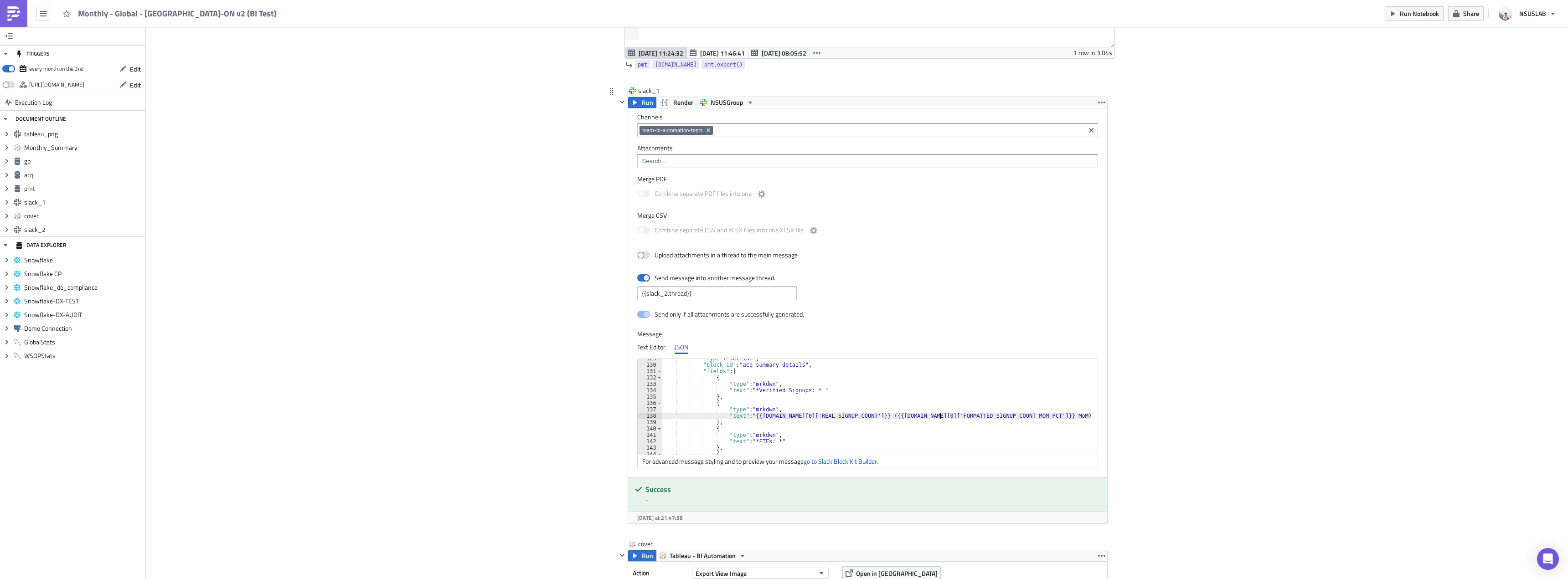
click at [937, 415] on div ""type" : "section" , "block_id" : "acq summary details" , "fields" : [ { "type"…" at bounding box center [881, 409] width 439 height 108
type textarea "},"
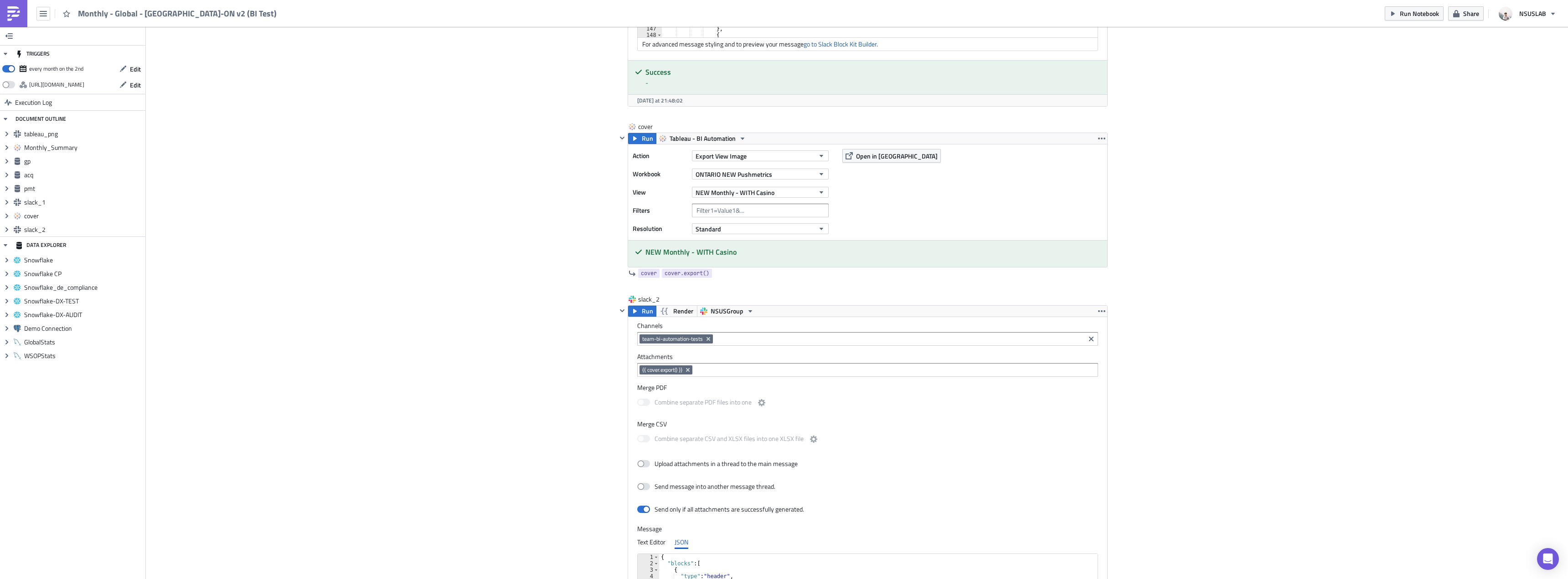
scroll to position [1954, 0]
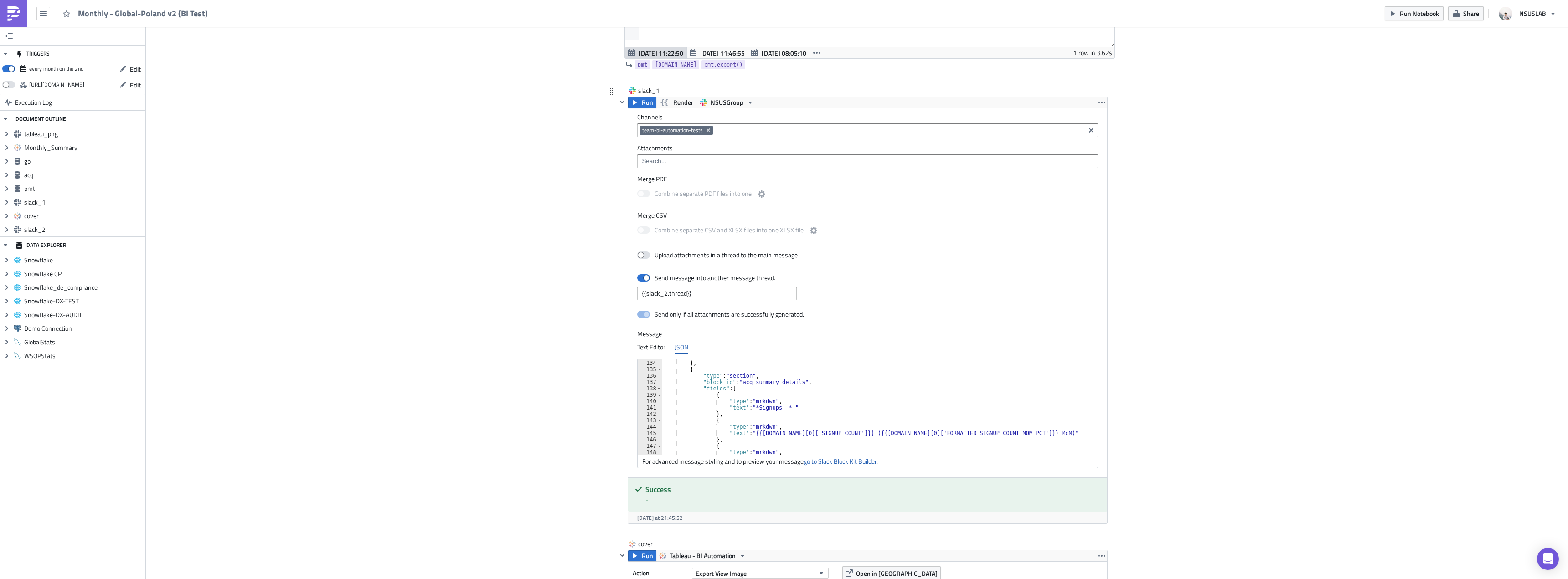
scroll to position [847, 0]
click at [752, 407] on div "} } , { "type" : "section" , "block_id" : "acq summary details" , "fields" : [ …" at bounding box center [881, 407] width 439 height 108
click at [791, 404] on div ""fields" : [ { "type" : "mrkdwn" , "text" : "*Verified Signups: * " } , { "type…" at bounding box center [881, 412] width 439 height 108
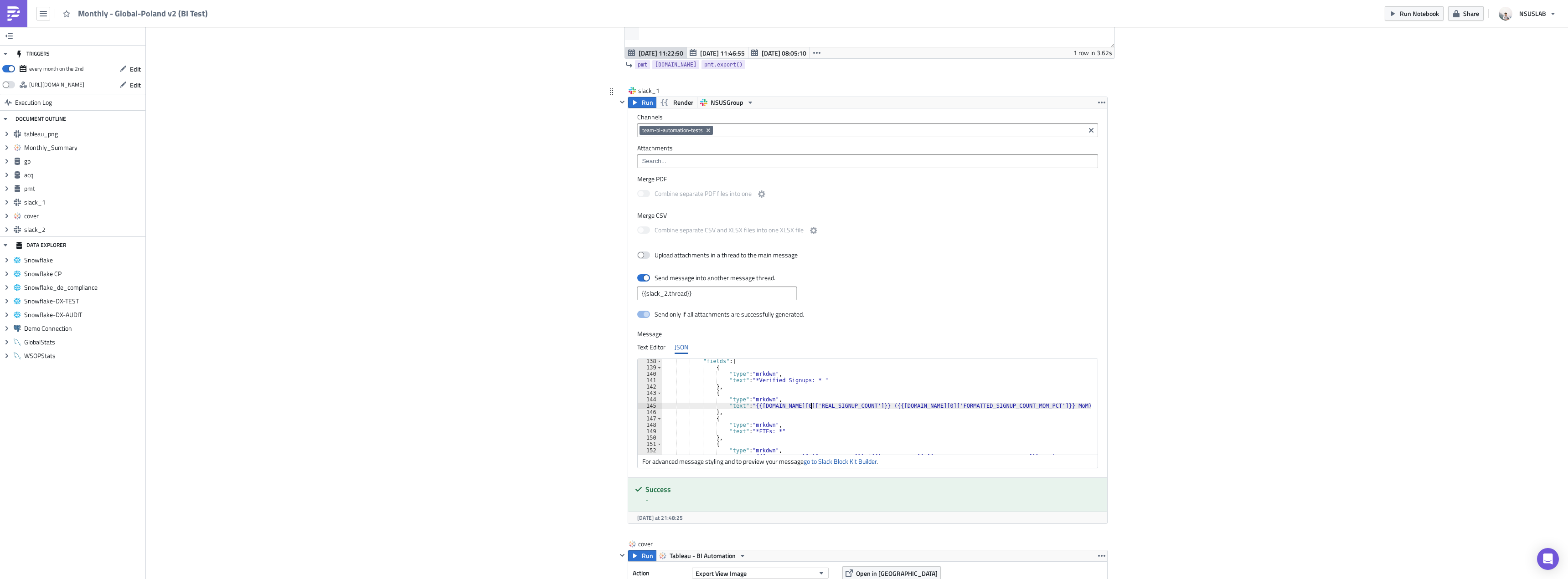
click at [936, 404] on div ""fields" : [ { "type" : "mrkdwn" , "text" : "*Verified Signups: * " } , { "type…" at bounding box center [881, 412] width 439 height 108
type textarea ""text": "{{acq.data[0]['REAL_SIGNUP_COUNT']}} ({{acq.data[0]['FORMATTED_REAL_SI…"
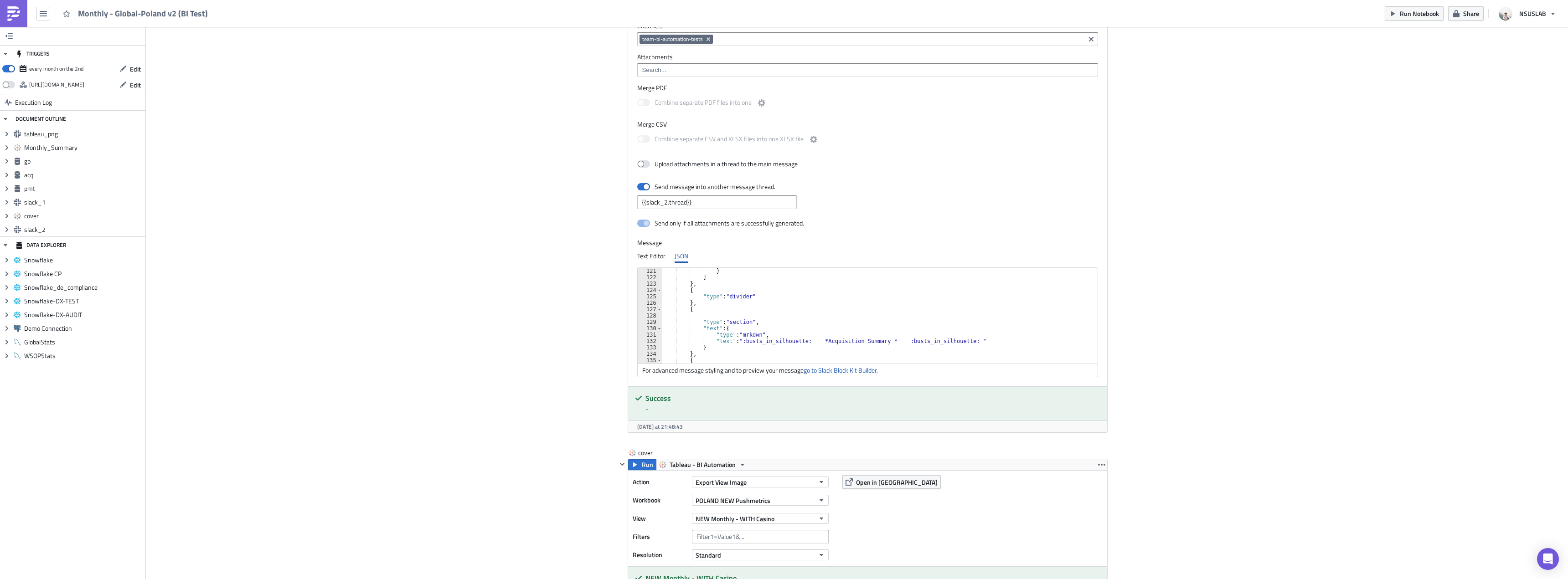
scroll to position [820, 0]
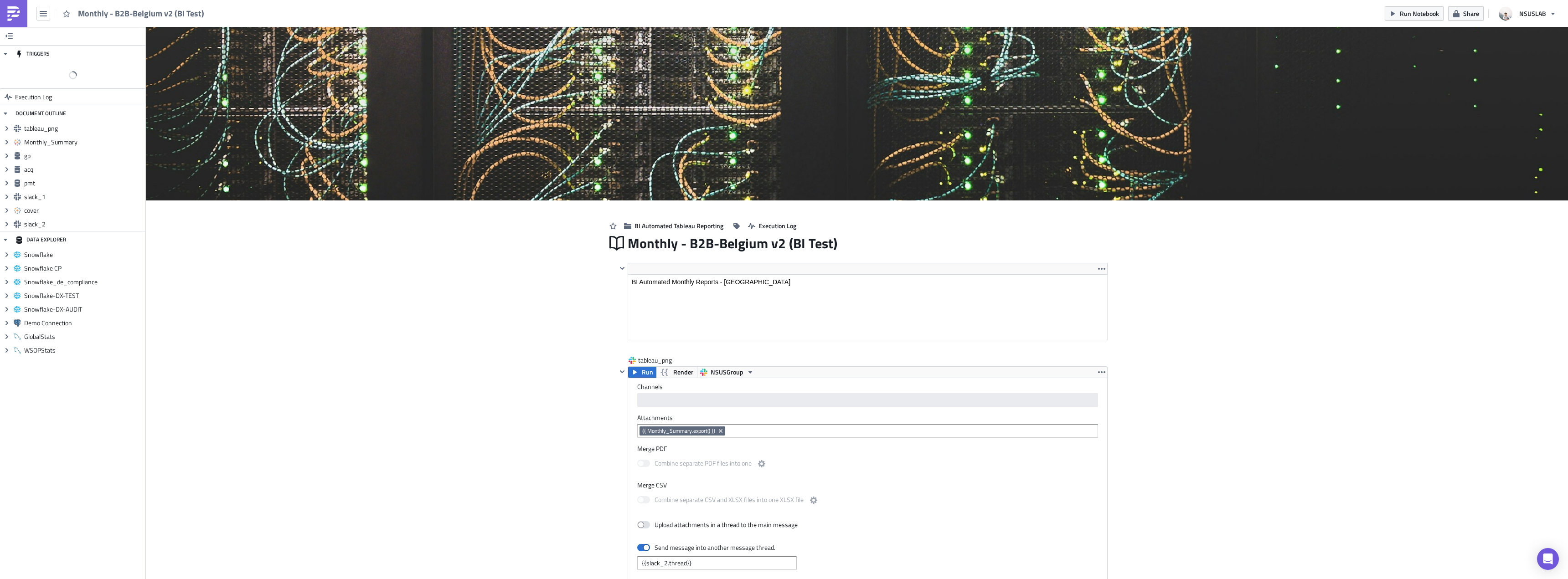
scroll to position [104, 489]
